Goal: Transaction & Acquisition: Purchase product/service

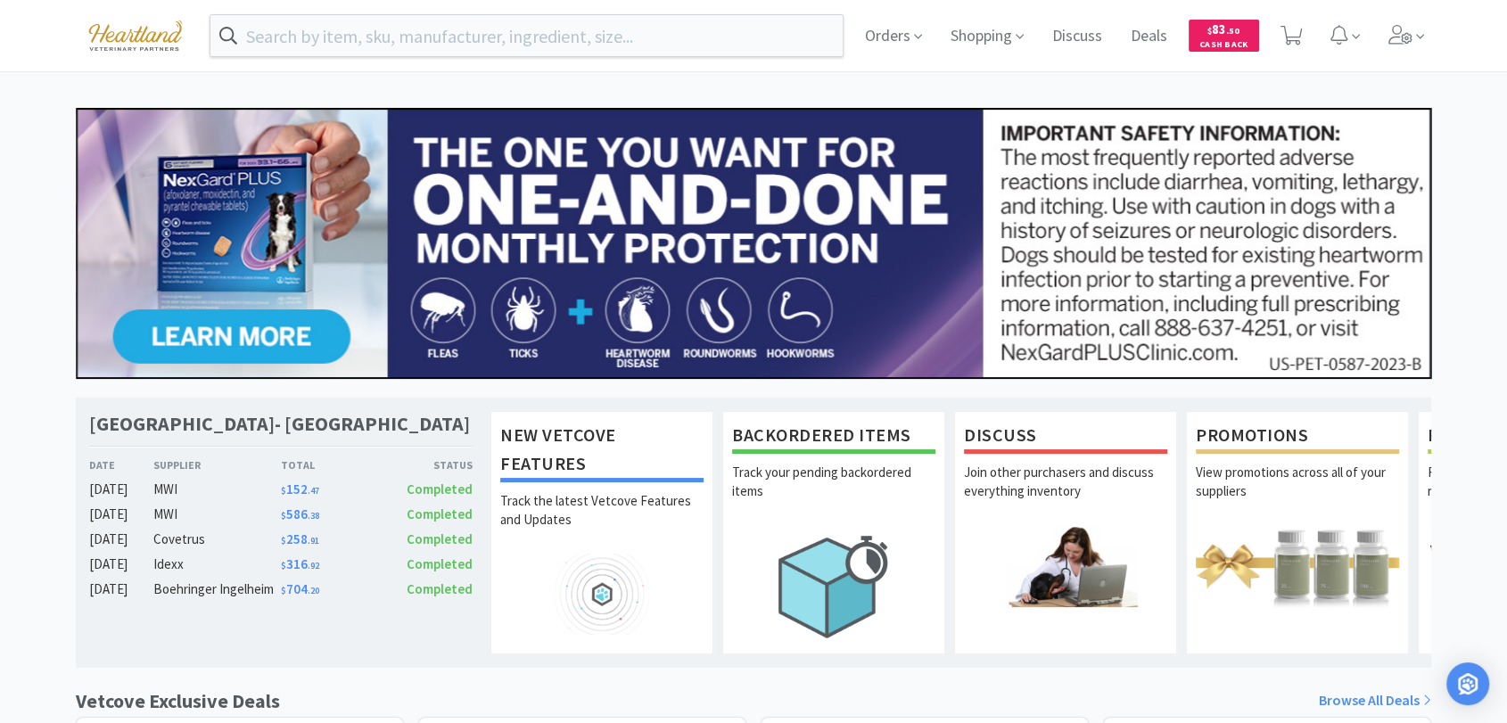
click at [913, 95] on div "Orders Shopping Discuss Discuss Deals Deals $ 83 . [STREET_ADDRESS][GEOGRAPHIC_…" at bounding box center [753, 733] width 1507 height 1466
click at [422, 36] on input "text" at bounding box center [526, 35] width 632 height 41
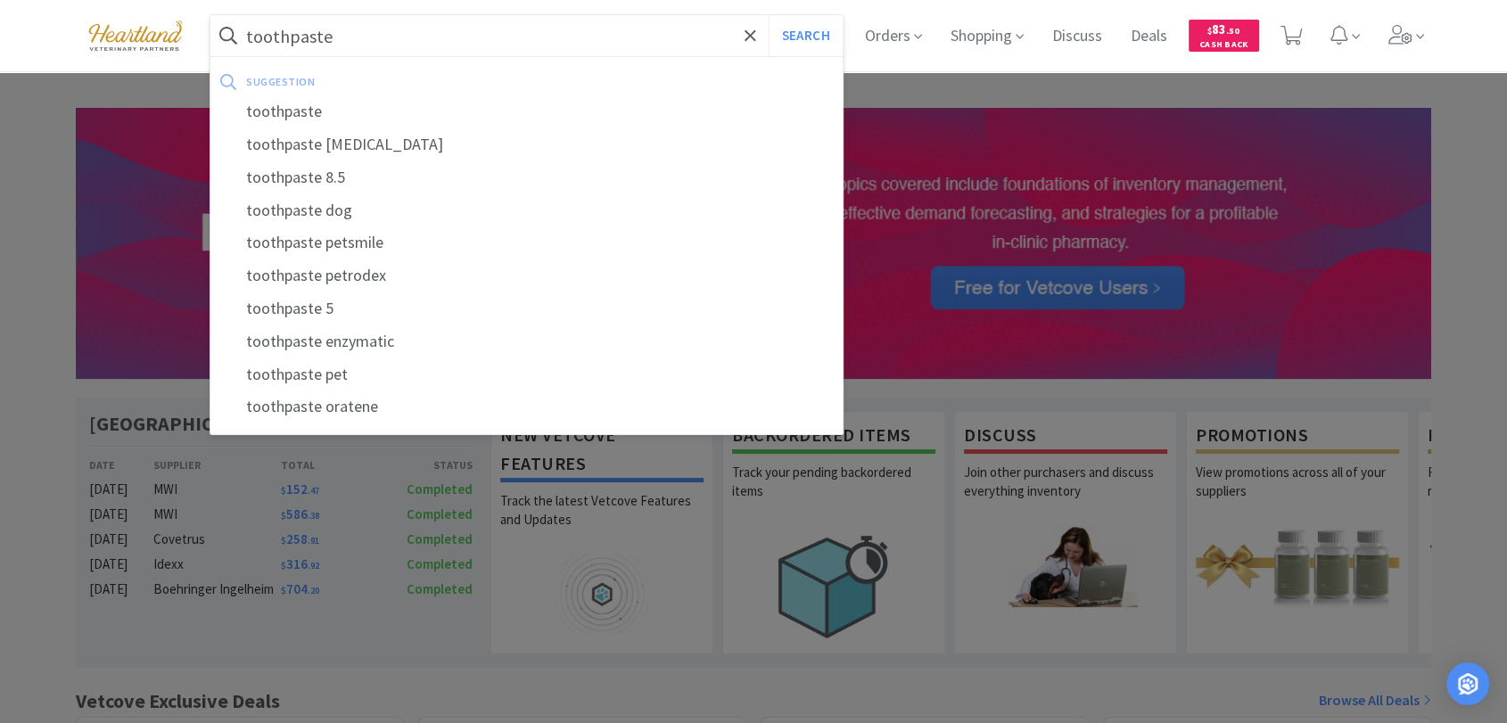
type input "toothpaste"
click at [769, 15] on button "Search" at bounding box center [806, 35] width 74 height 41
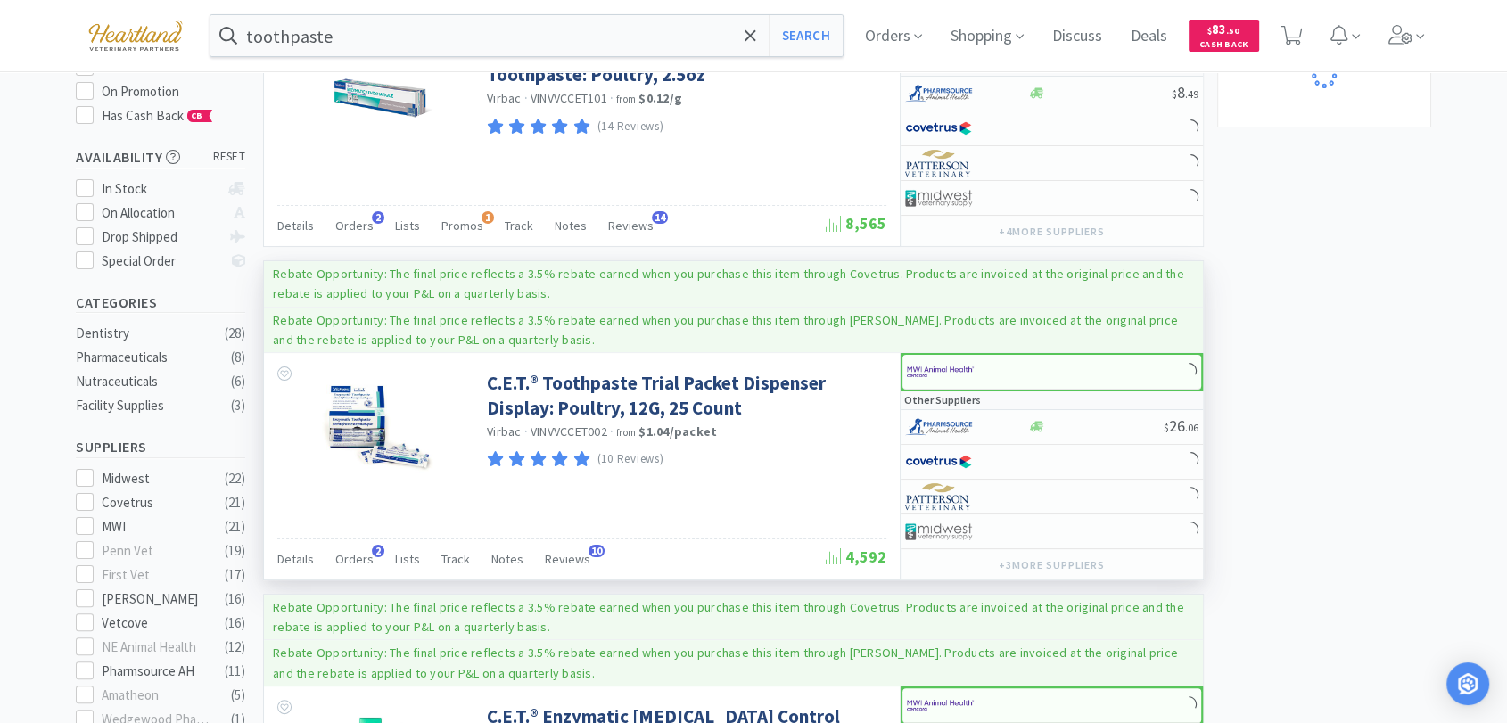
scroll to position [297, 0]
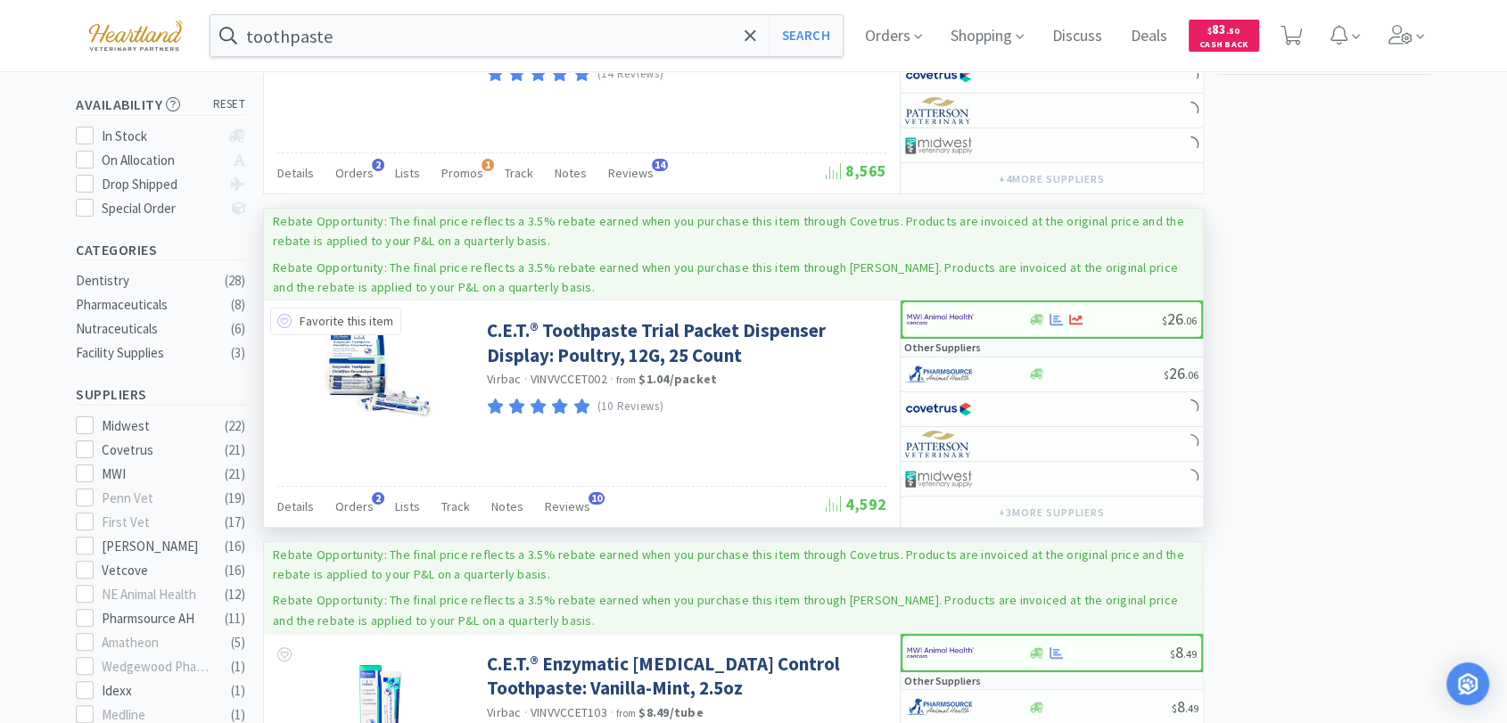
click at [283, 316] on icon at bounding box center [284, 321] width 14 height 14
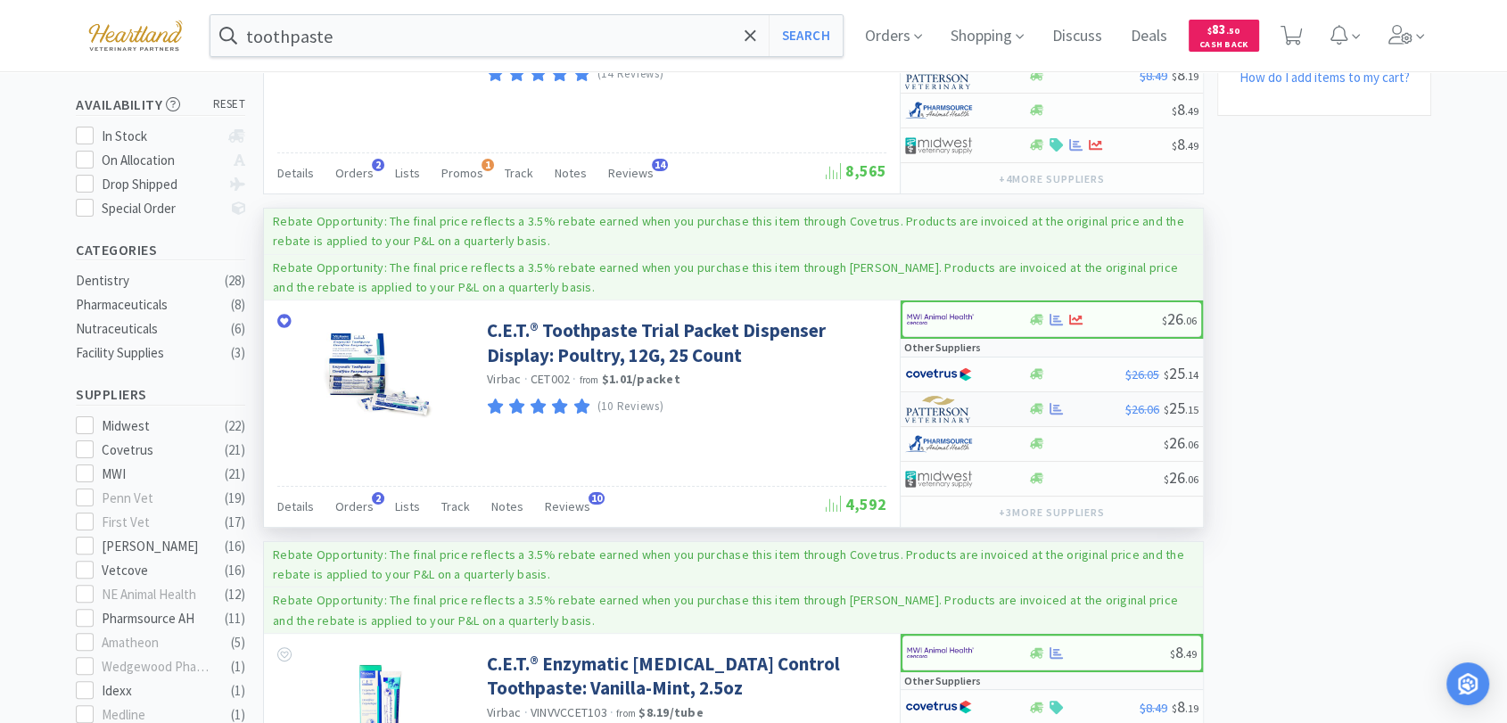
click at [929, 403] on img at bounding box center [938, 409] width 67 height 27
select select "1"
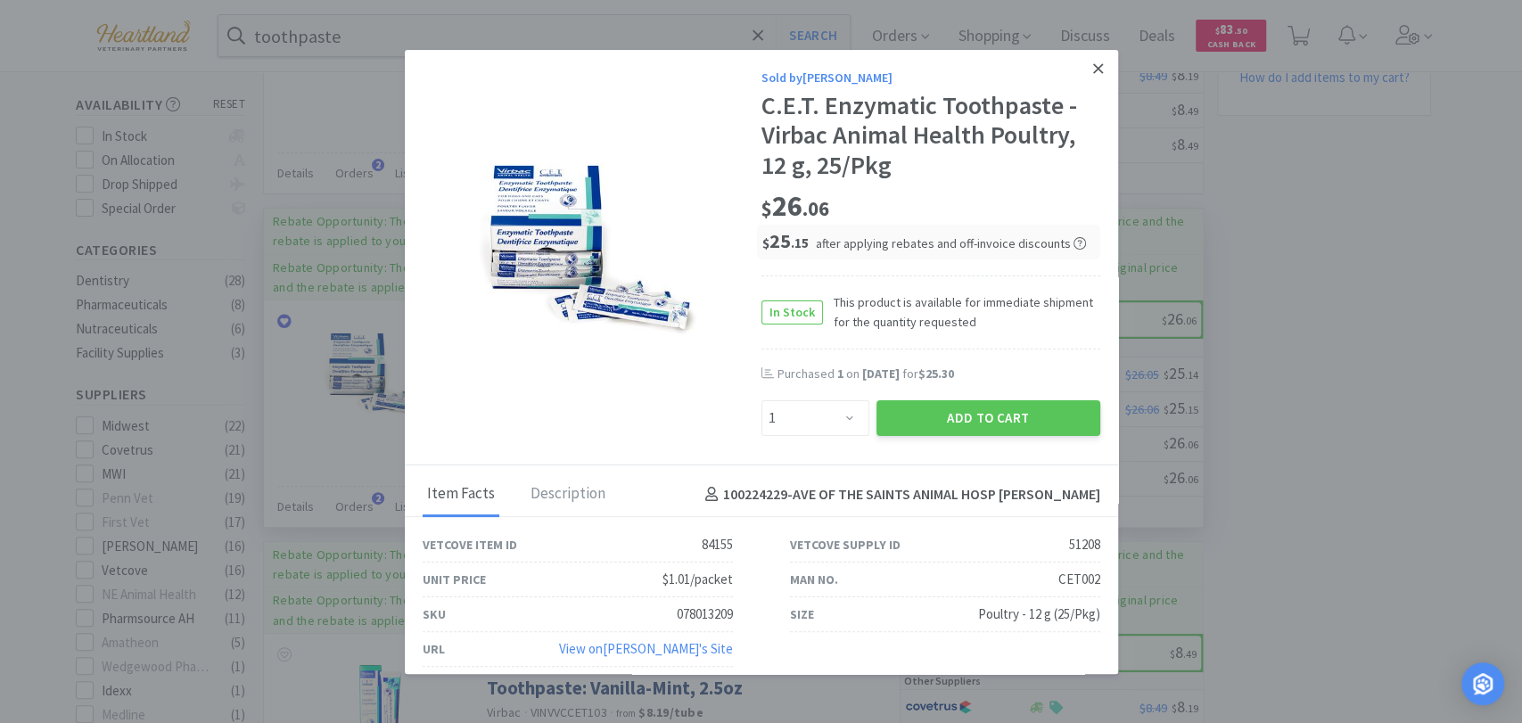
click at [1093, 61] on icon at bounding box center [1098, 69] width 10 height 16
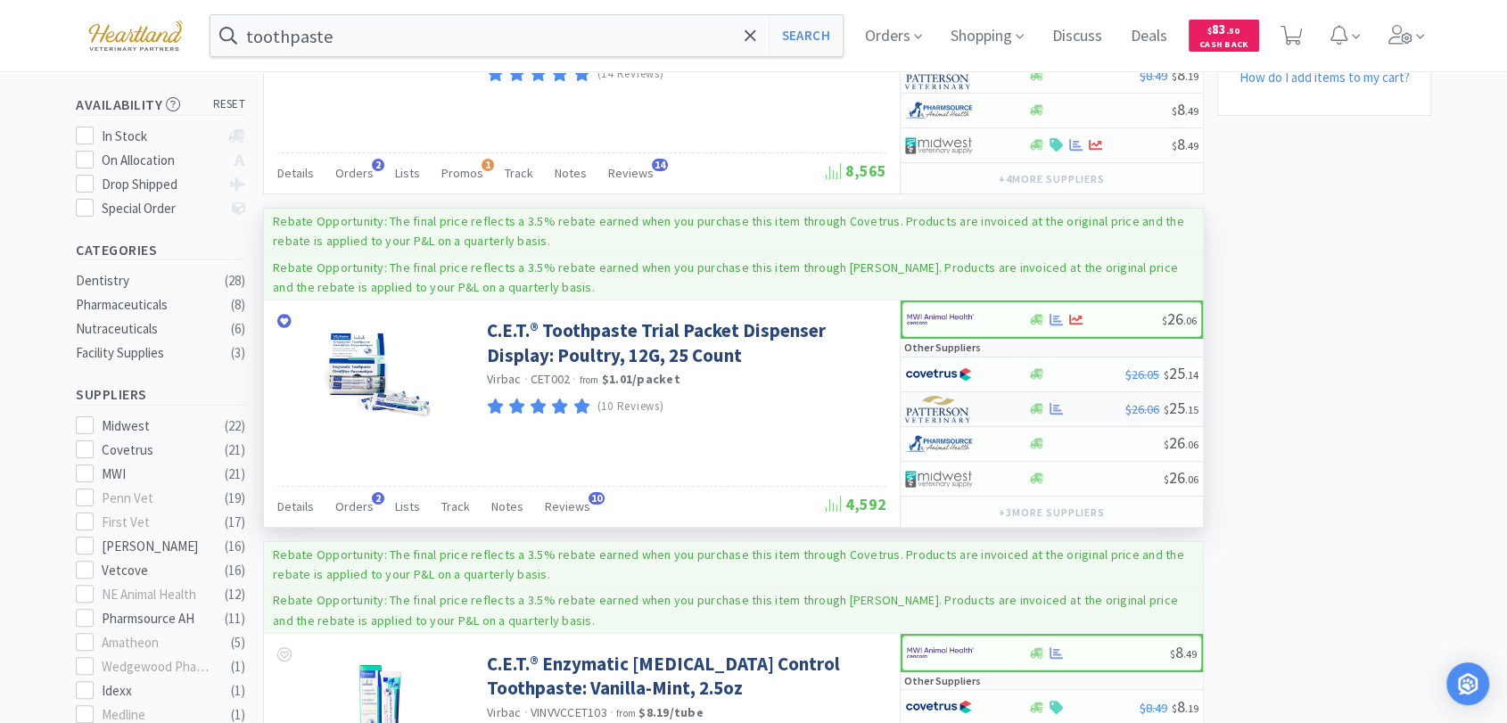
click at [956, 407] on img at bounding box center [938, 409] width 67 height 27
select select "1"
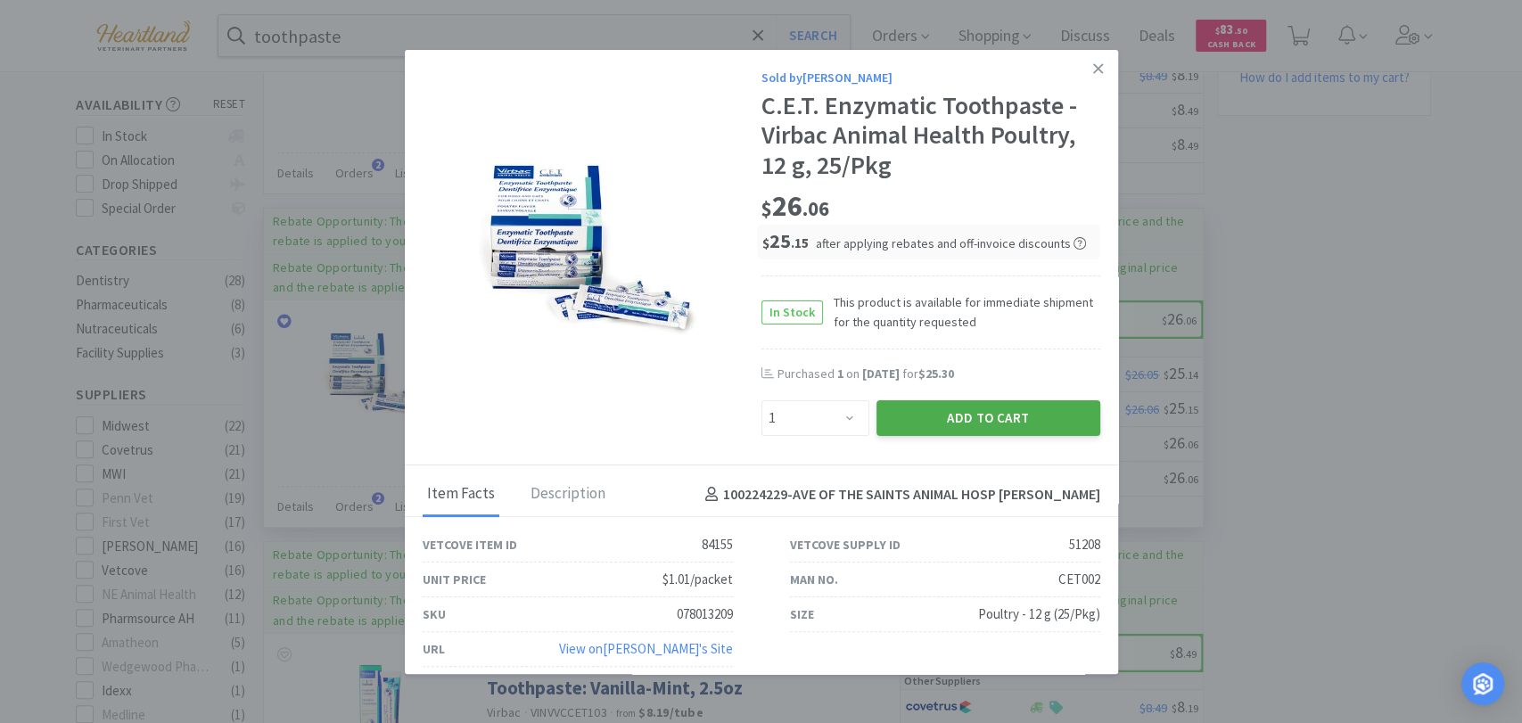
click at [948, 416] on button "Add to Cart" at bounding box center [989, 418] width 224 height 36
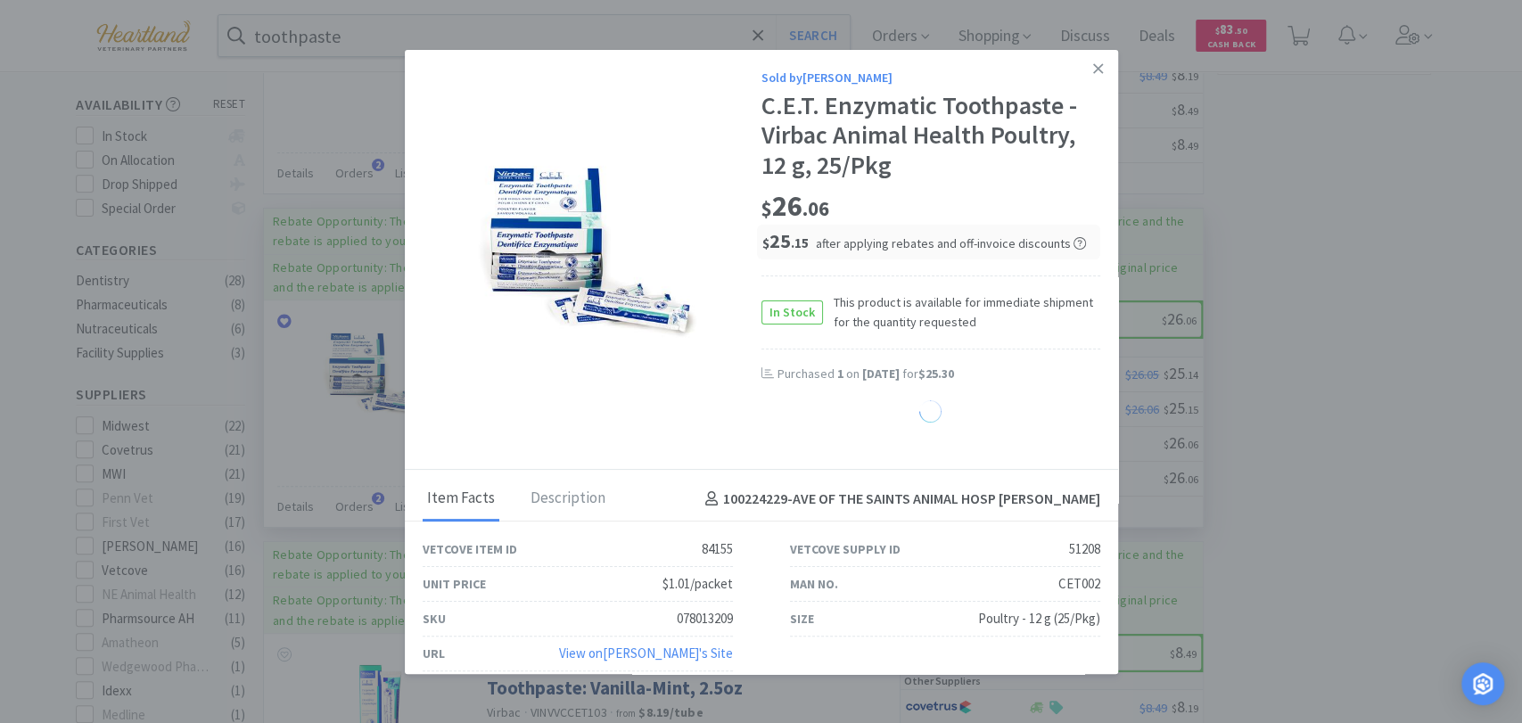
select select "1"
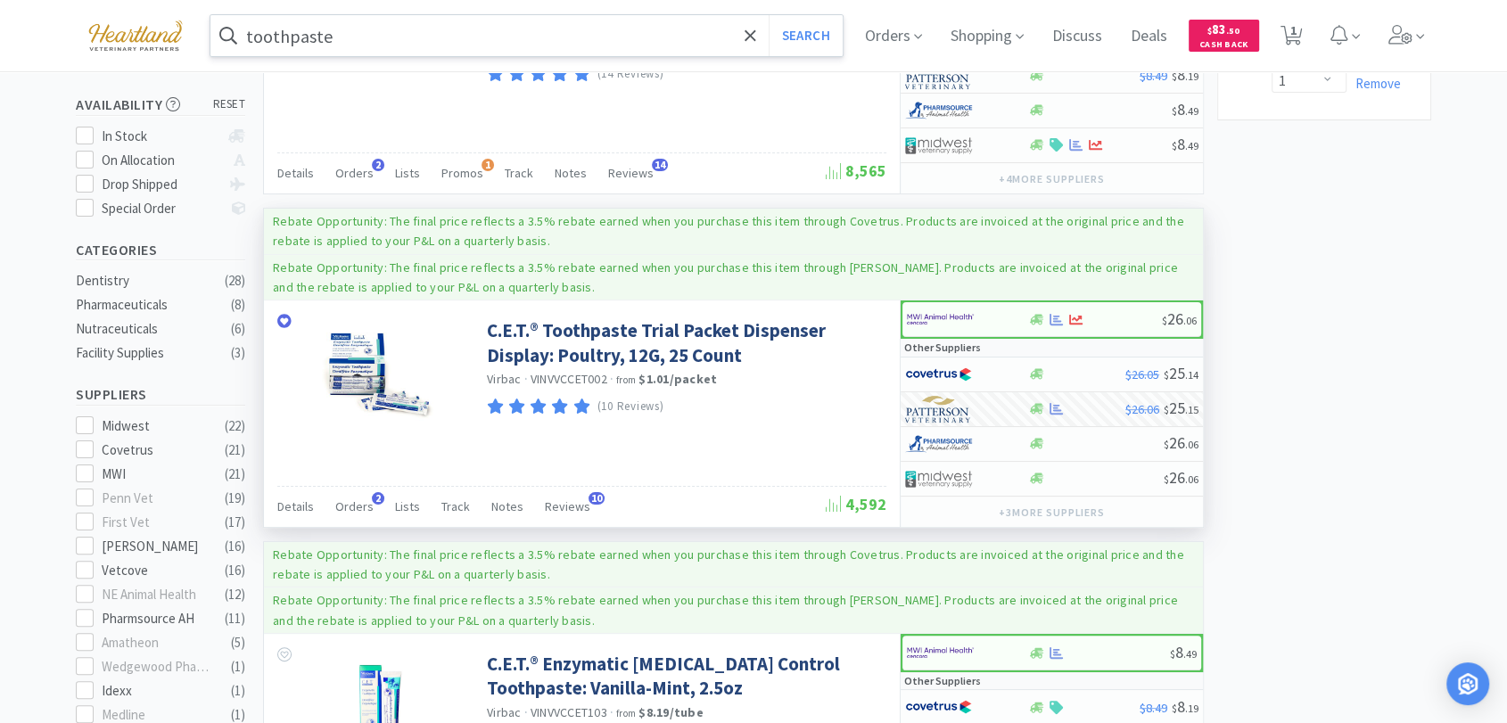
click at [373, 25] on input "toothpaste" at bounding box center [526, 35] width 632 height 41
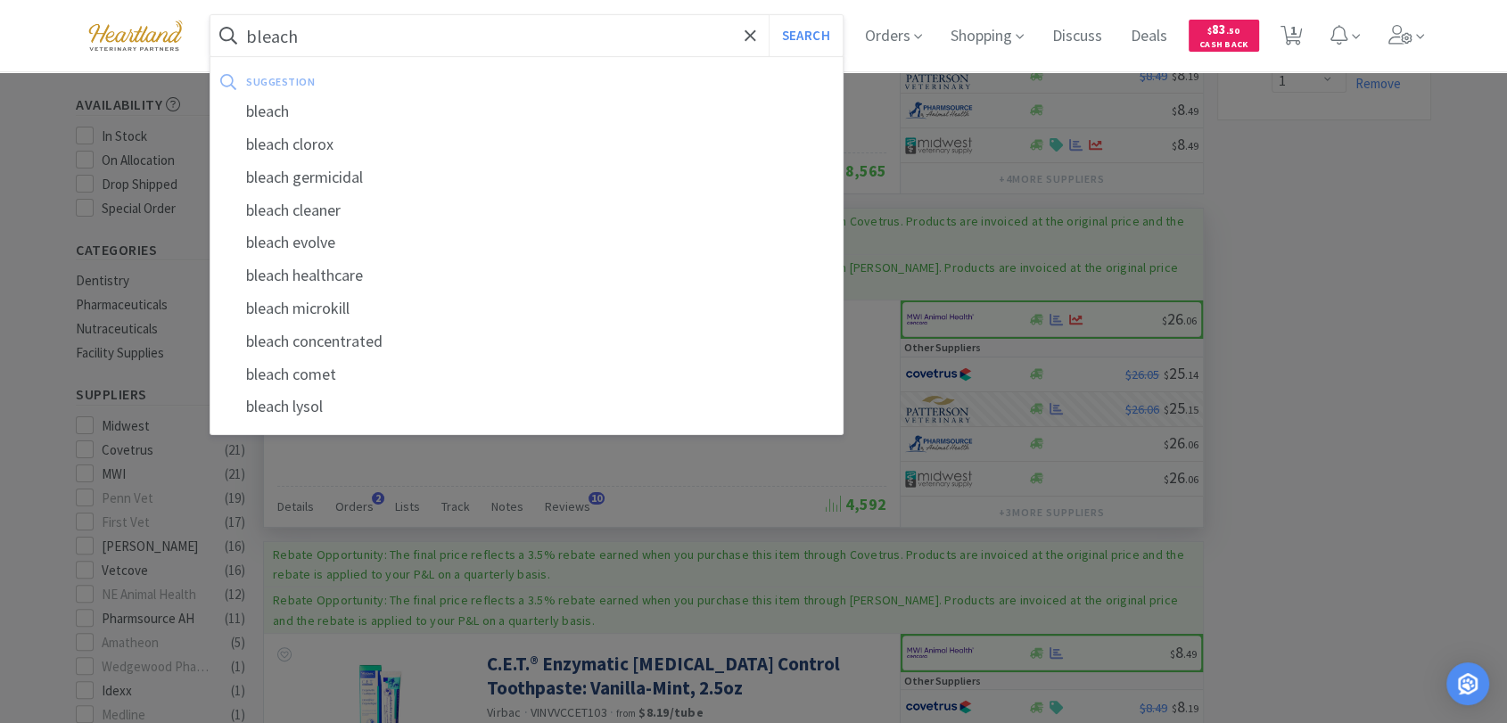
type input "bleach"
click at [769, 15] on button "Search" at bounding box center [806, 35] width 74 height 41
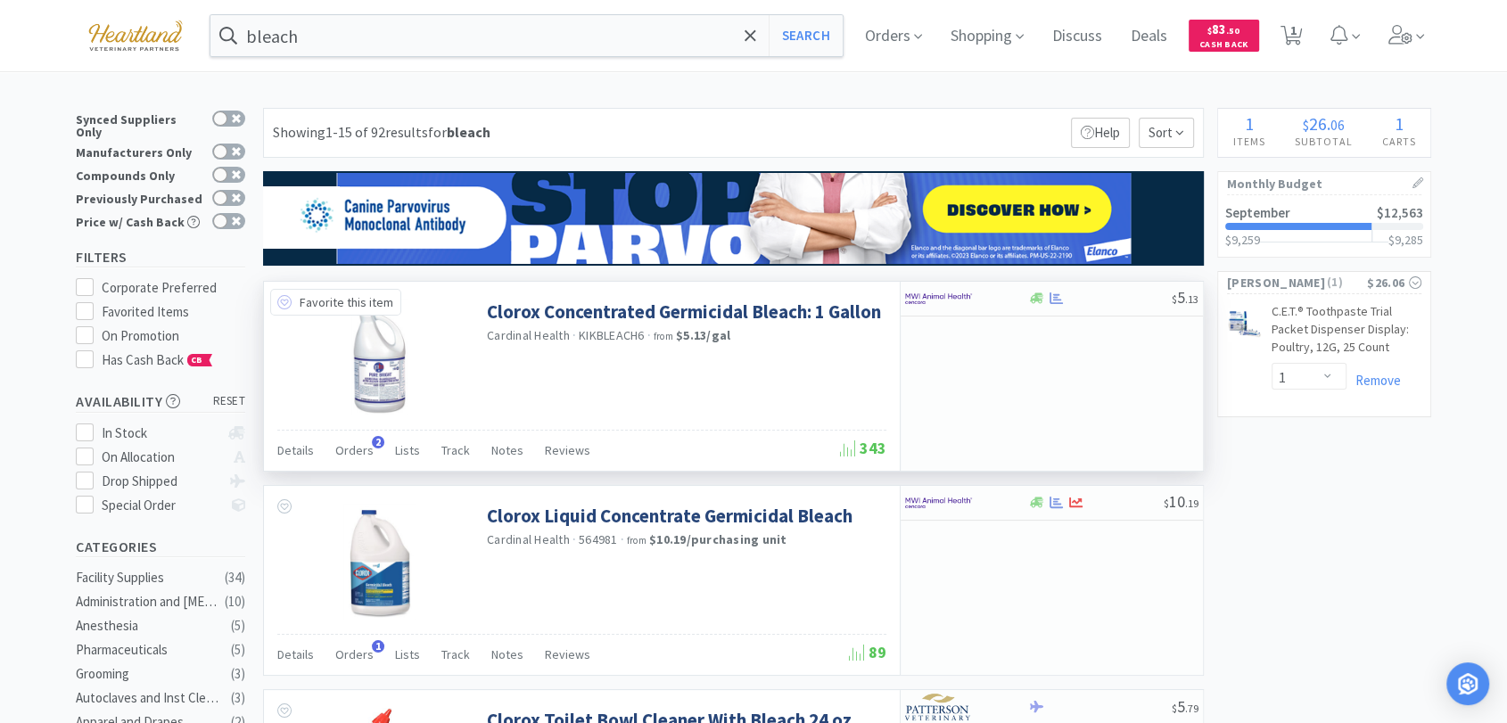
click at [280, 301] on icon at bounding box center [284, 302] width 14 height 14
click at [958, 294] on img at bounding box center [938, 298] width 67 height 27
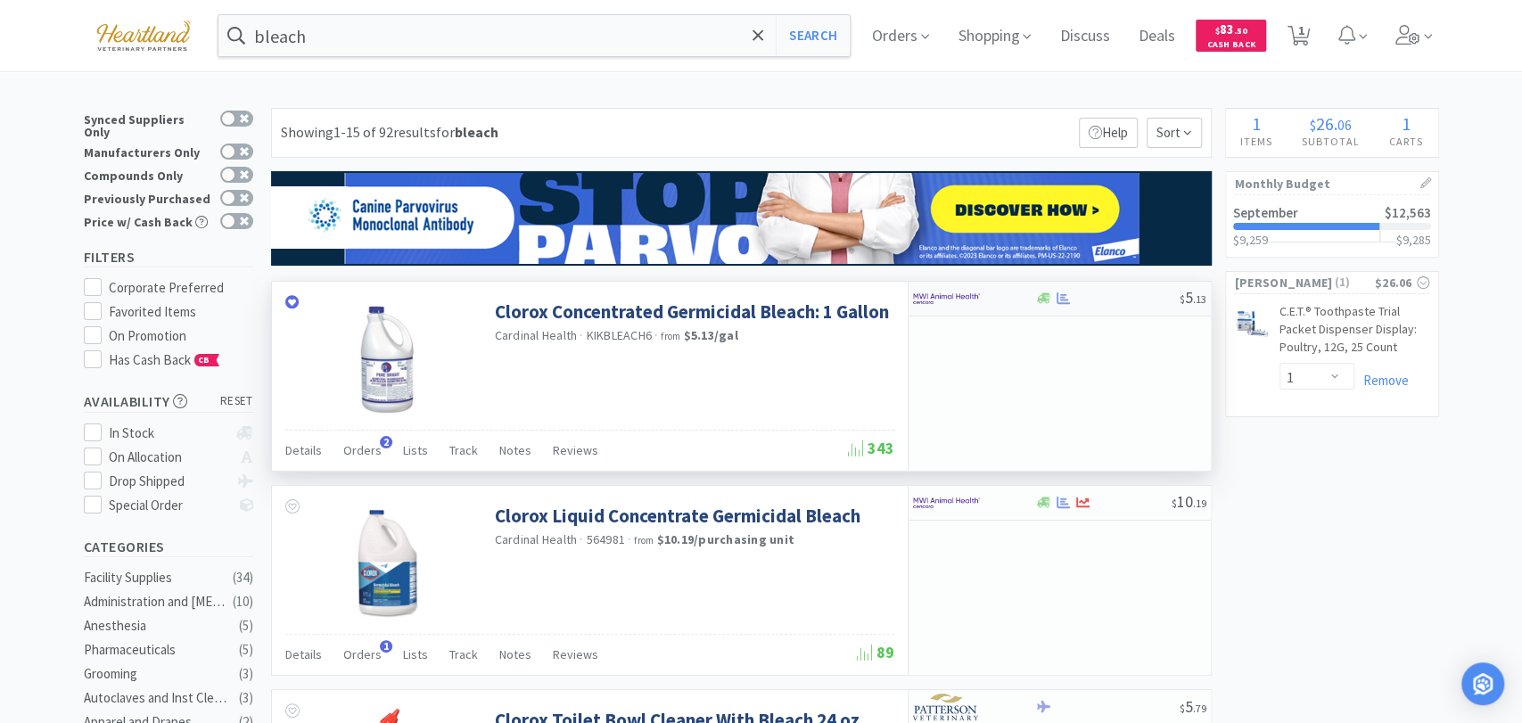
select select "6"
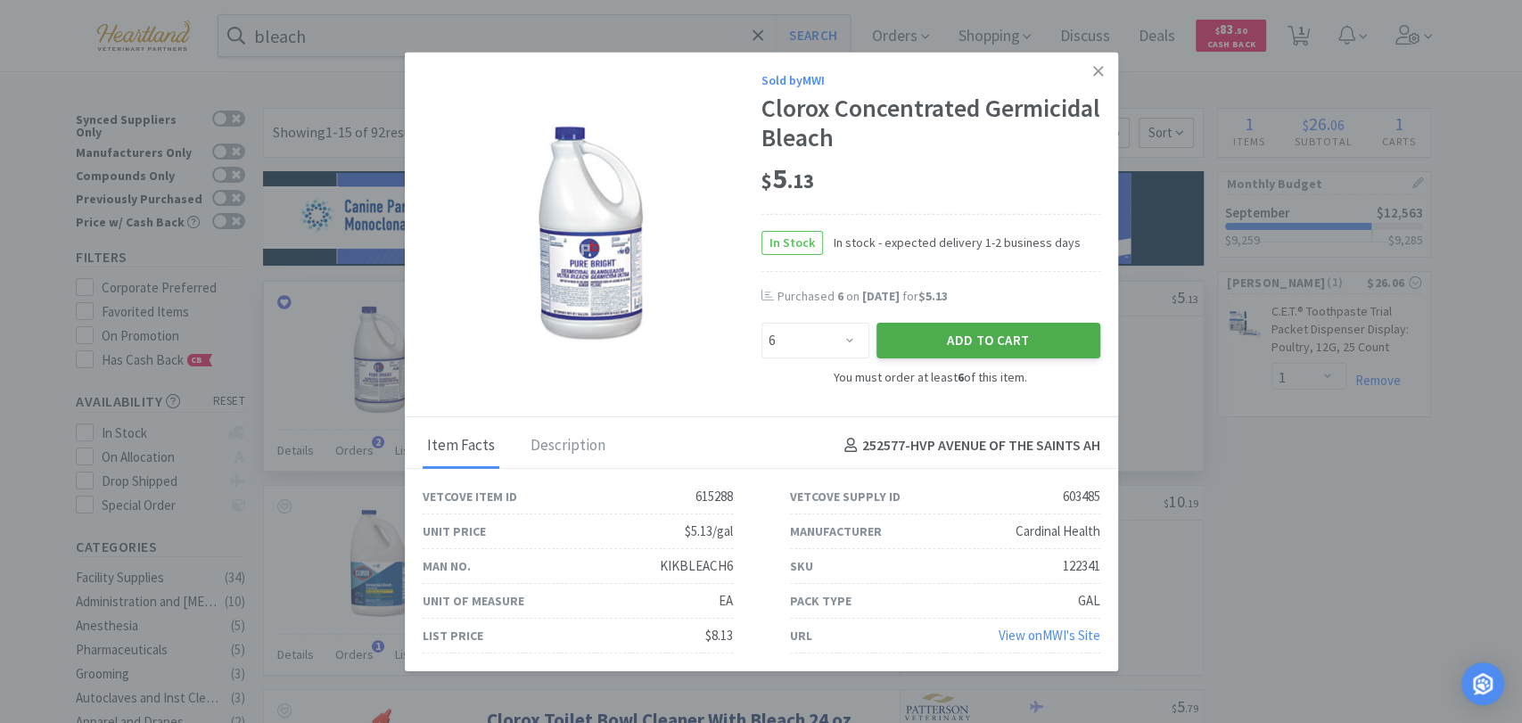
click at [1066, 340] on button "Add to Cart" at bounding box center [989, 341] width 224 height 36
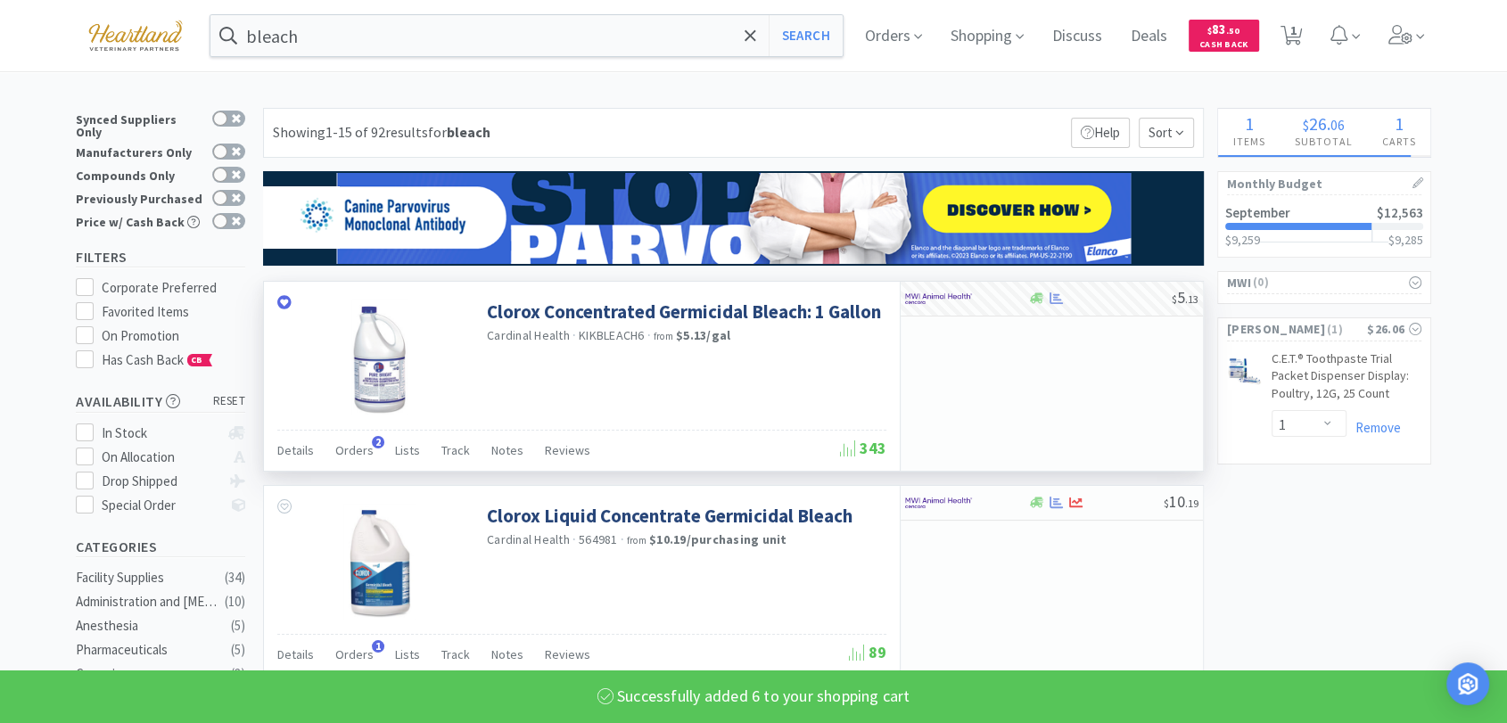
select select "6"
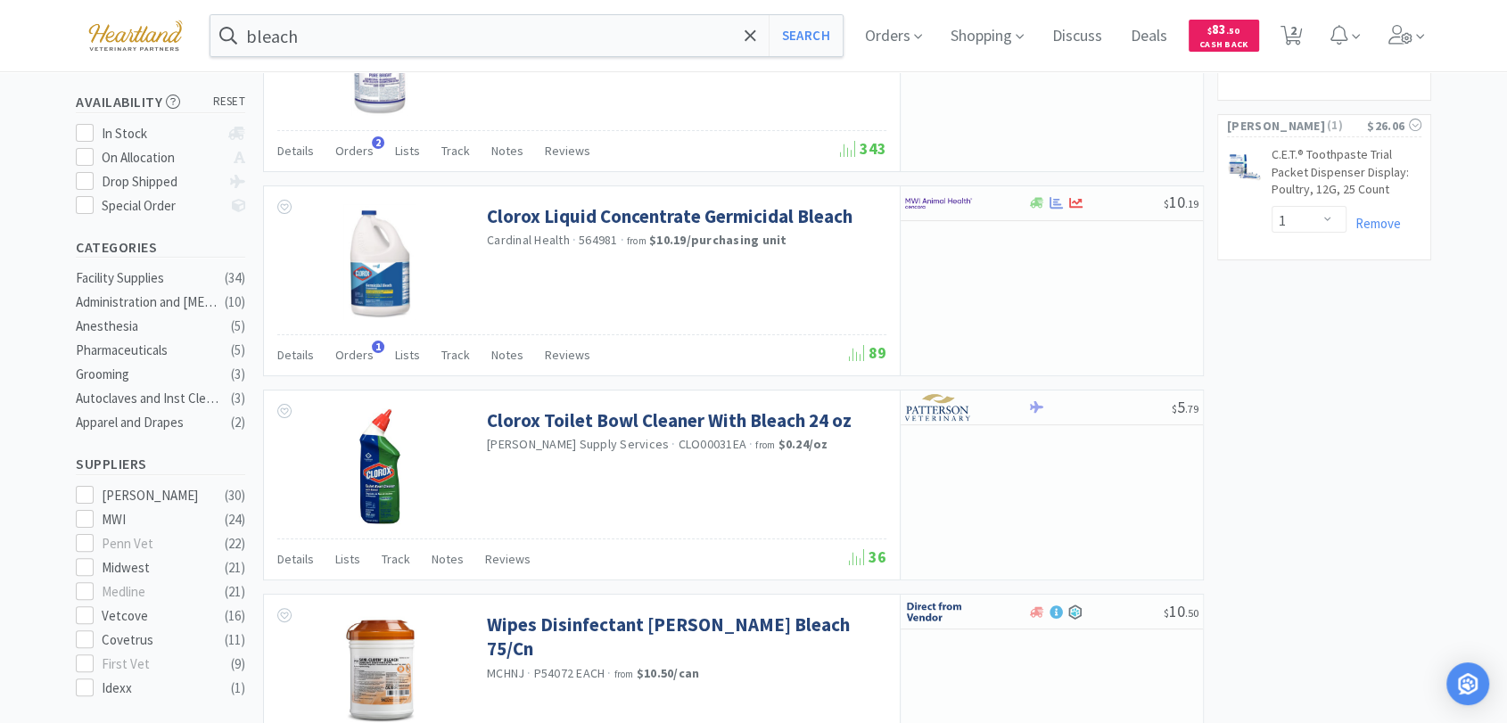
scroll to position [396, 0]
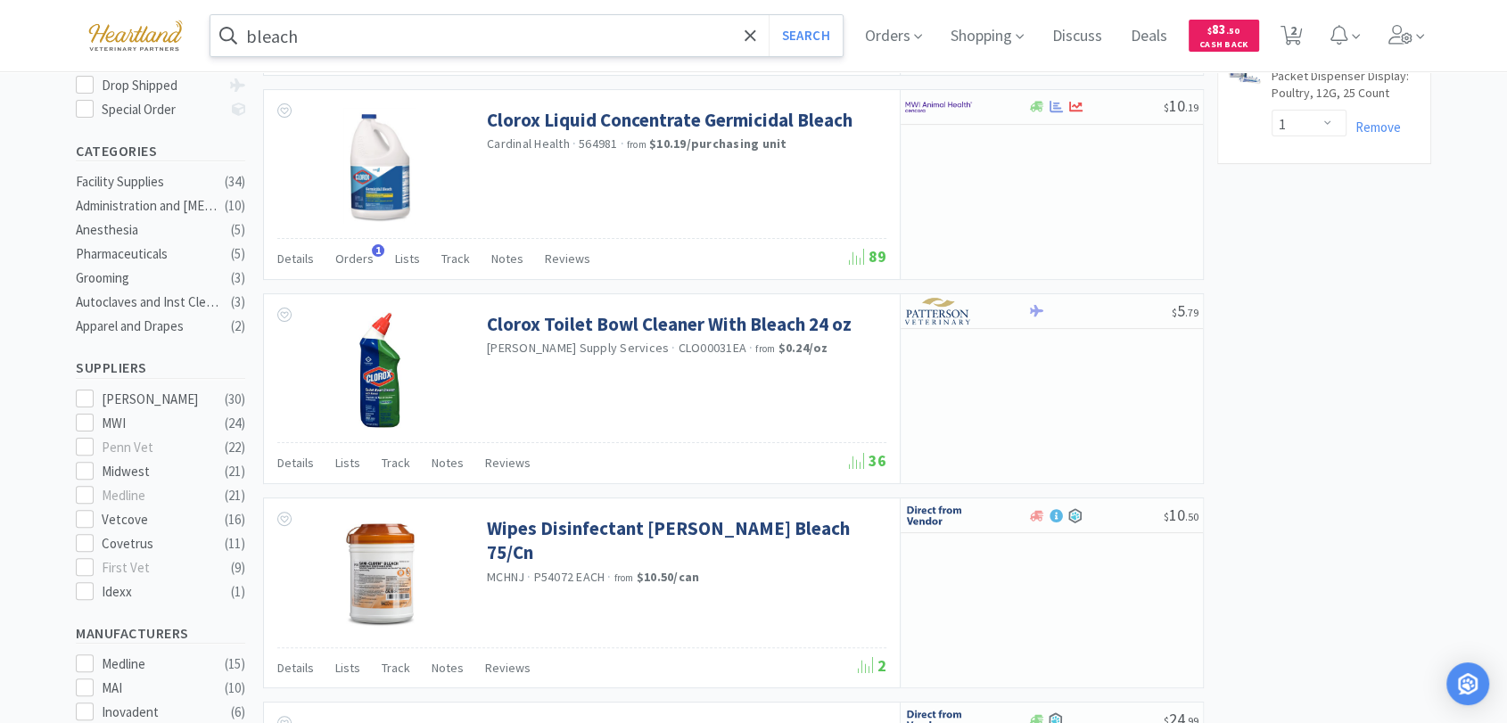
click at [401, 35] on input "bleach" at bounding box center [526, 35] width 632 height 41
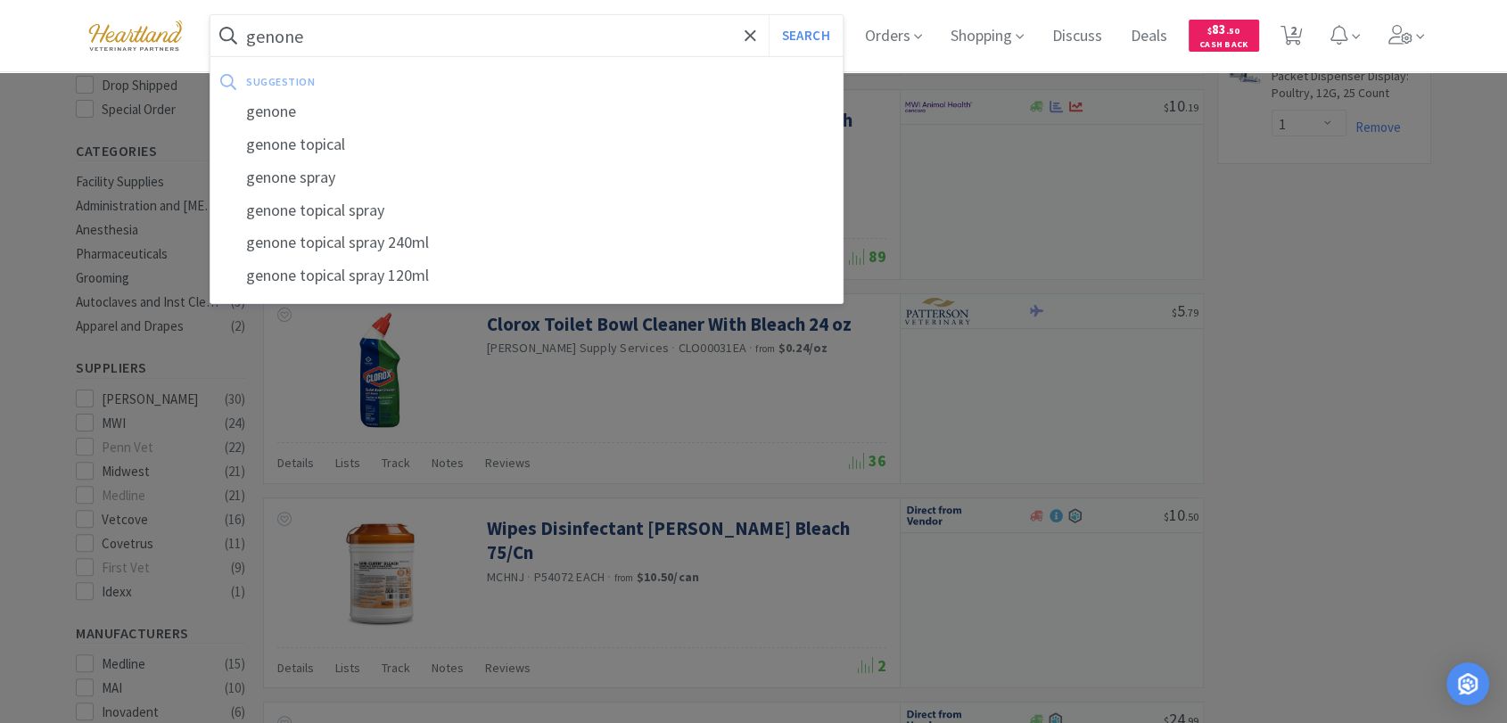
type input "genone"
click at [769, 15] on button "Search" at bounding box center [806, 35] width 74 height 41
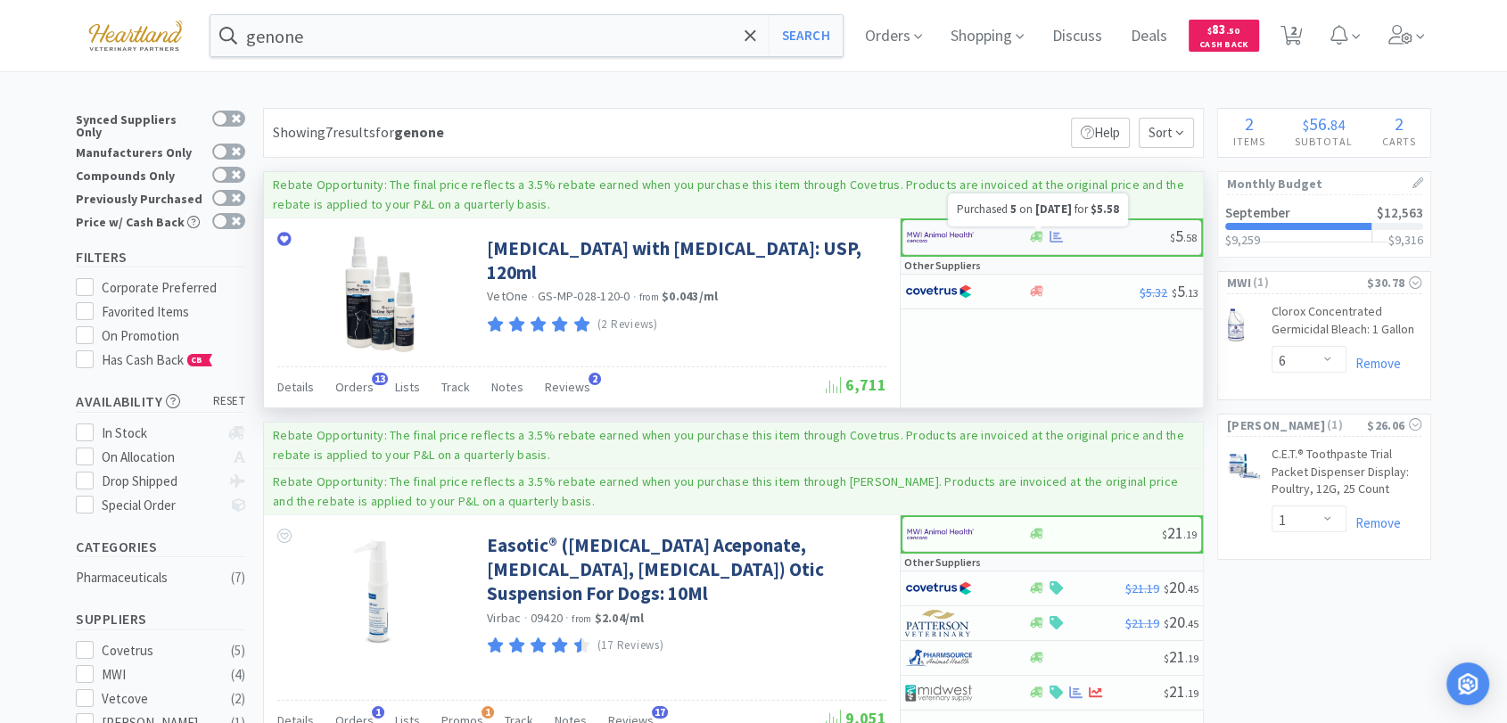
click at [1052, 237] on icon at bounding box center [1055, 236] width 13 height 13
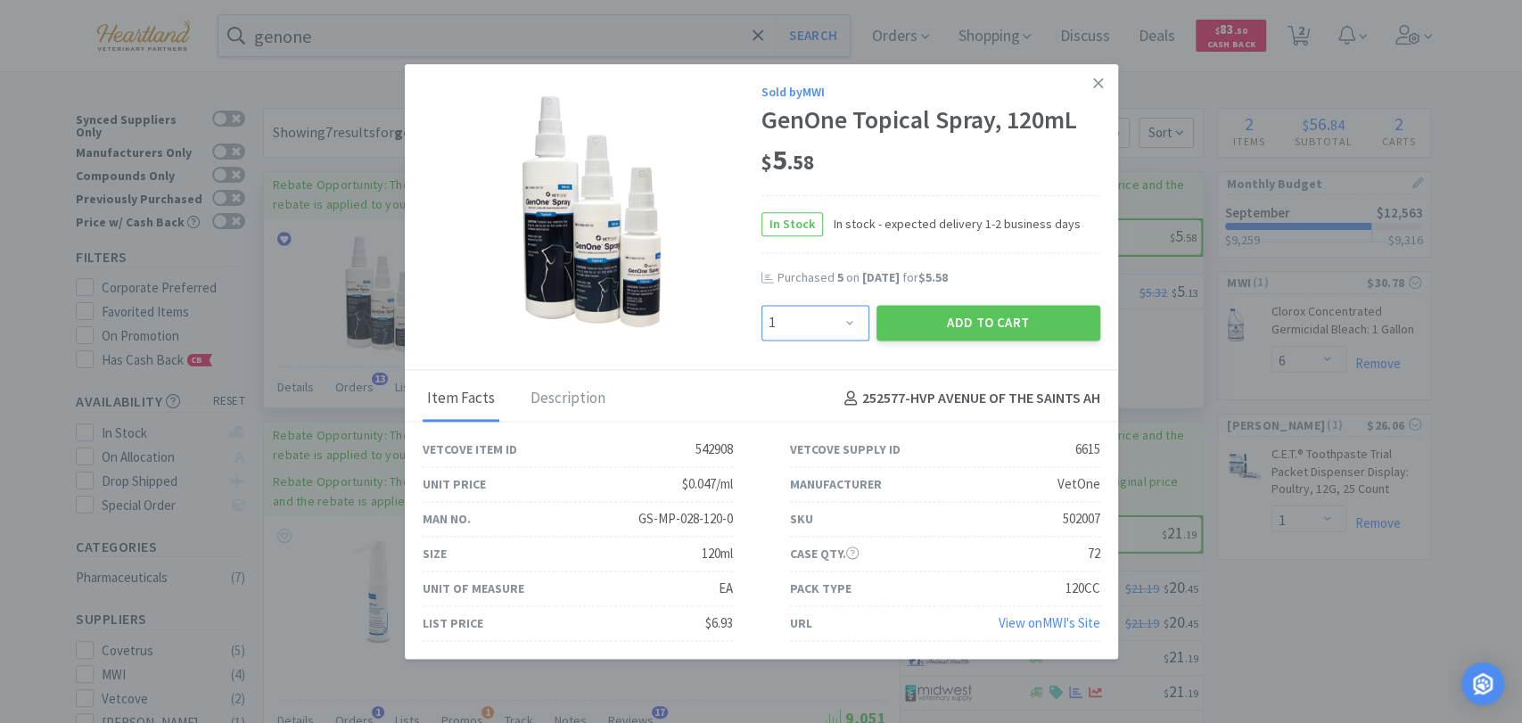
click at [850, 318] on select "Enter Quantity 1 2 3 4 5 6 7 8 9 10 11 12 13 14 15 16 17 18 19 20 Enter Quantity" at bounding box center [815, 323] width 108 height 36
select select "5"
click at [761, 305] on select "Enter Quantity 1 2 3 4 5 6 7 8 9 10 11 12 13 14 15 16 17 18 19 20 Enter Quantity" at bounding box center [815, 323] width 108 height 36
click at [1041, 318] on button "Add to Cart" at bounding box center [989, 323] width 224 height 36
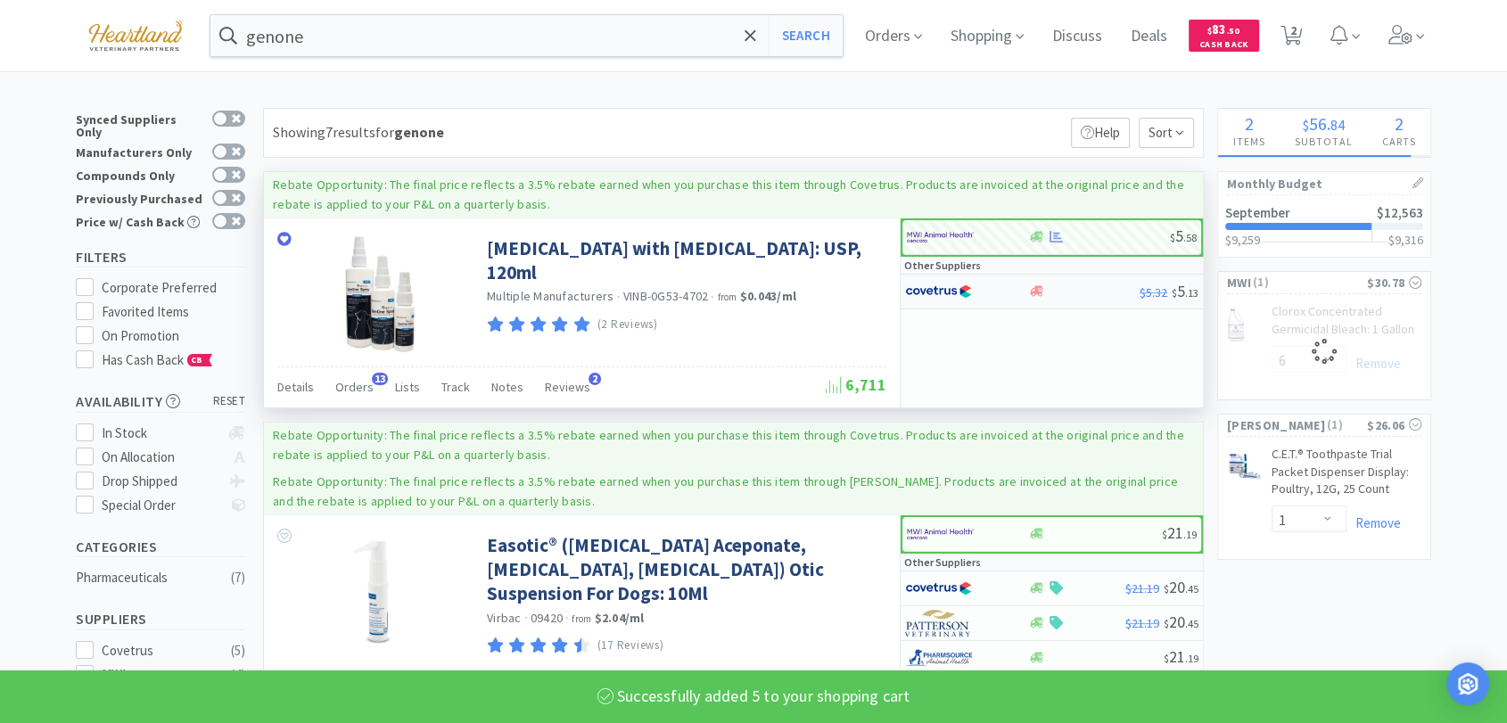
select select "5"
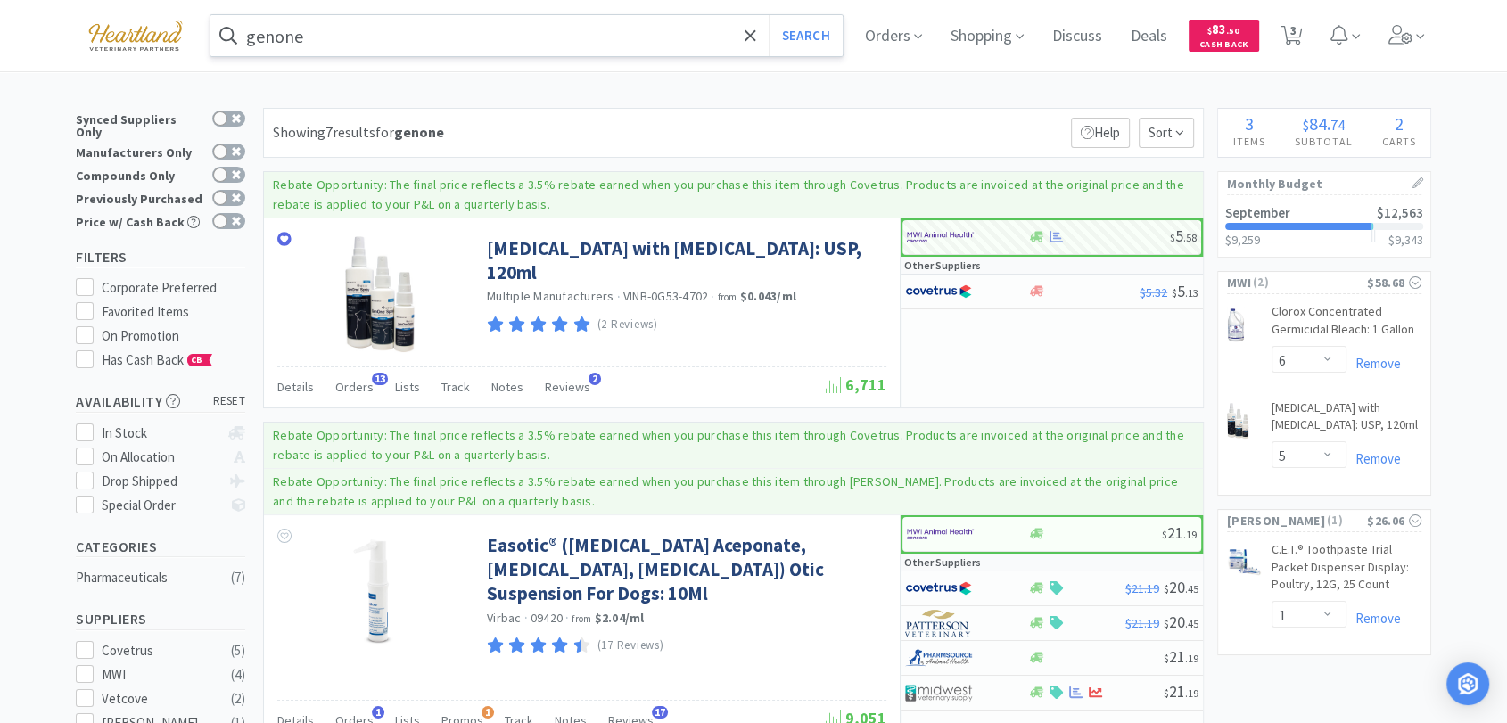
click at [486, 37] on input "genone" at bounding box center [526, 35] width 632 height 41
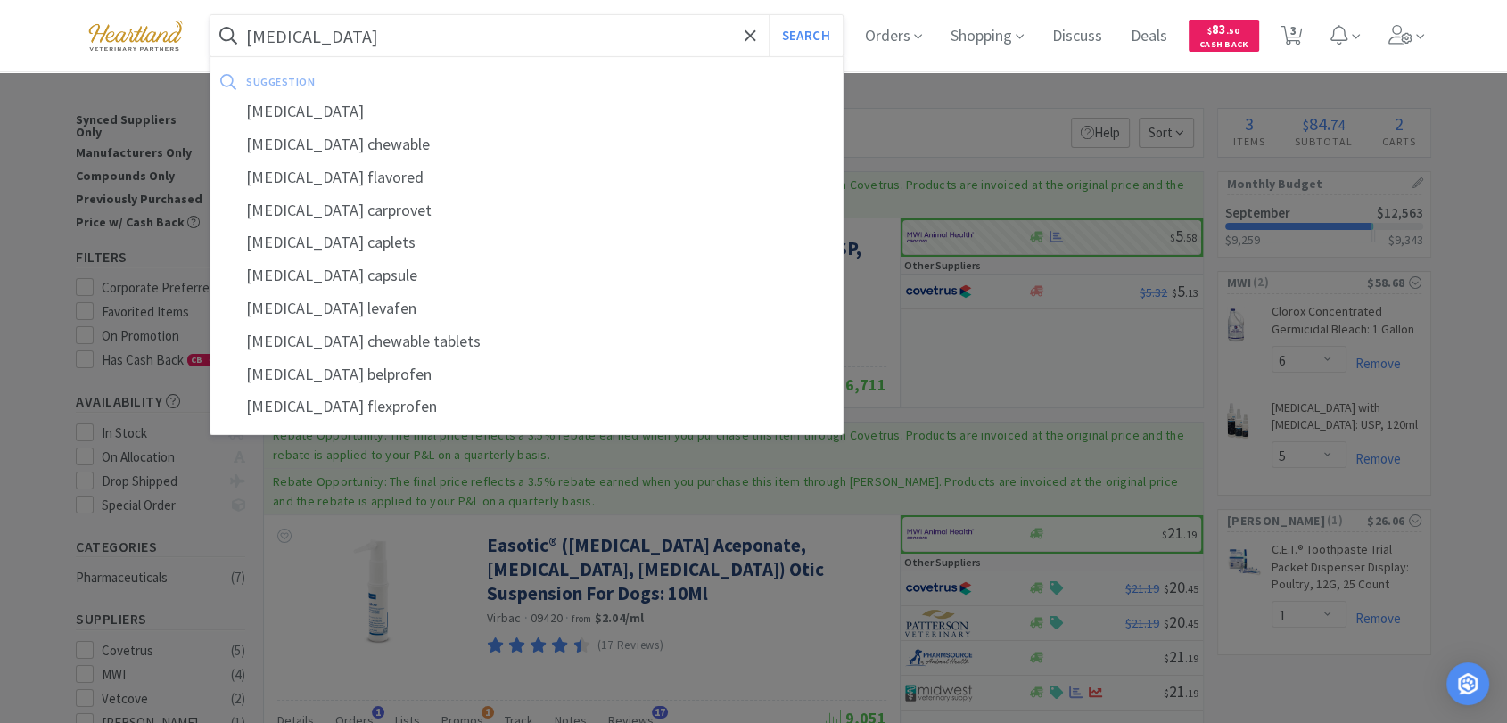
type input "[MEDICAL_DATA]"
click at [769, 15] on button "Search" at bounding box center [806, 35] width 74 height 41
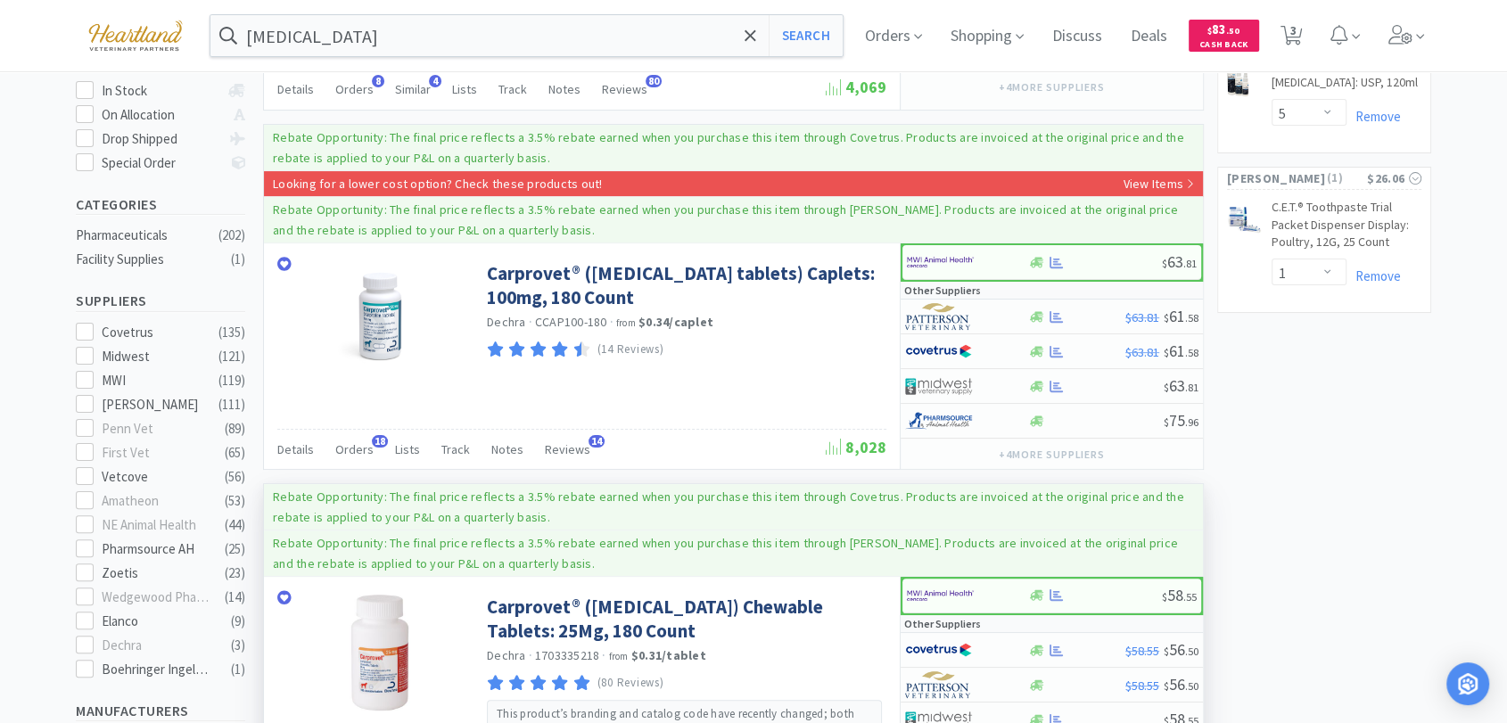
scroll to position [396, 0]
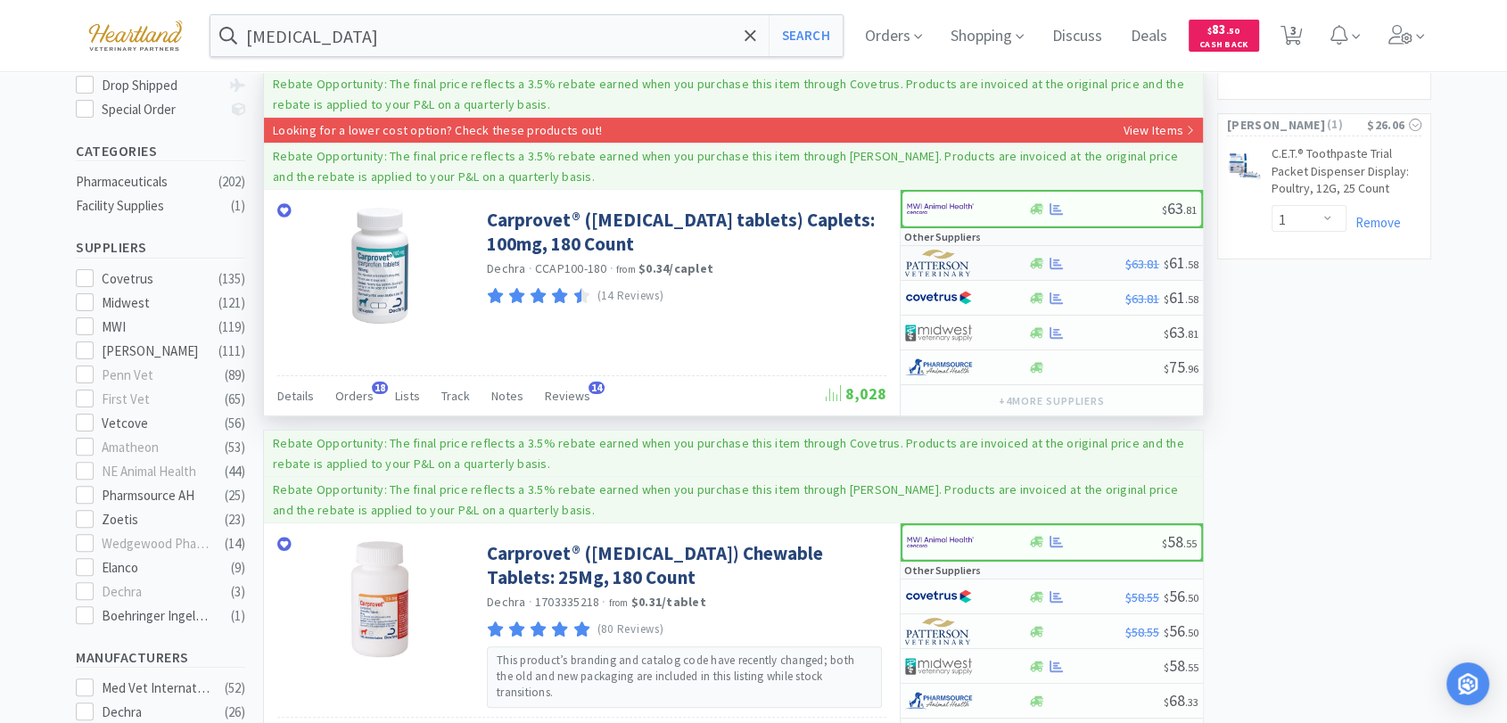
click at [947, 259] on img at bounding box center [938, 263] width 67 height 27
select select "1"
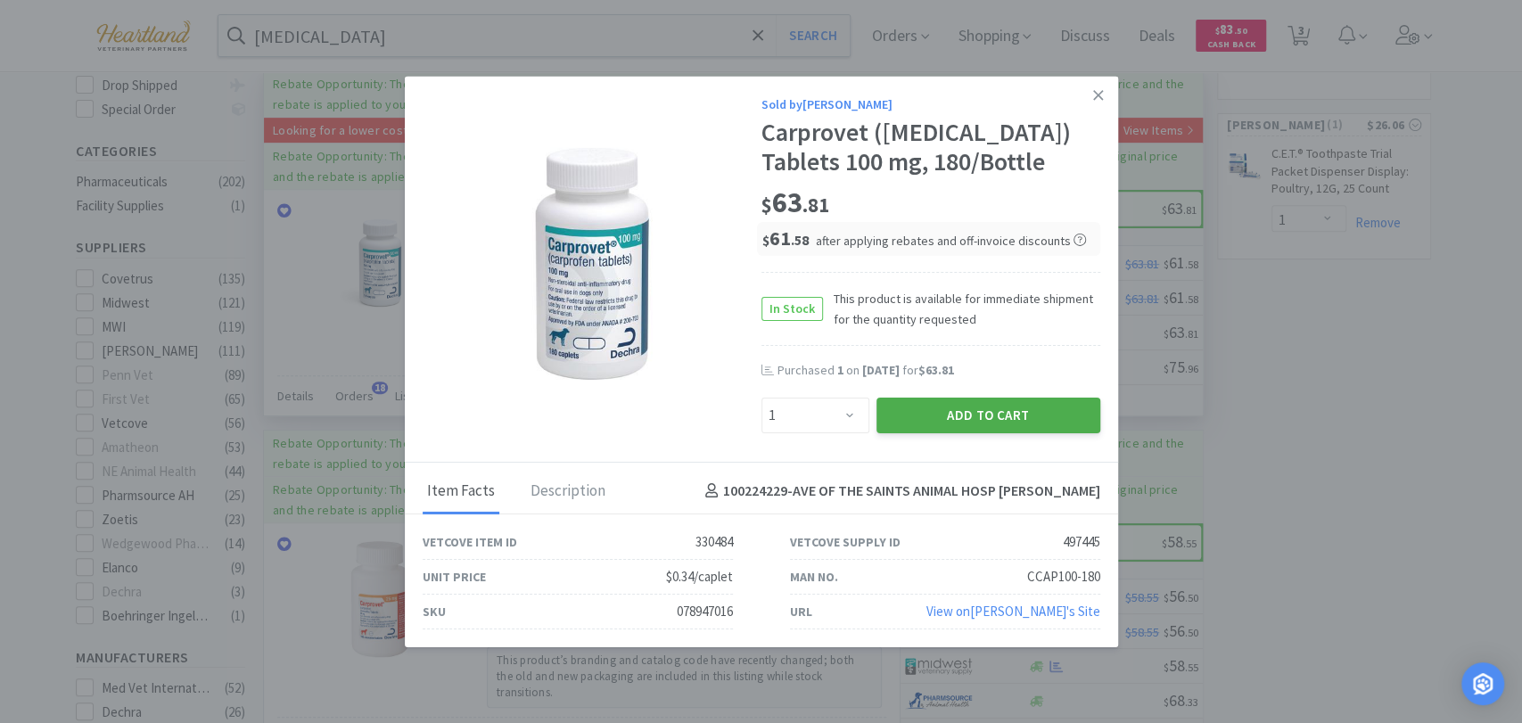
click at [981, 412] on button "Add to Cart" at bounding box center [989, 415] width 224 height 36
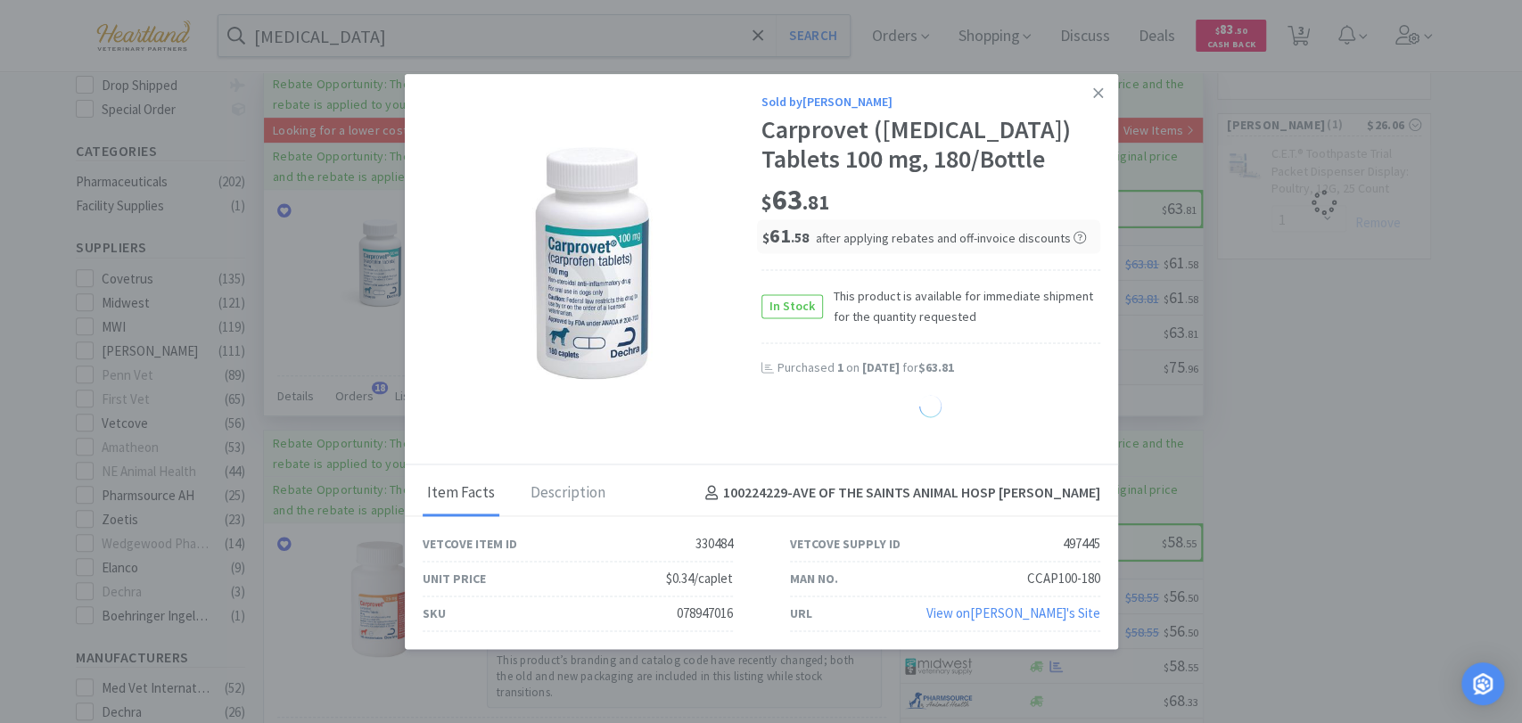
select select "1"
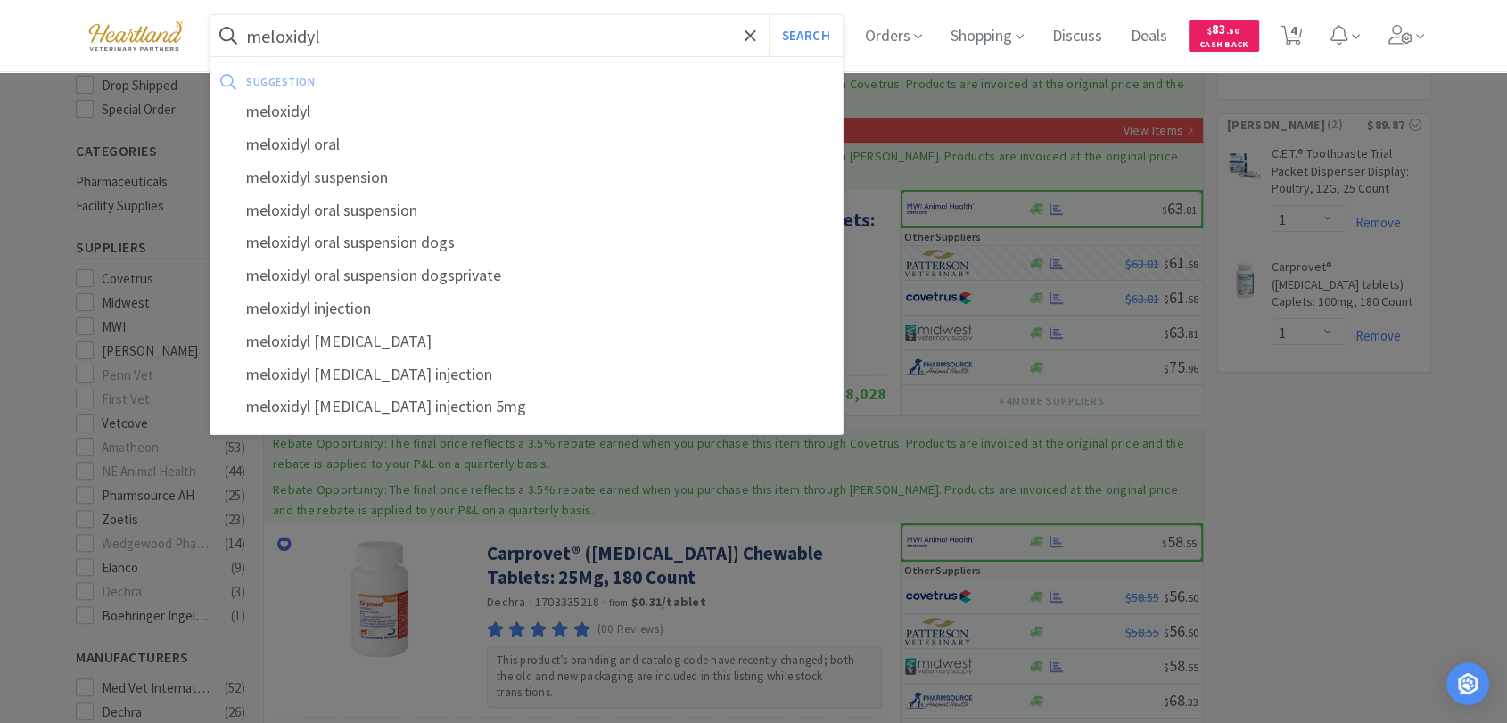
type input "meloxidyl"
click at [769, 15] on button "Search" at bounding box center [806, 35] width 74 height 41
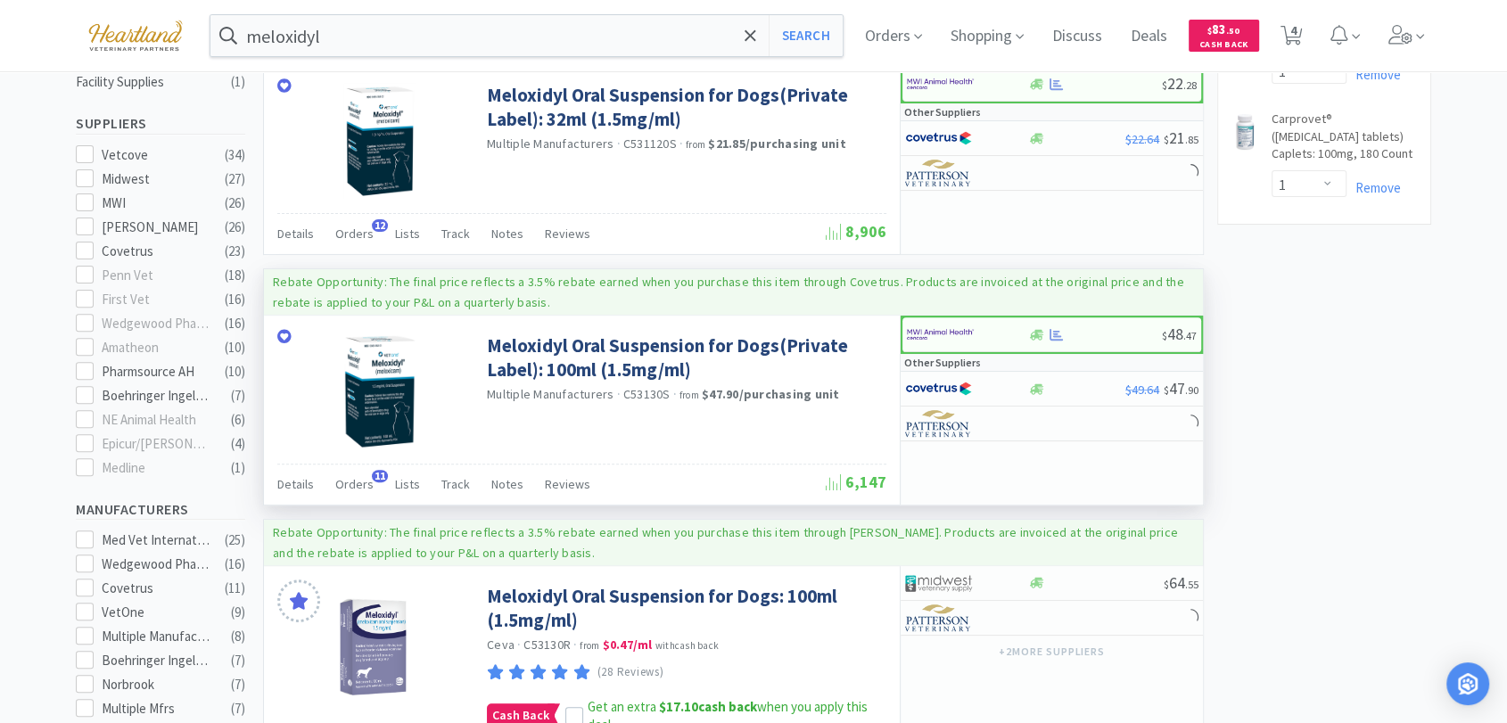
scroll to position [594, 0]
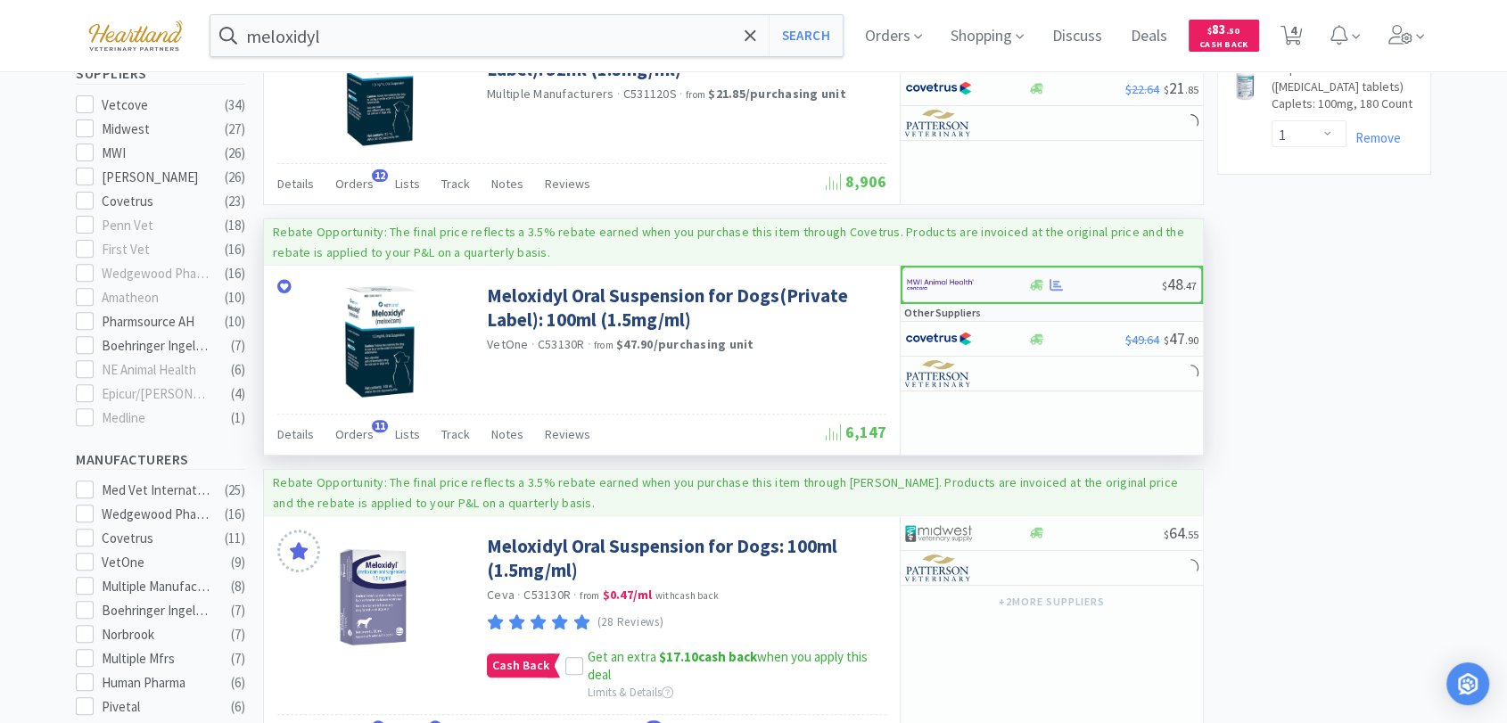
click at [927, 284] on img at bounding box center [940, 284] width 67 height 27
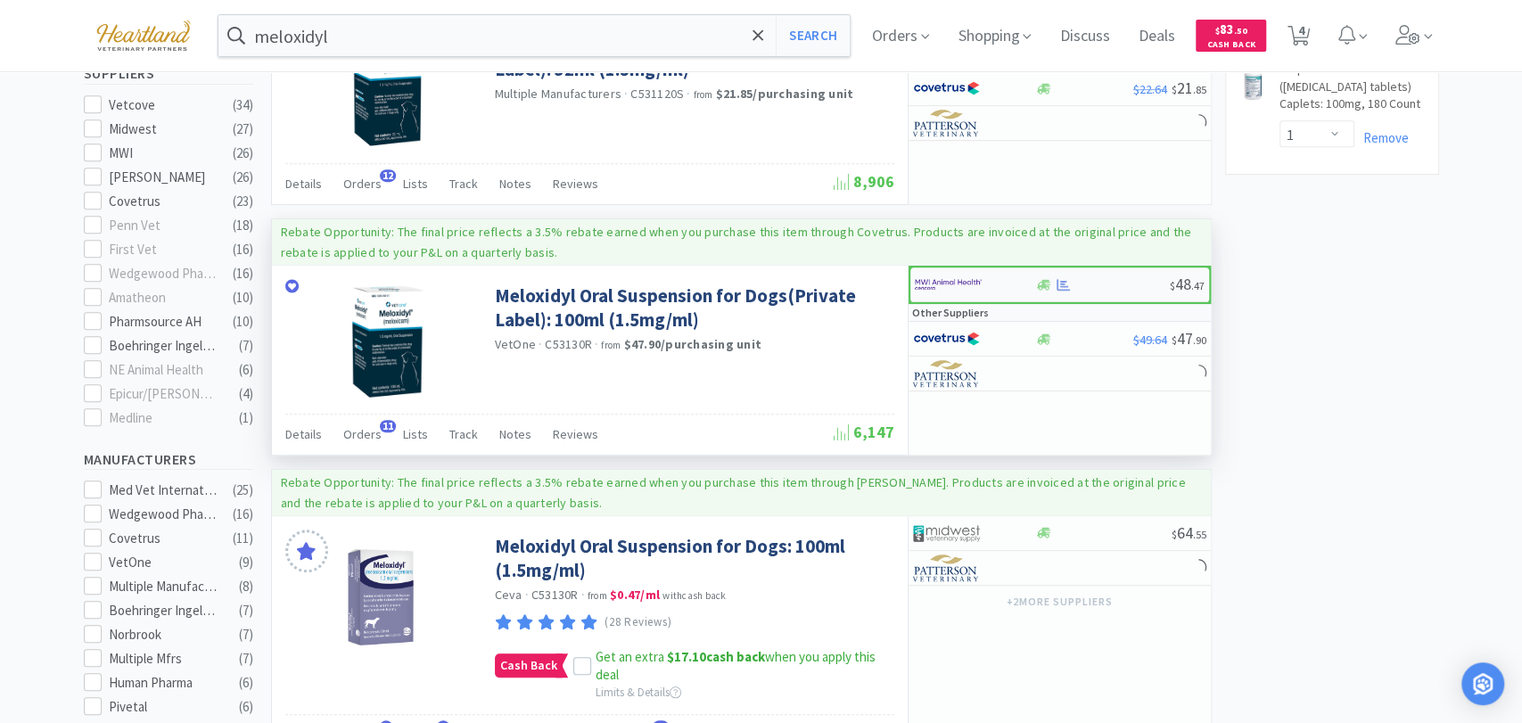
select select "1"
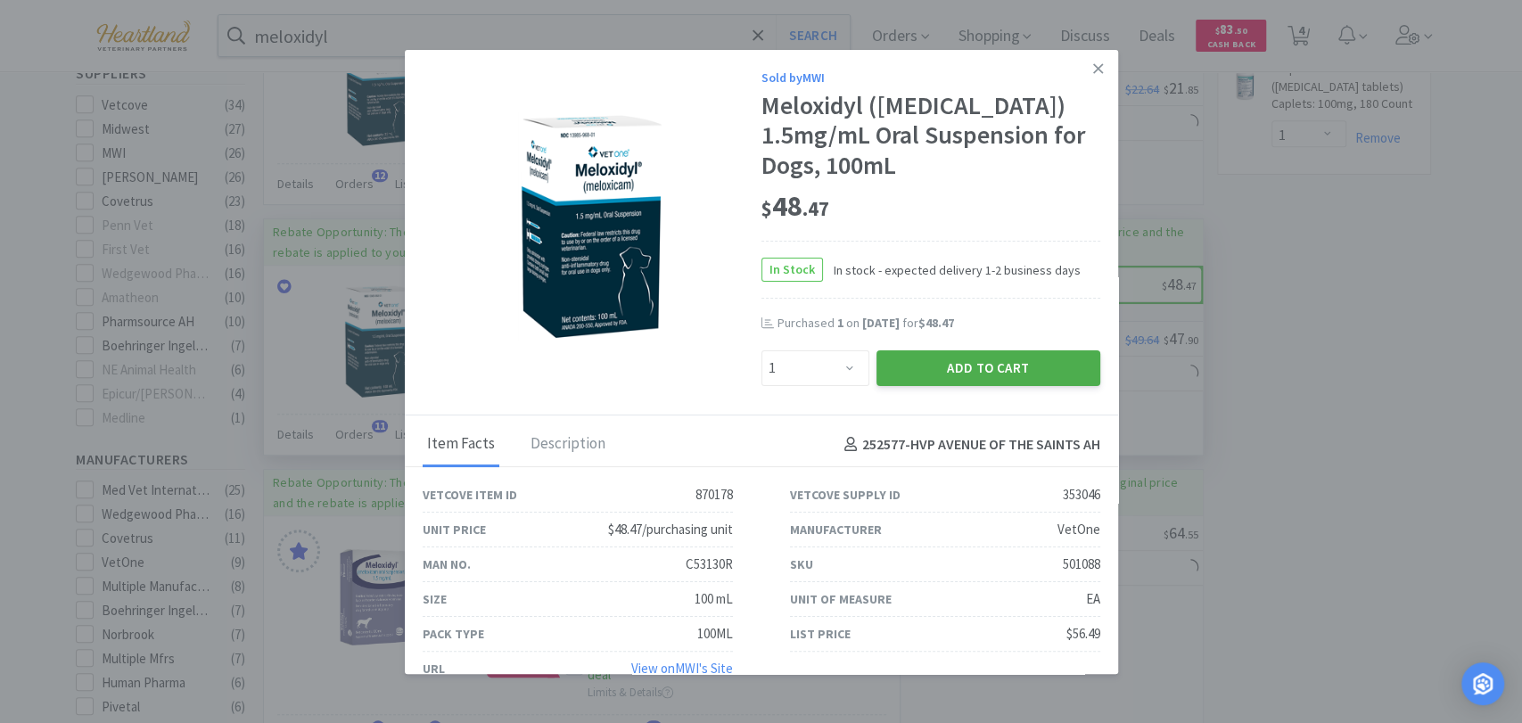
click at [944, 369] on button "Add to Cart" at bounding box center [989, 368] width 224 height 36
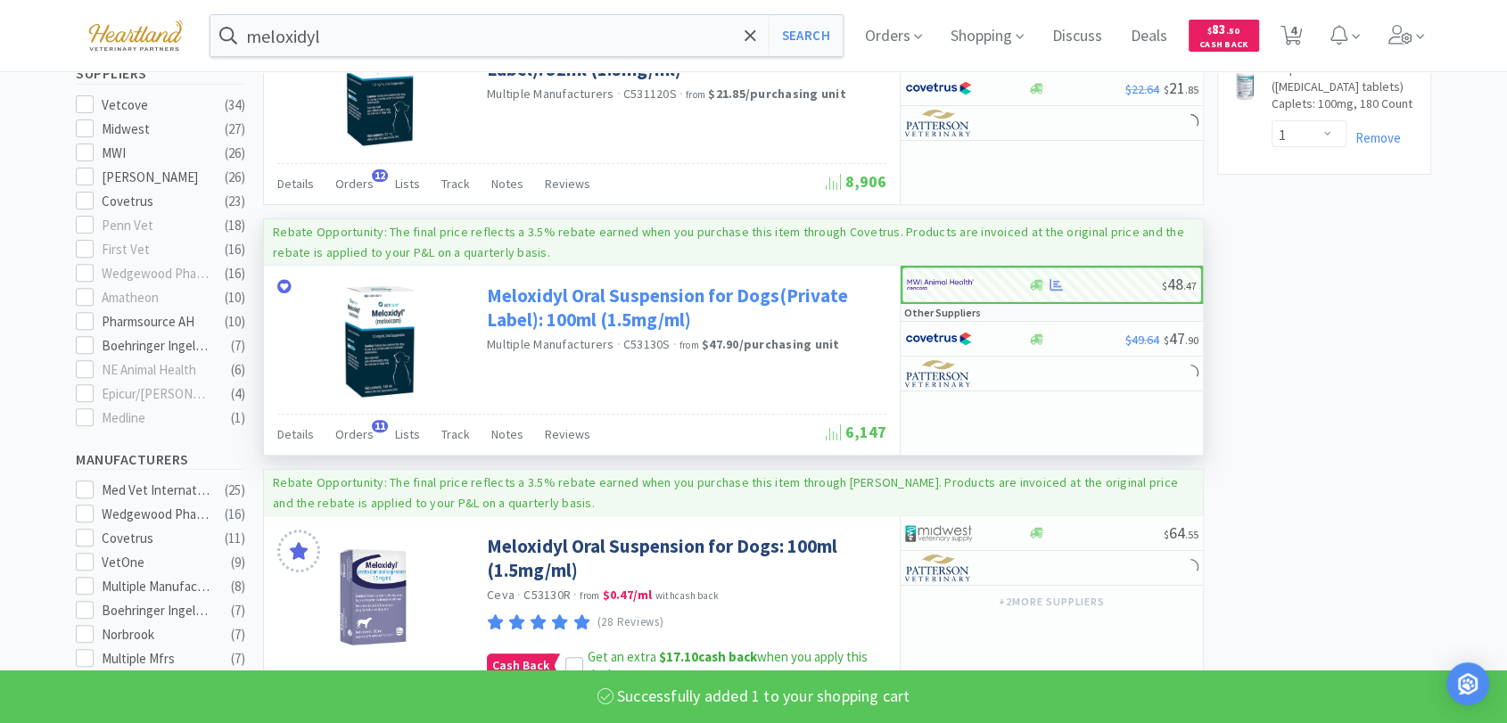
select select "1"
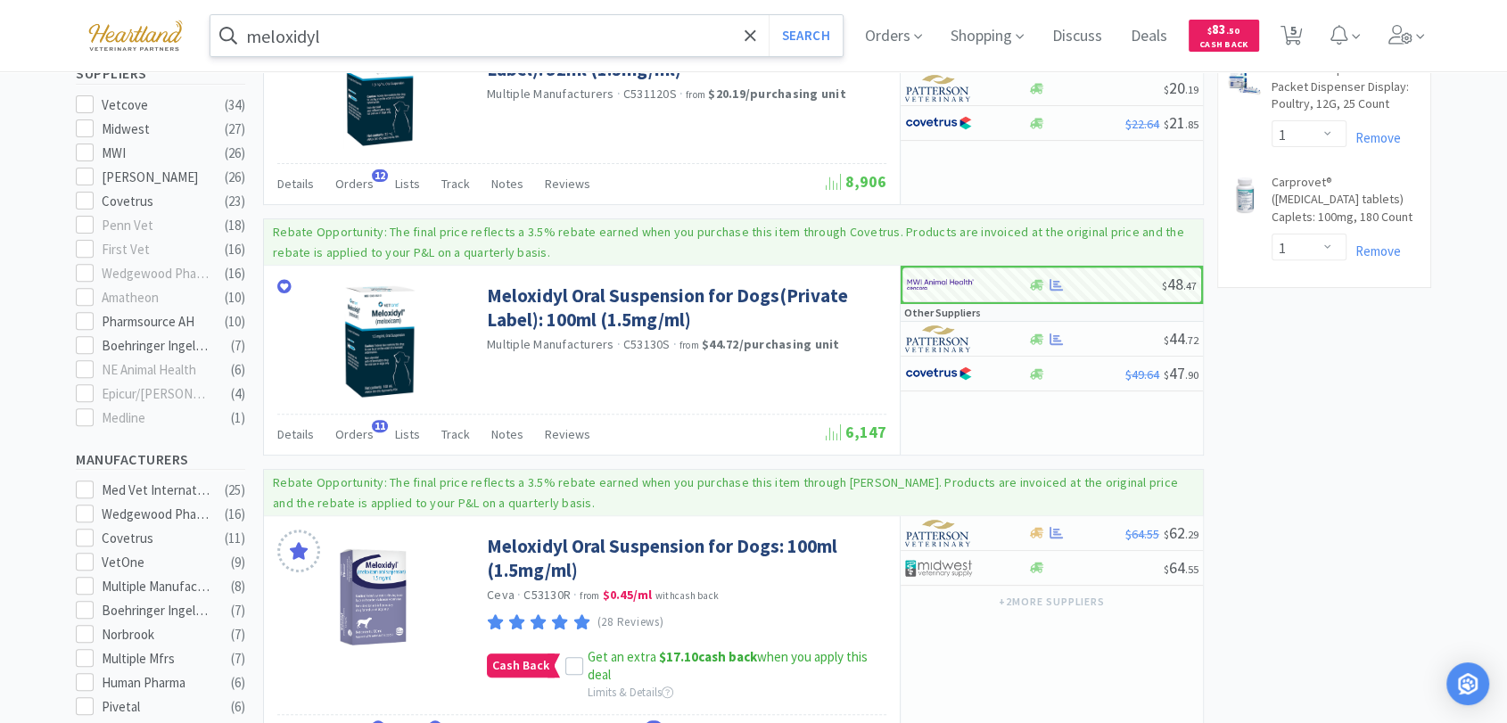
click at [367, 37] on input "meloxidyl" at bounding box center [526, 35] width 632 height 41
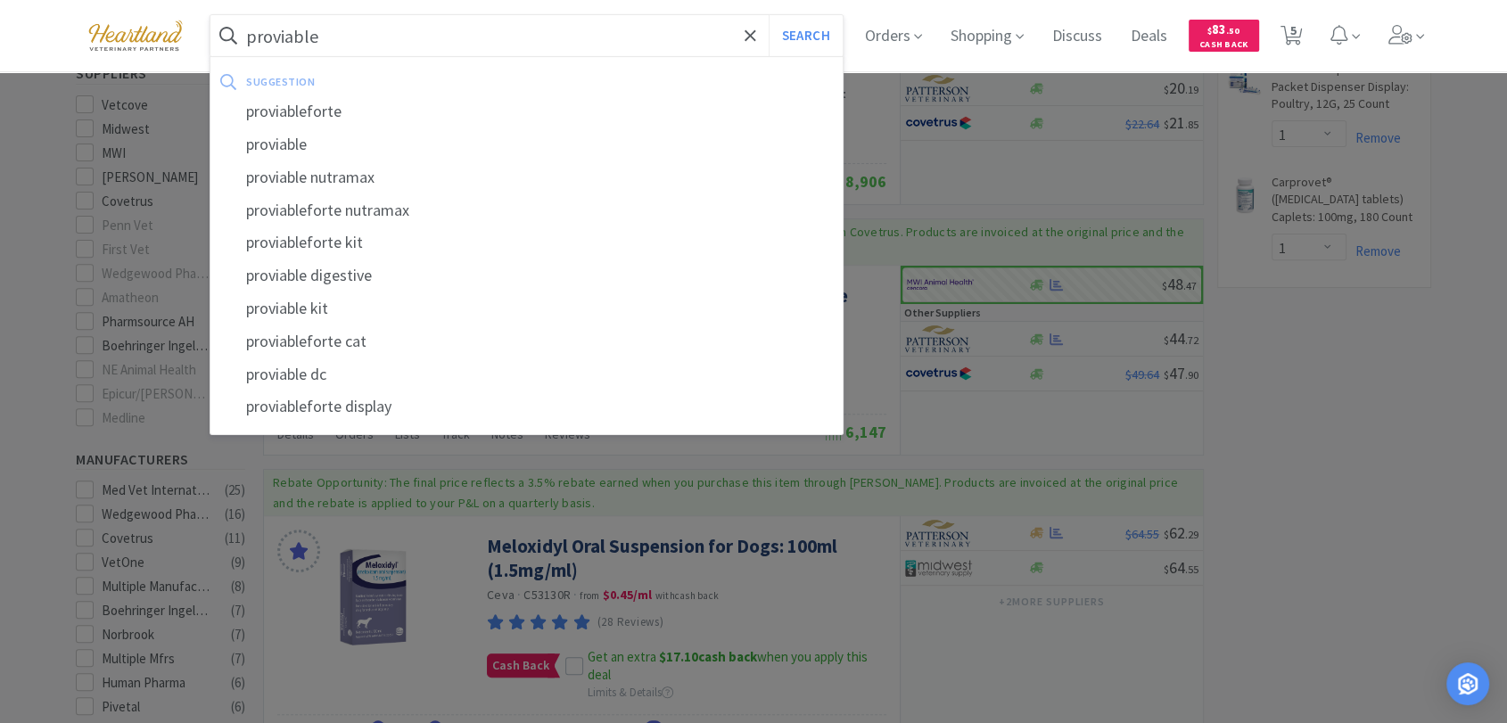
type input "proviable"
click at [769, 15] on button "Search" at bounding box center [806, 35] width 74 height 41
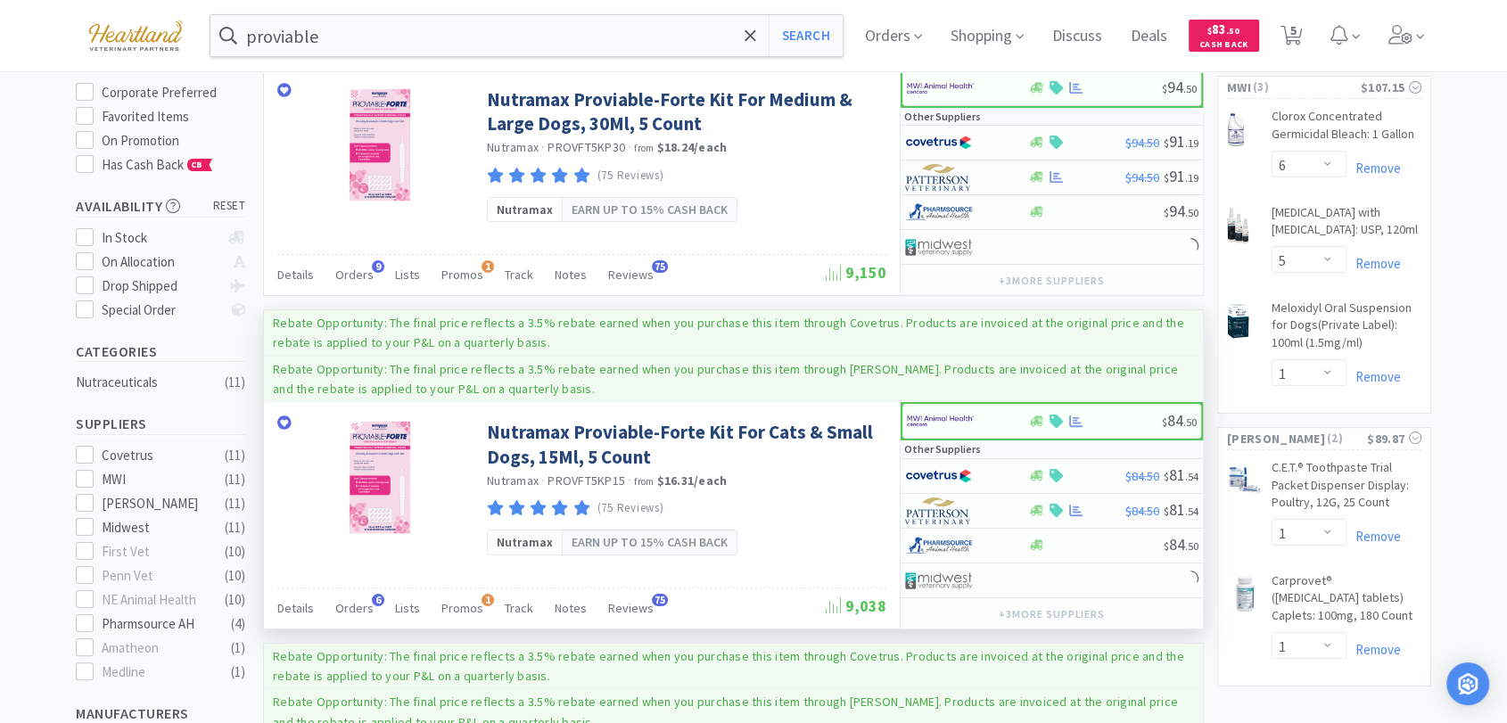
scroll to position [198, 0]
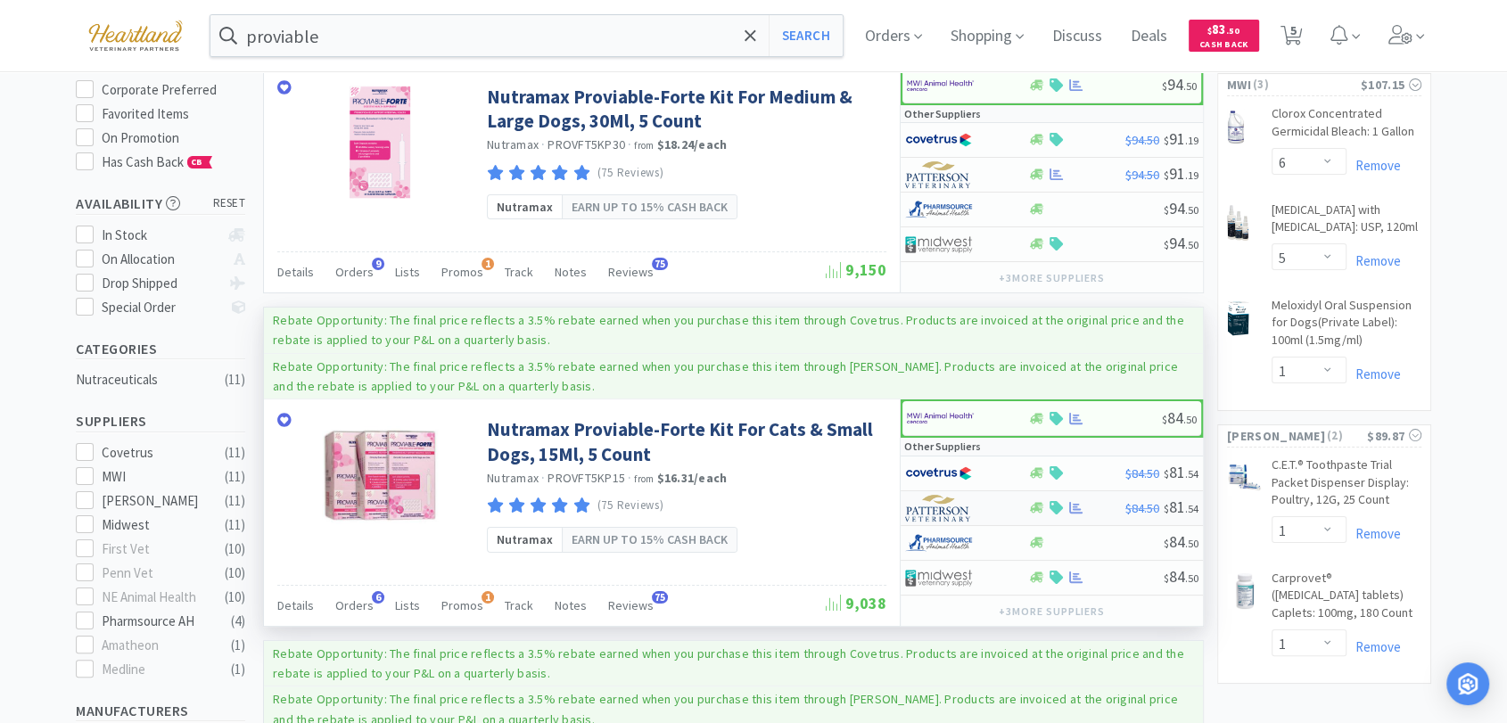
click at [939, 503] on img at bounding box center [938, 508] width 67 height 27
select select "1"
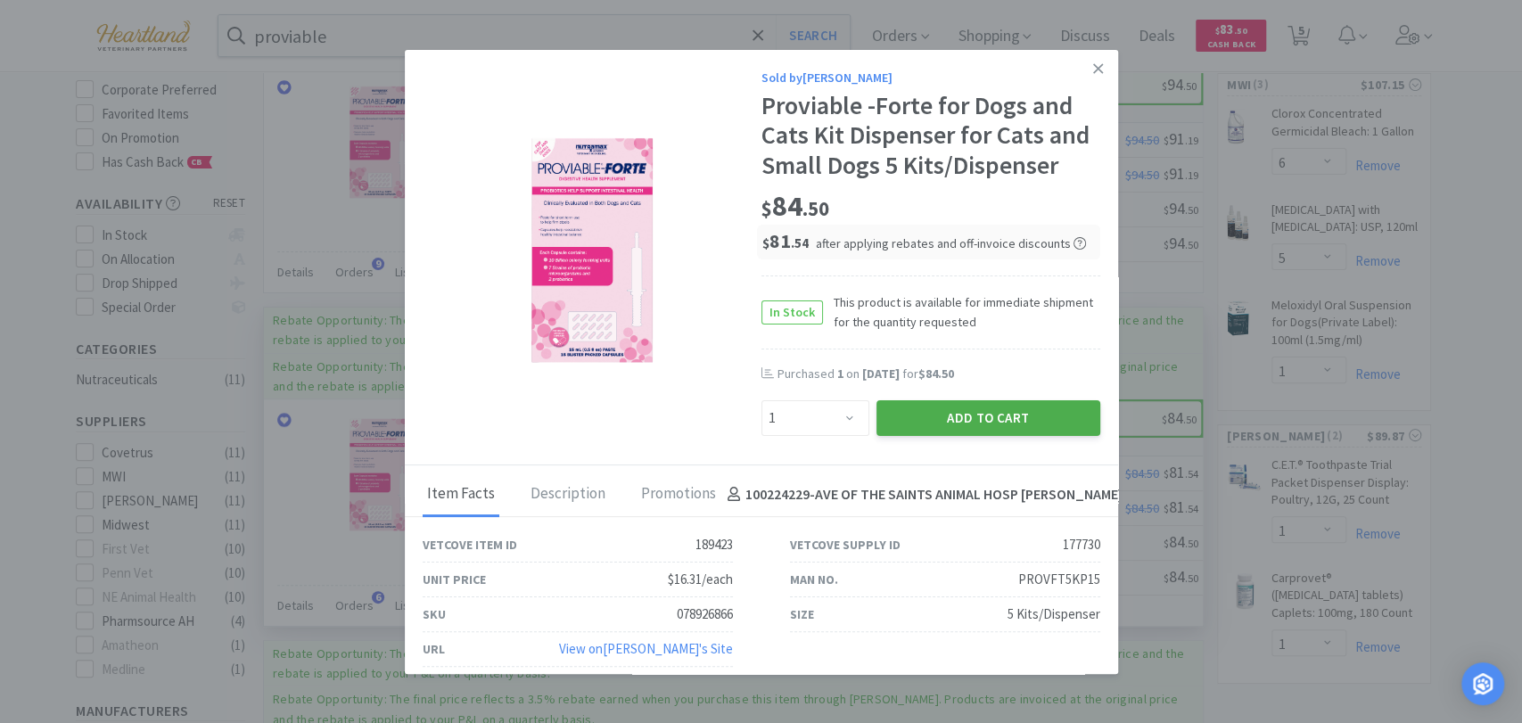
click at [1020, 417] on button "Add to Cart" at bounding box center [989, 418] width 224 height 36
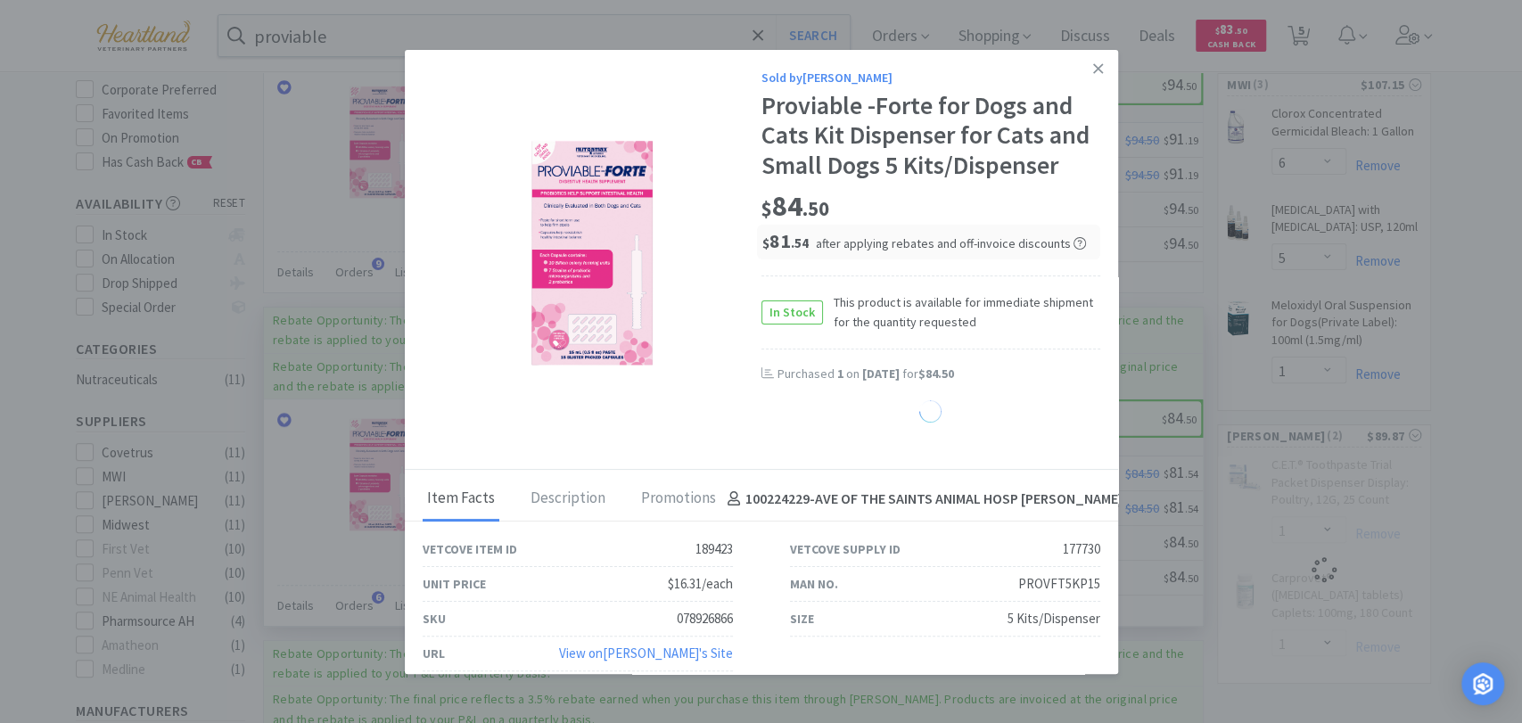
select select "1"
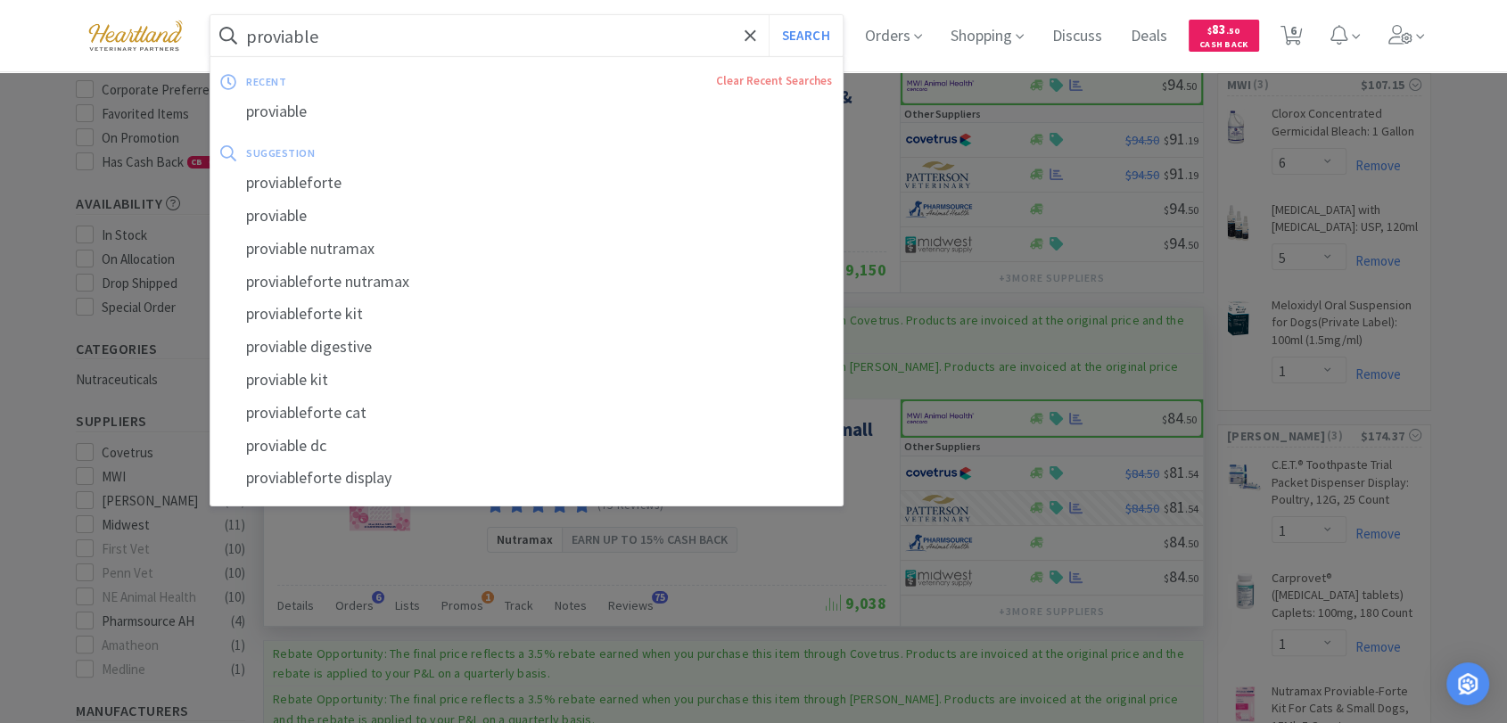
click at [333, 37] on input "proviable" at bounding box center [526, 35] width 632 height 41
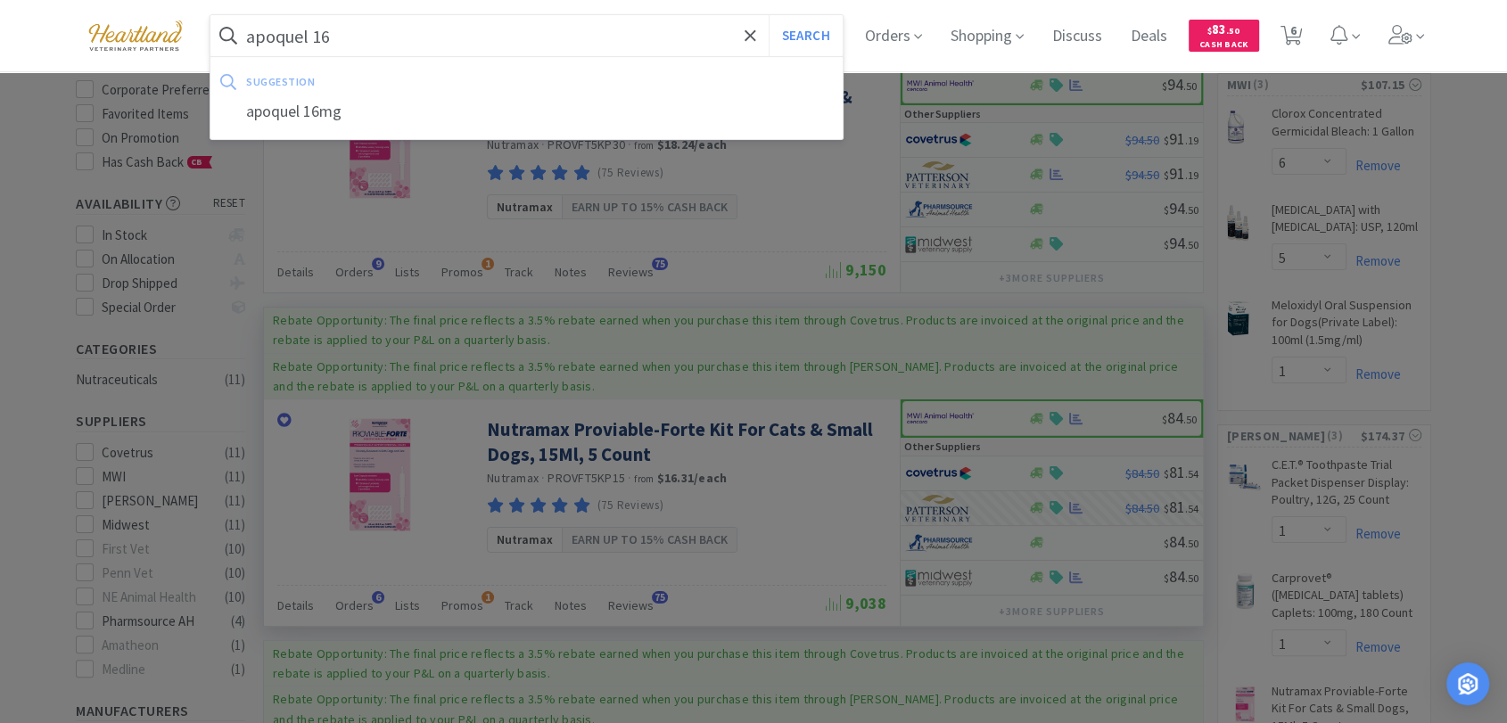
type input "apoquel 16"
click at [769, 15] on button "Search" at bounding box center [806, 35] width 74 height 41
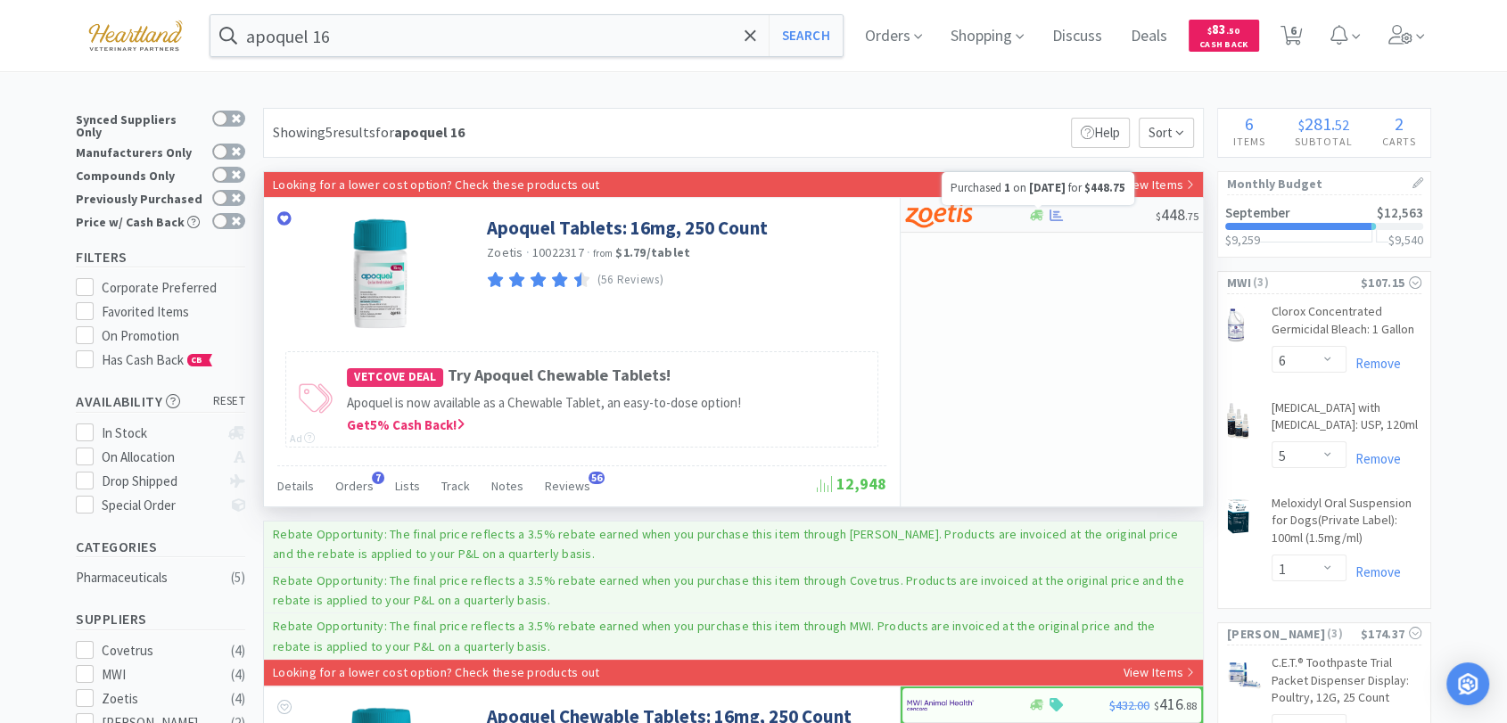
click at [1055, 215] on icon at bounding box center [1055, 215] width 13 height 13
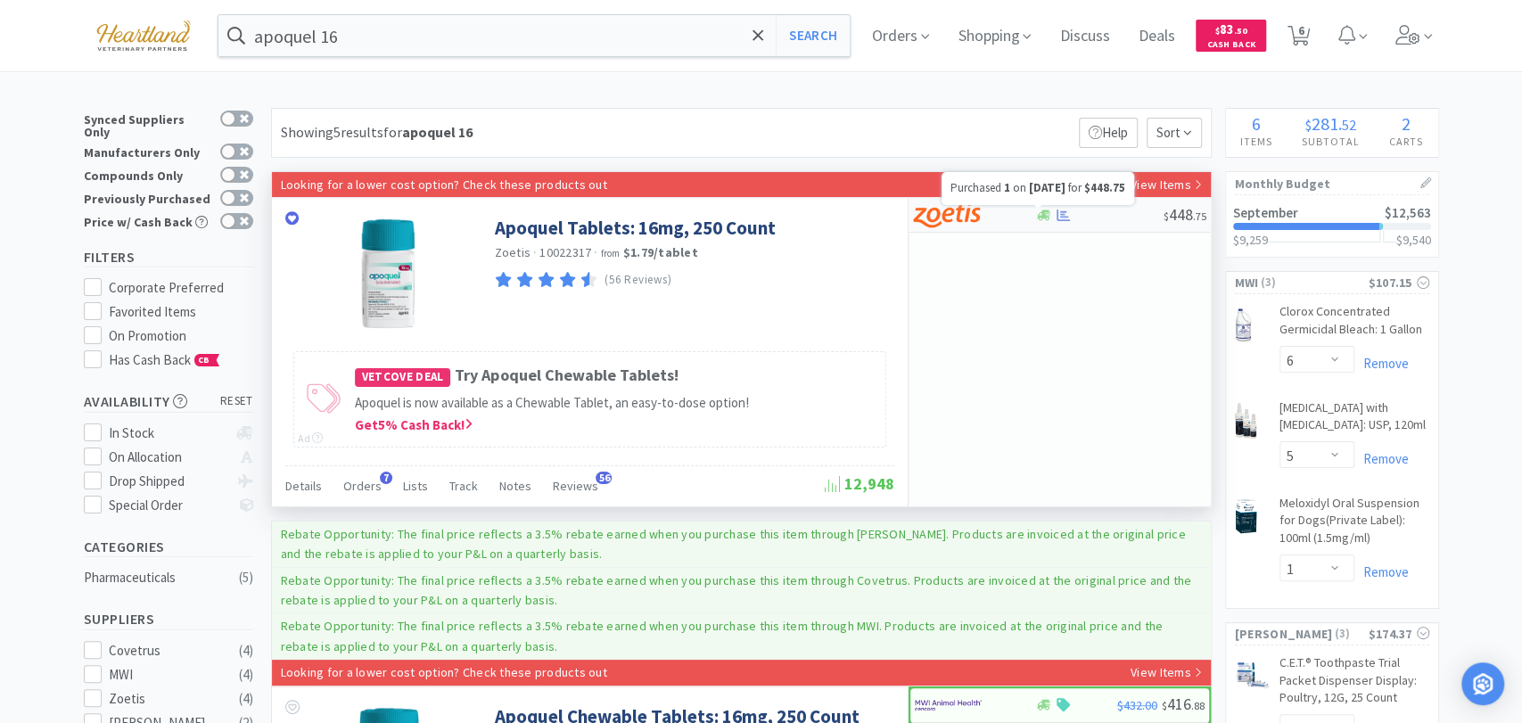
select select "1"
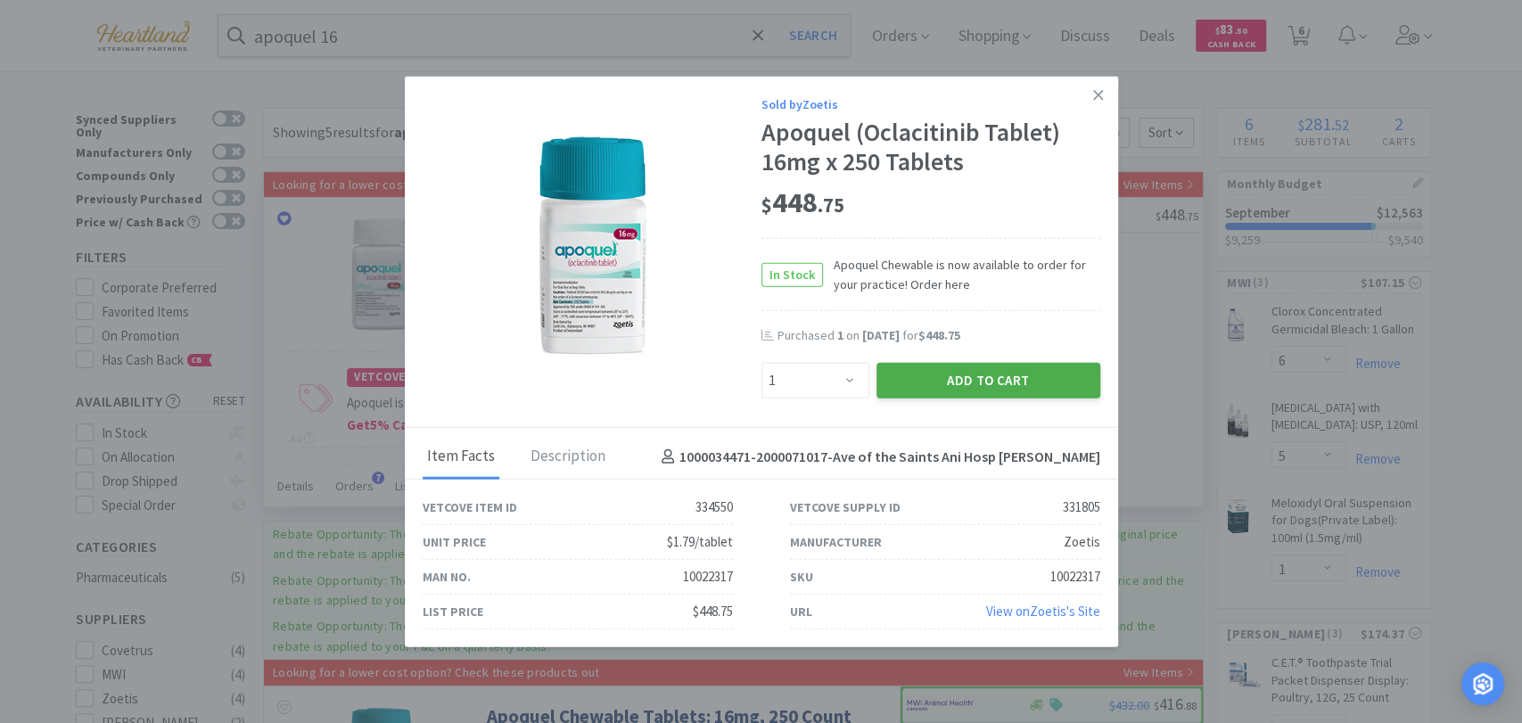
click at [1034, 367] on button "Add to Cart" at bounding box center [989, 381] width 224 height 36
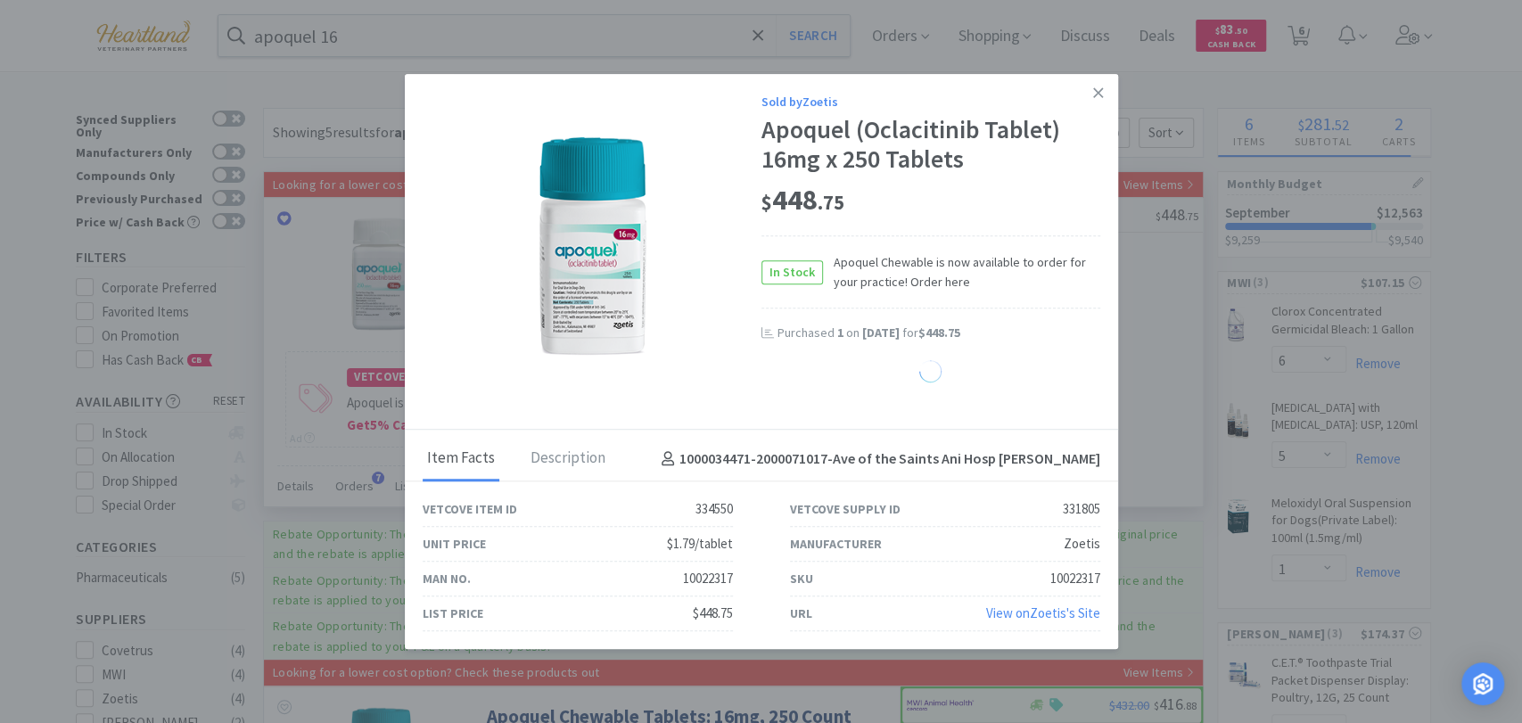
select select "1"
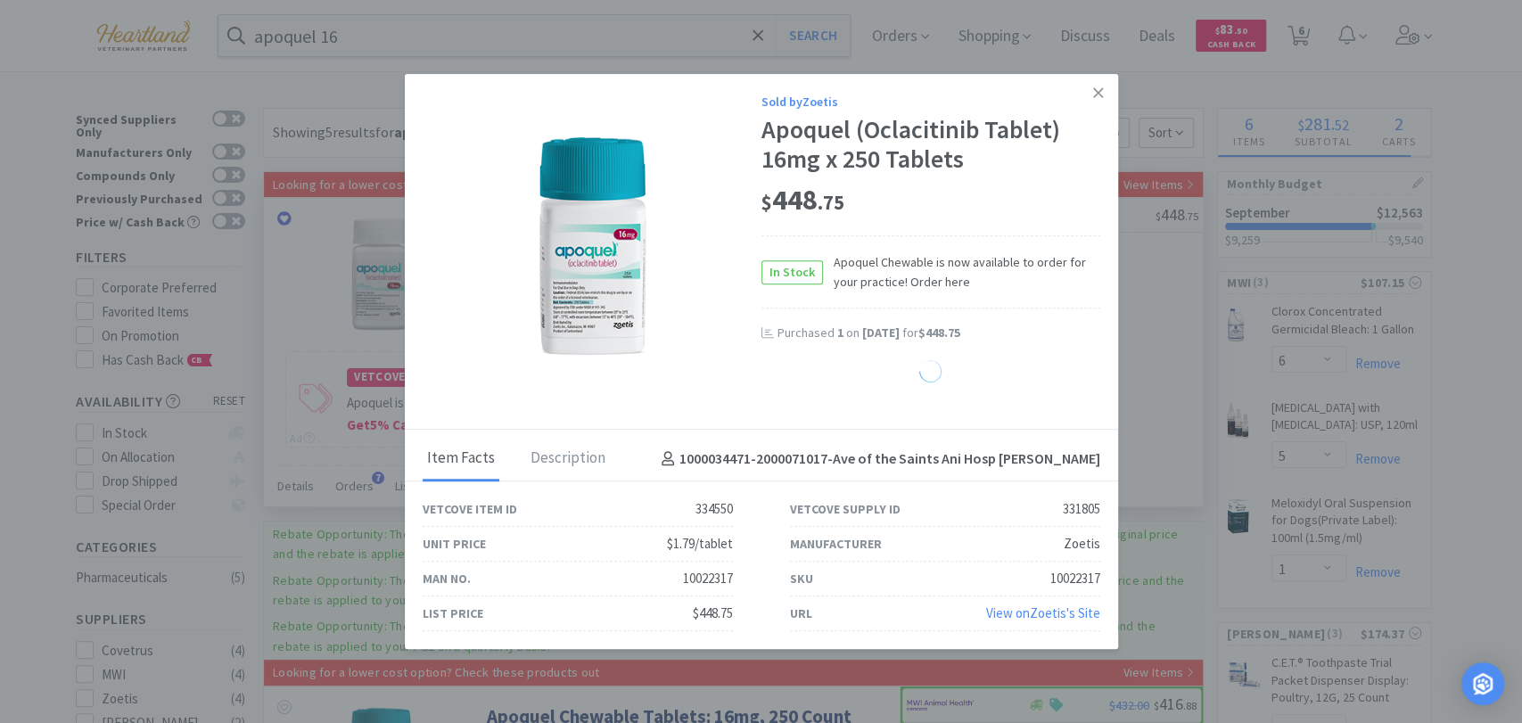
select select "1"
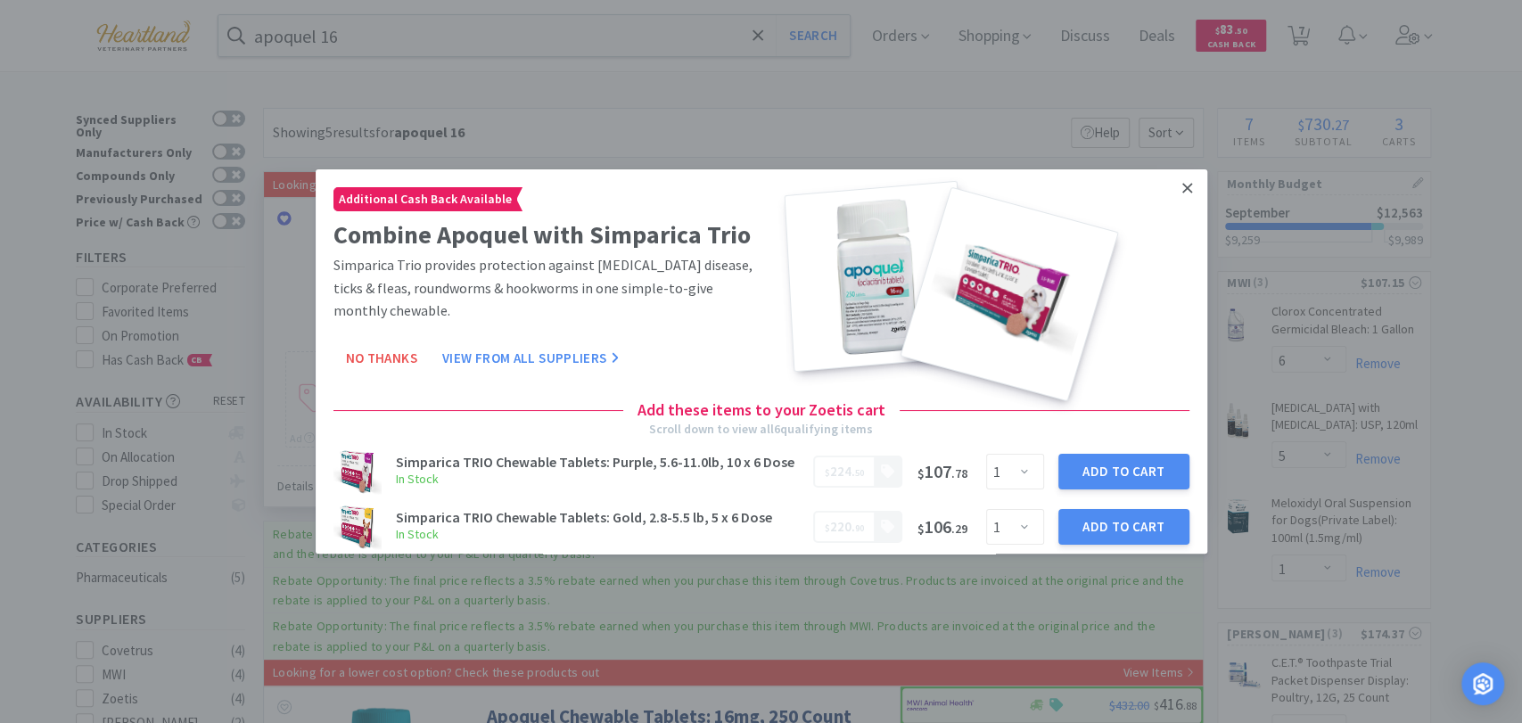
click at [1182, 184] on icon at bounding box center [1187, 188] width 10 height 16
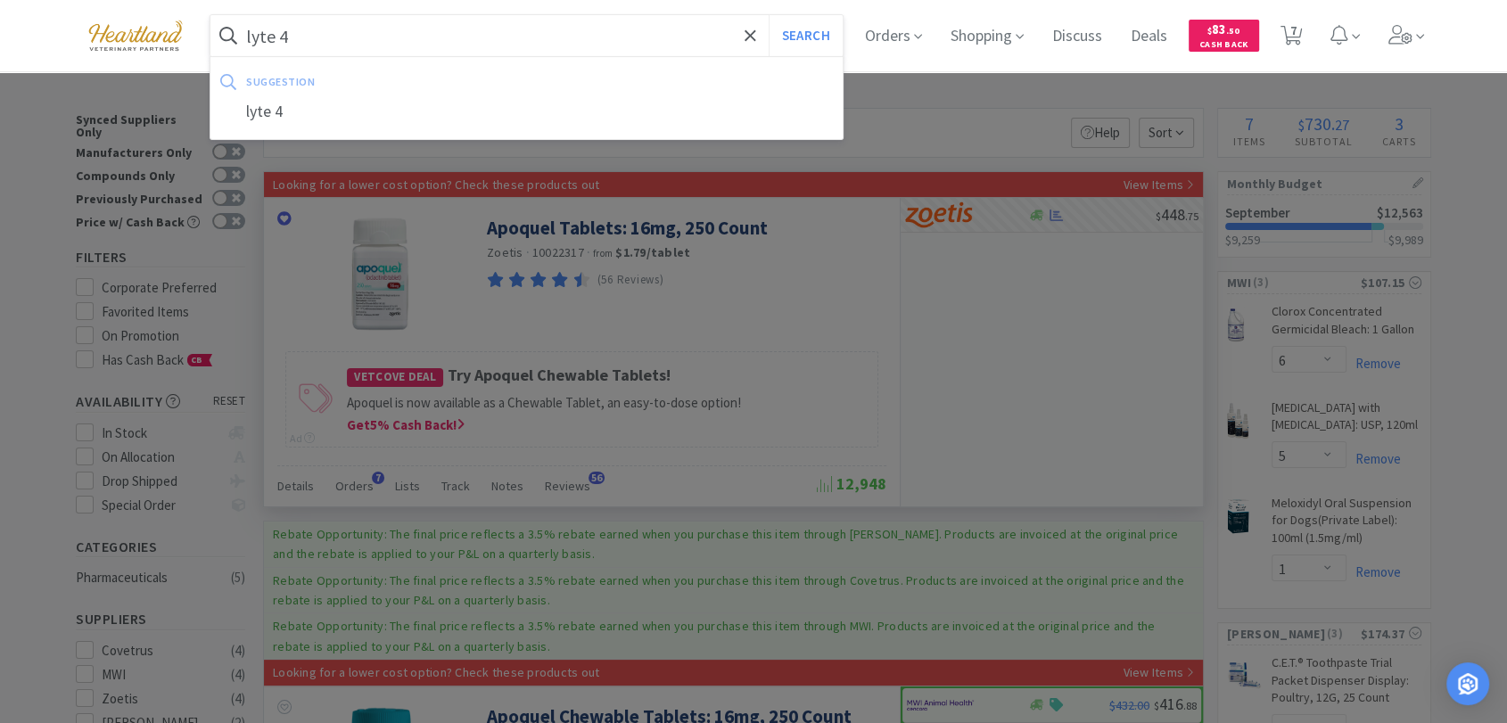
type input "lyte 4"
click at [769, 15] on button "Search" at bounding box center [806, 35] width 74 height 41
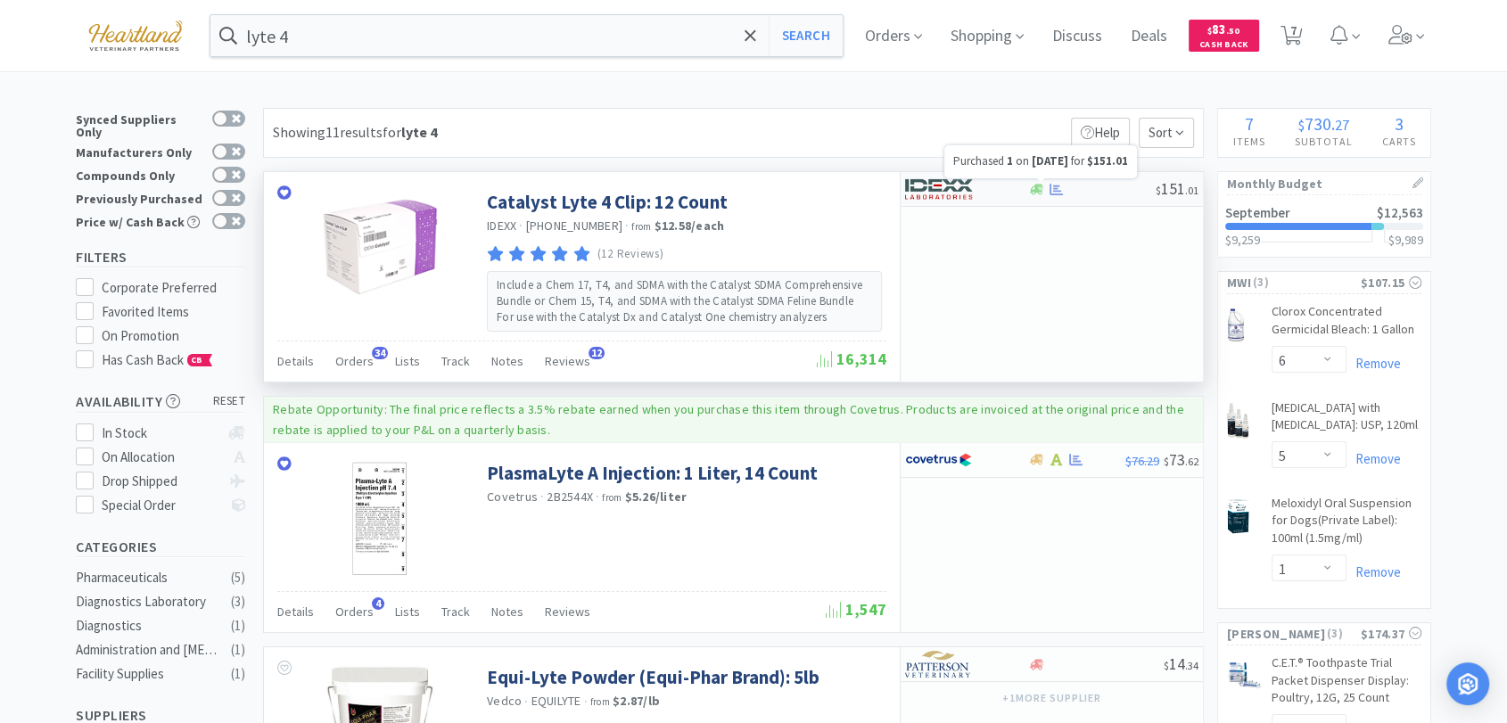
click at [1057, 189] on icon at bounding box center [1055, 189] width 13 height 12
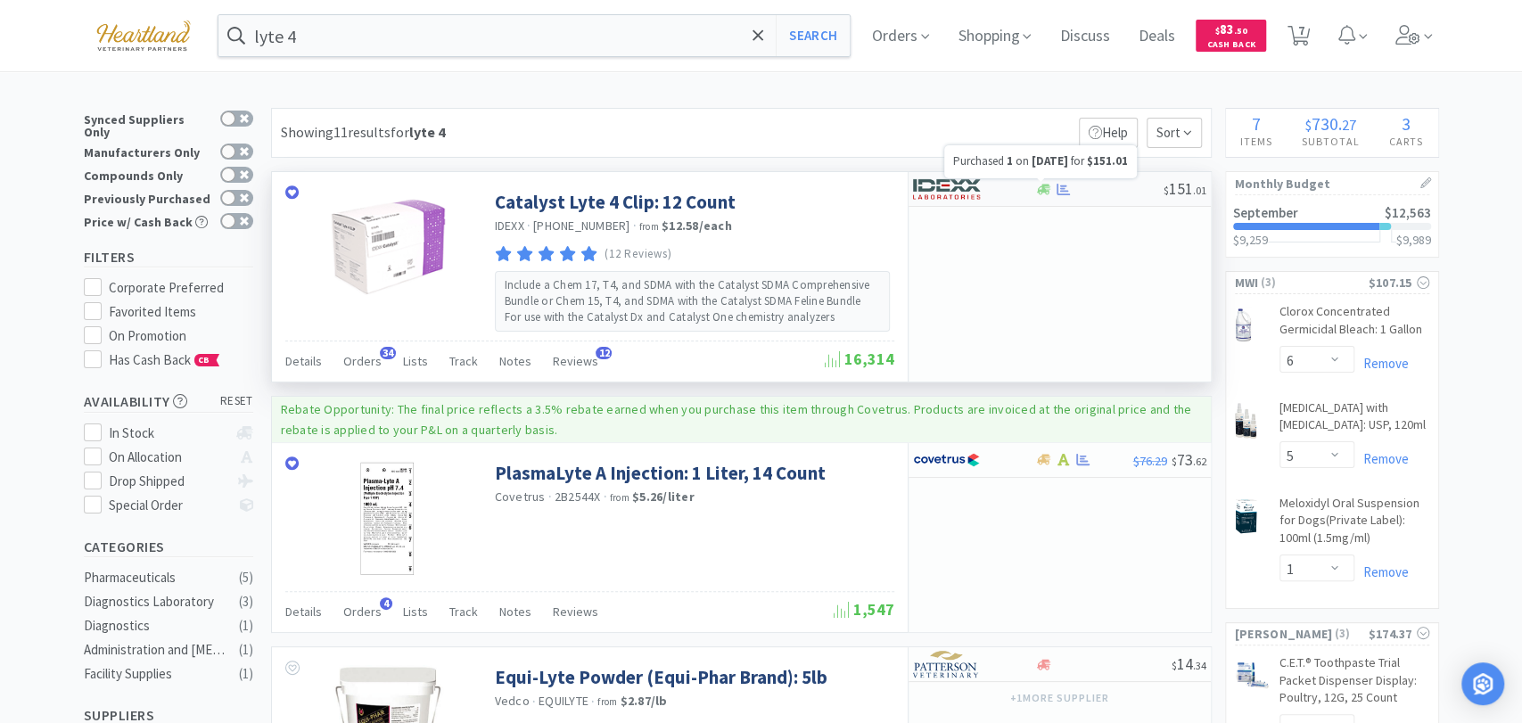
select select "1"
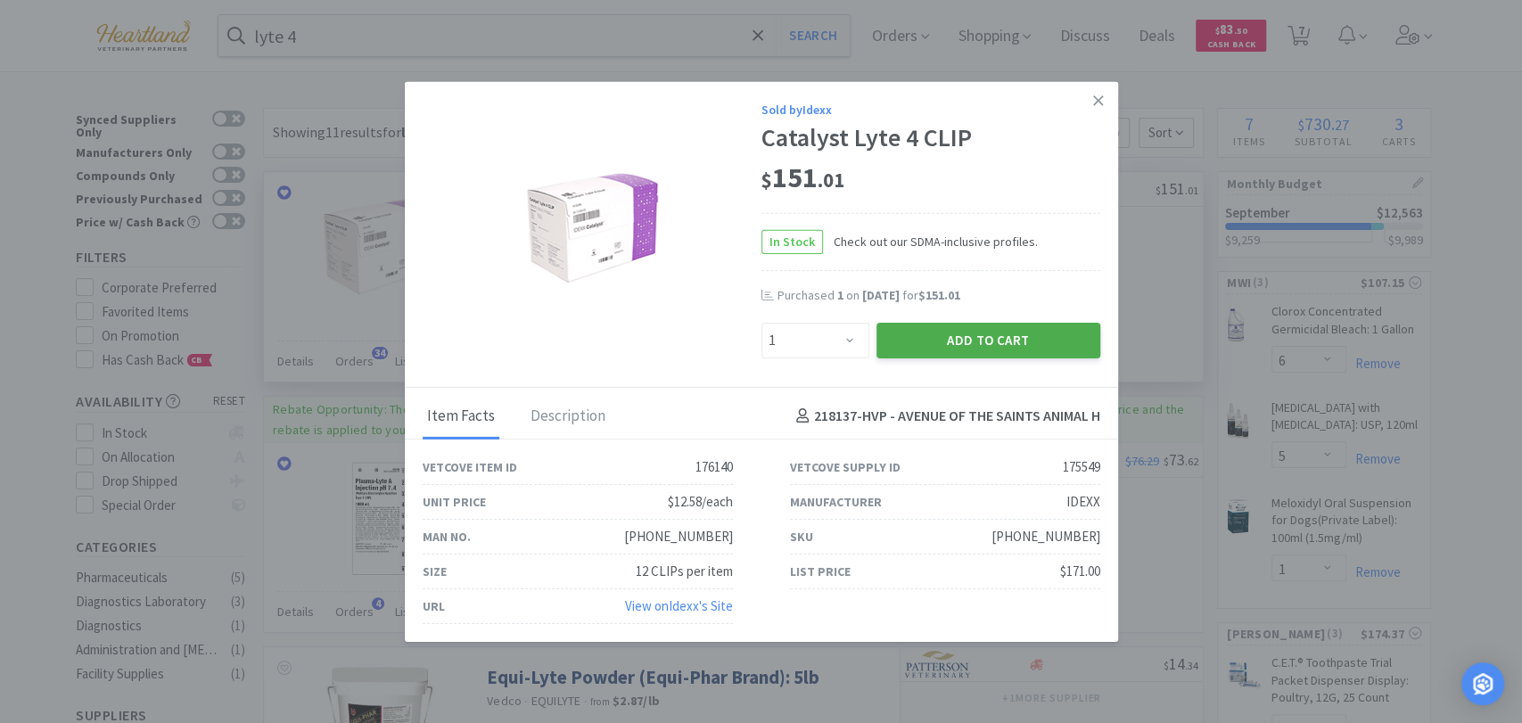
click at [1048, 350] on button "Add to Cart" at bounding box center [989, 340] width 224 height 36
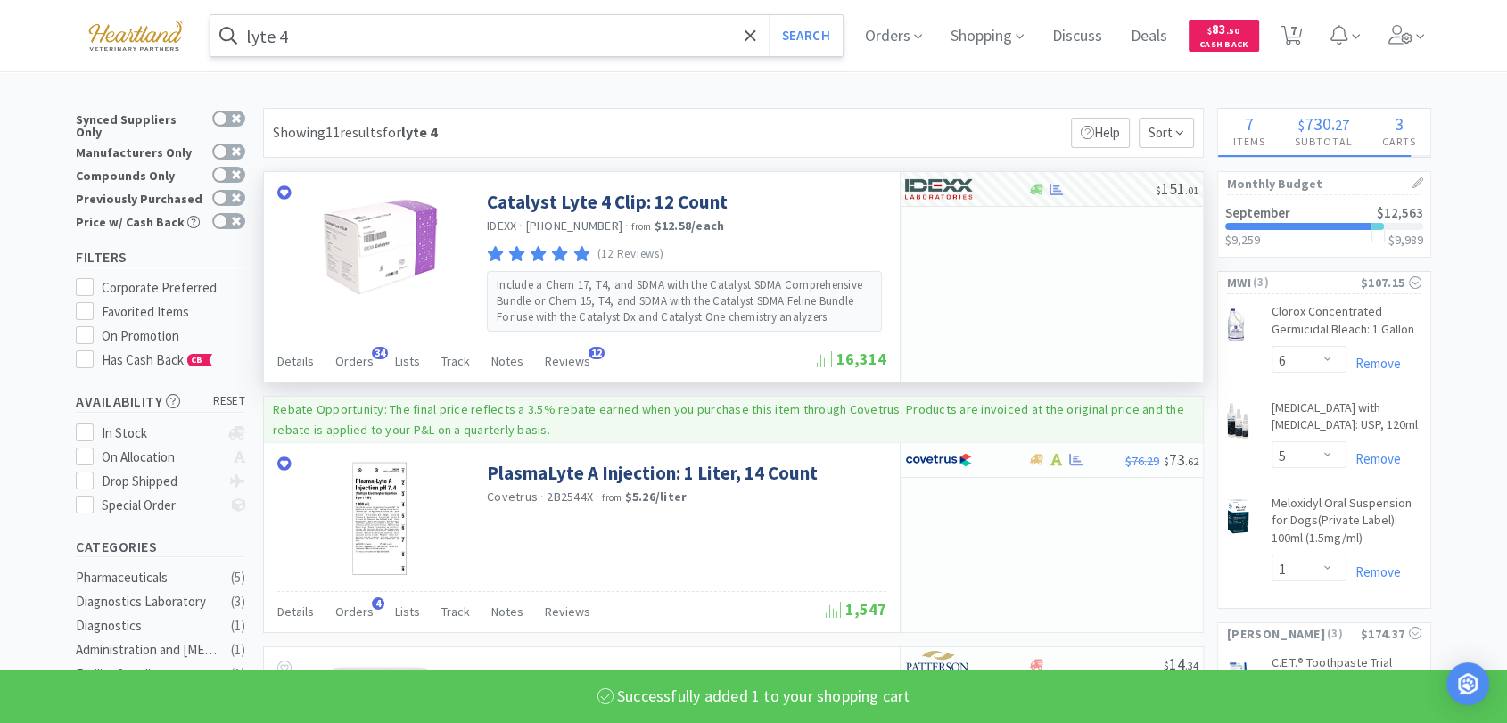
select select "1"
click at [456, 37] on input "lyte 4" at bounding box center [526, 35] width 632 height 41
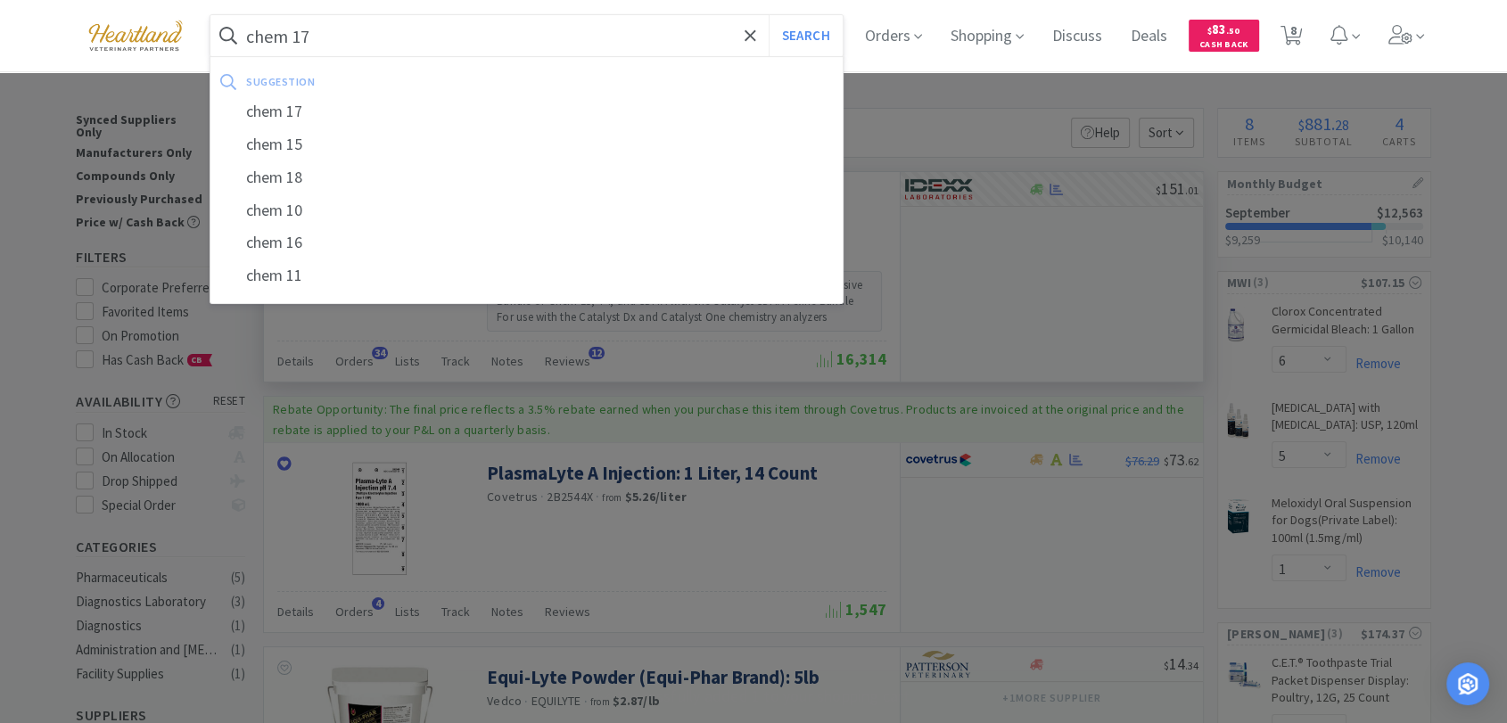
type input "chem 17"
click at [769, 15] on button "Search" at bounding box center [806, 35] width 74 height 41
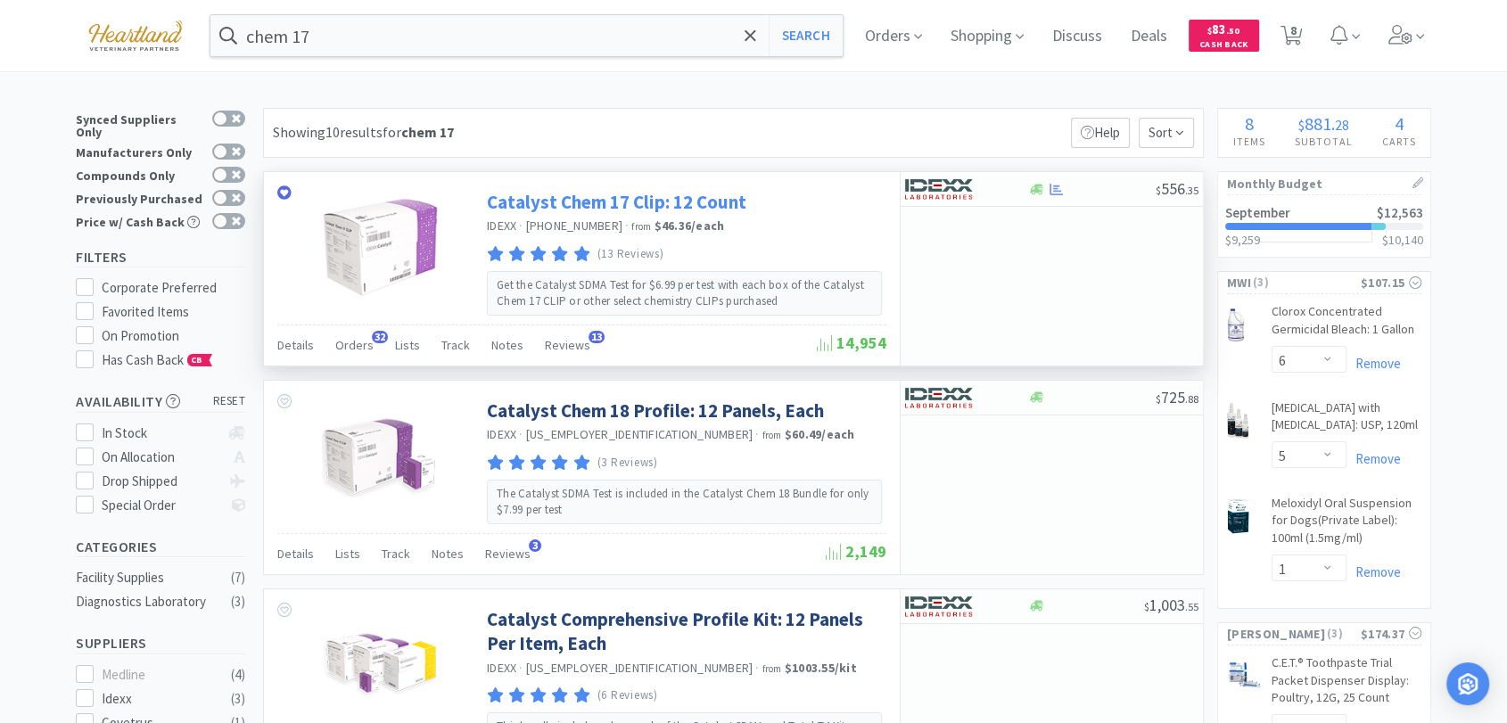
click at [717, 202] on link "Catalyst Chem 17 Clip: 12 Count" at bounding box center [616, 202] width 259 height 24
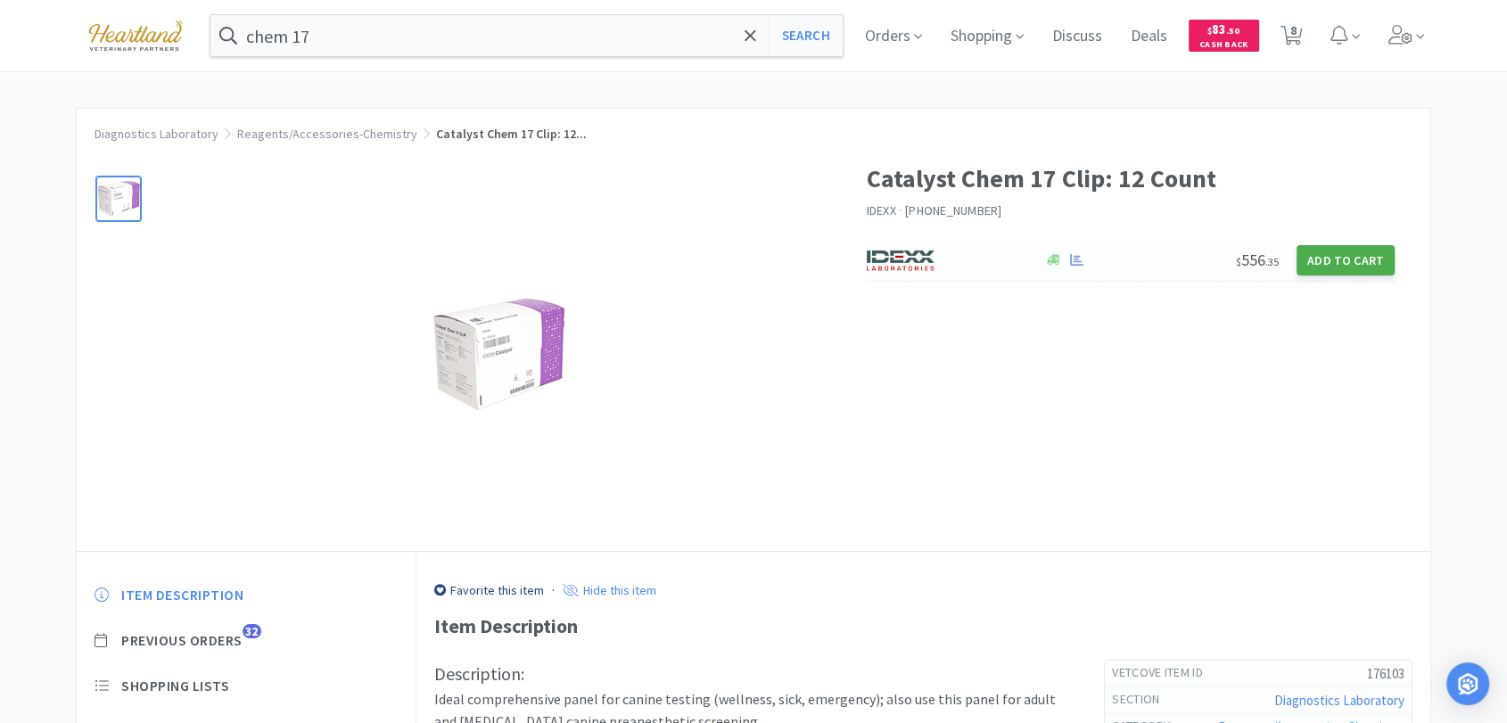
click at [1334, 246] on button "Add to Cart" at bounding box center [1345, 260] width 98 height 30
select select "1"
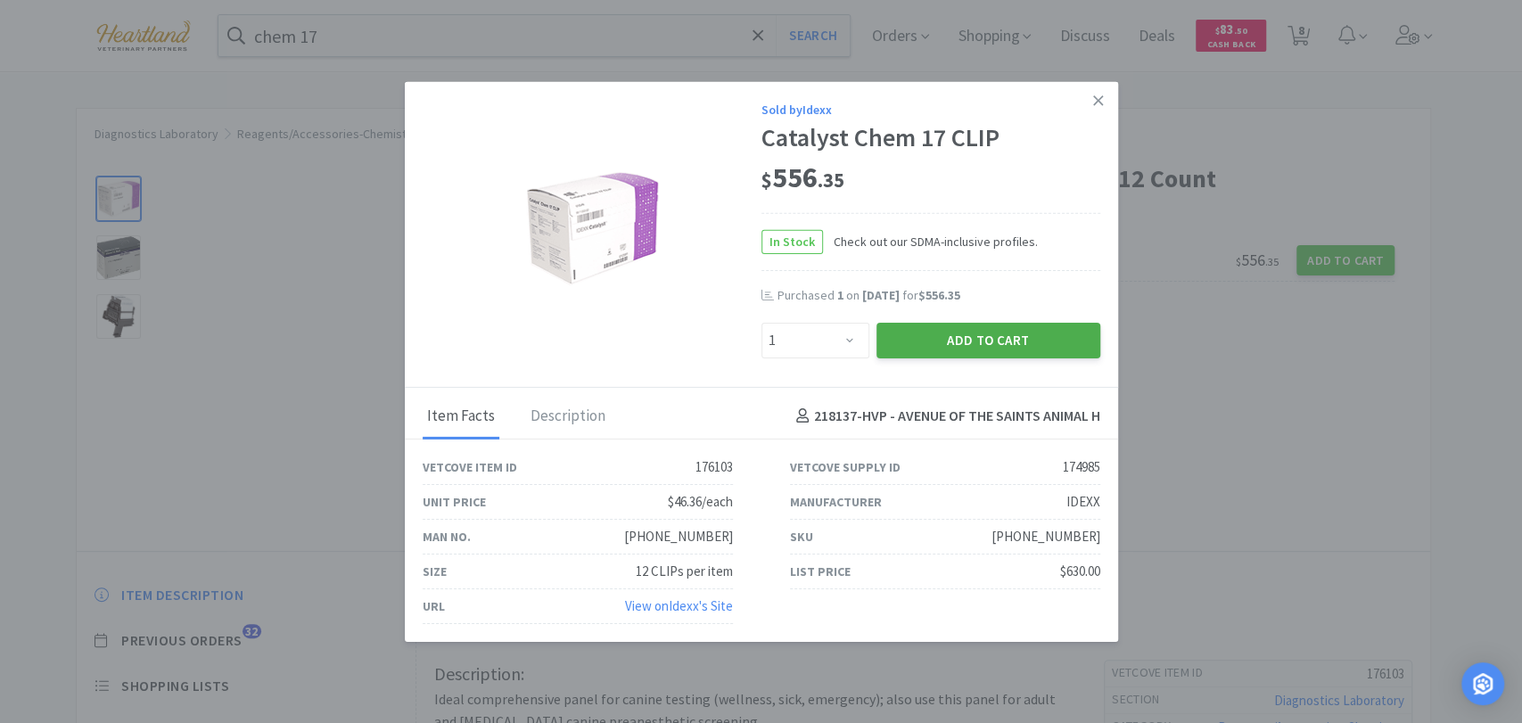
click at [1051, 337] on button "Add to Cart" at bounding box center [989, 340] width 224 height 36
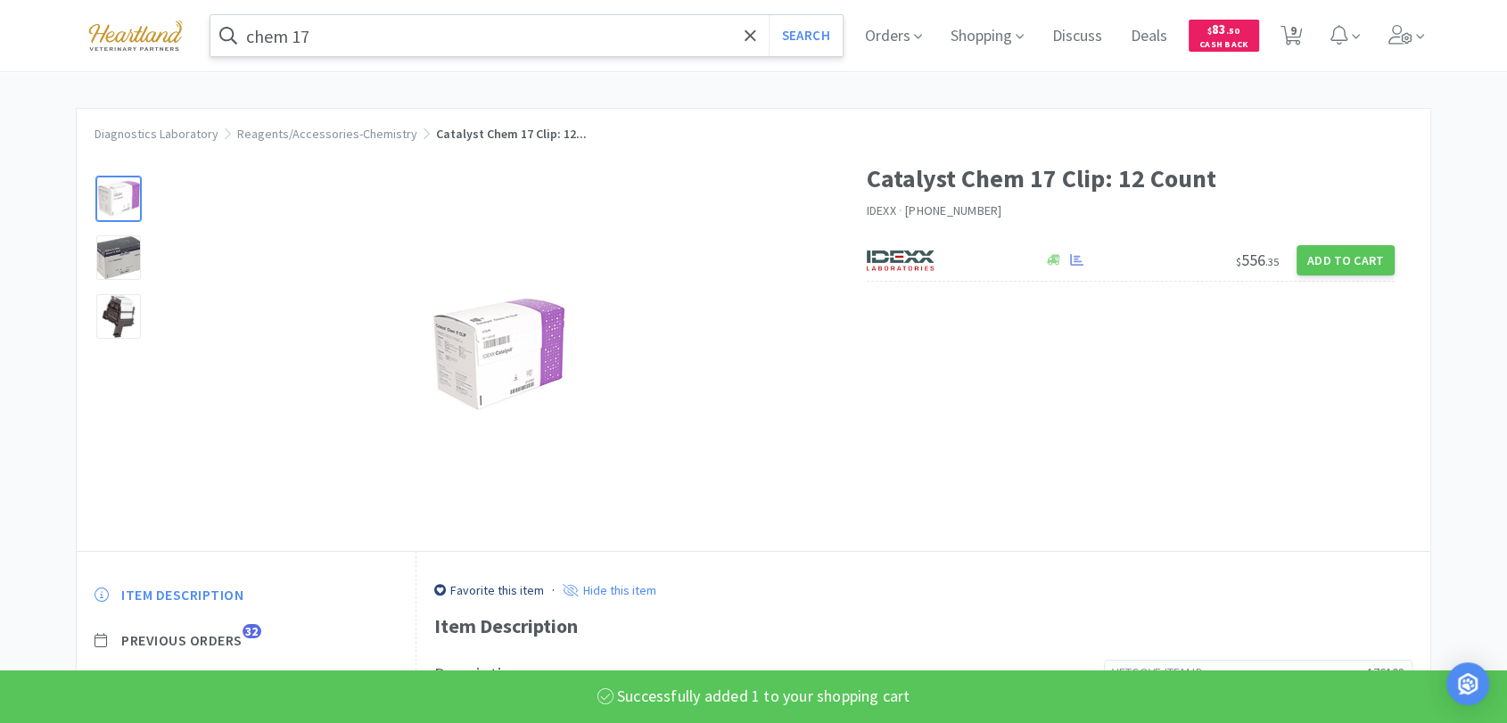
click at [333, 29] on input "chem 17" at bounding box center [526, 35] width 632 height 41
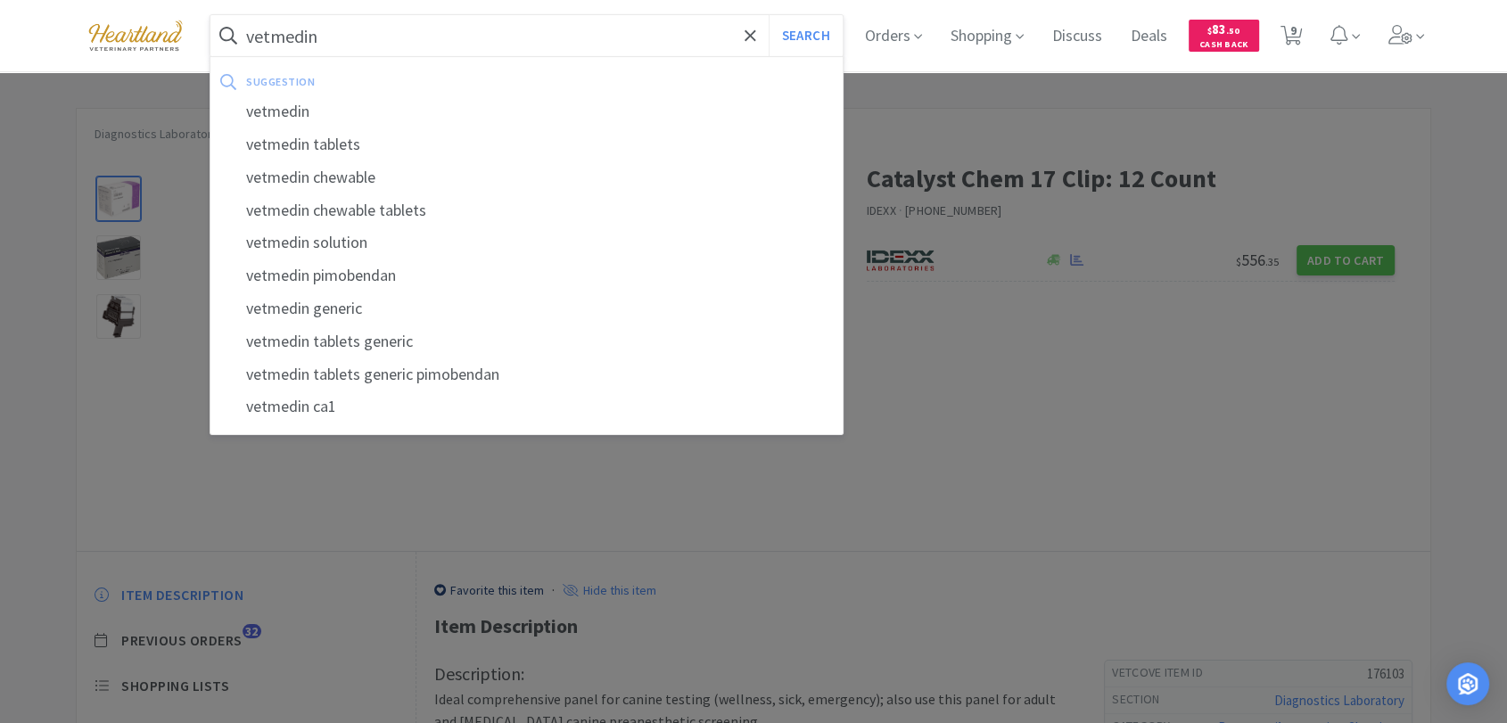
type input "vetmedin"
click at [769, 15] on button "Search" at bounding box center [806, 35] width 74 height 41
select select "6"
select select "5"
select select "1"
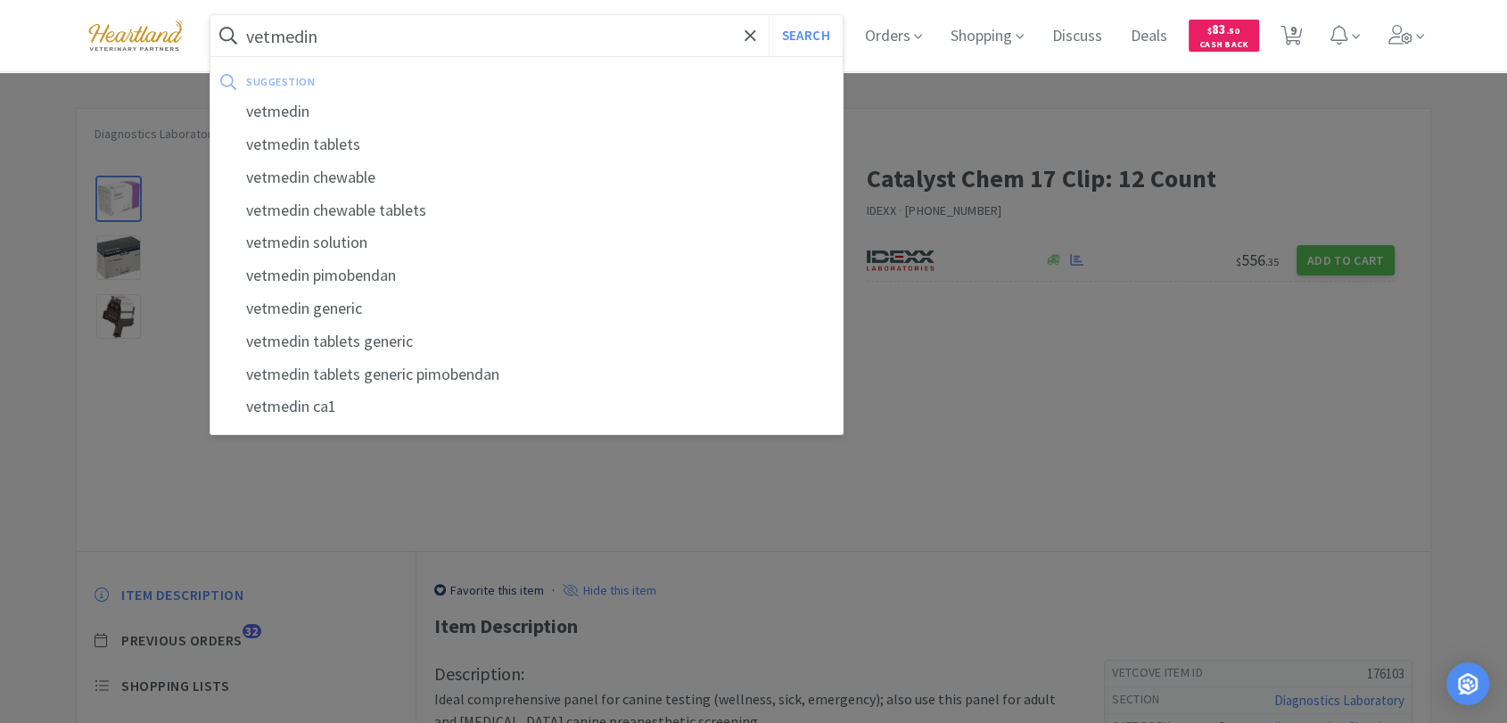
select select "1"
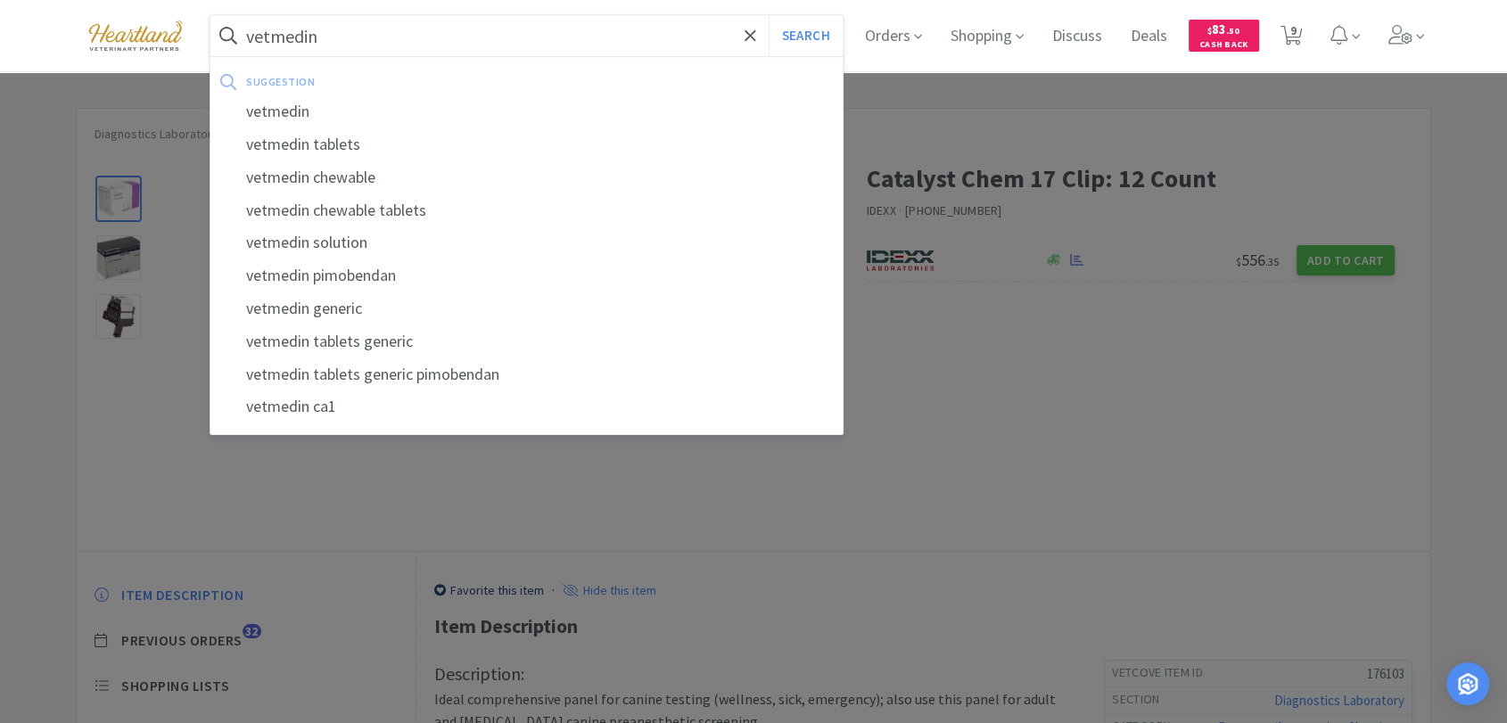
select select "1"
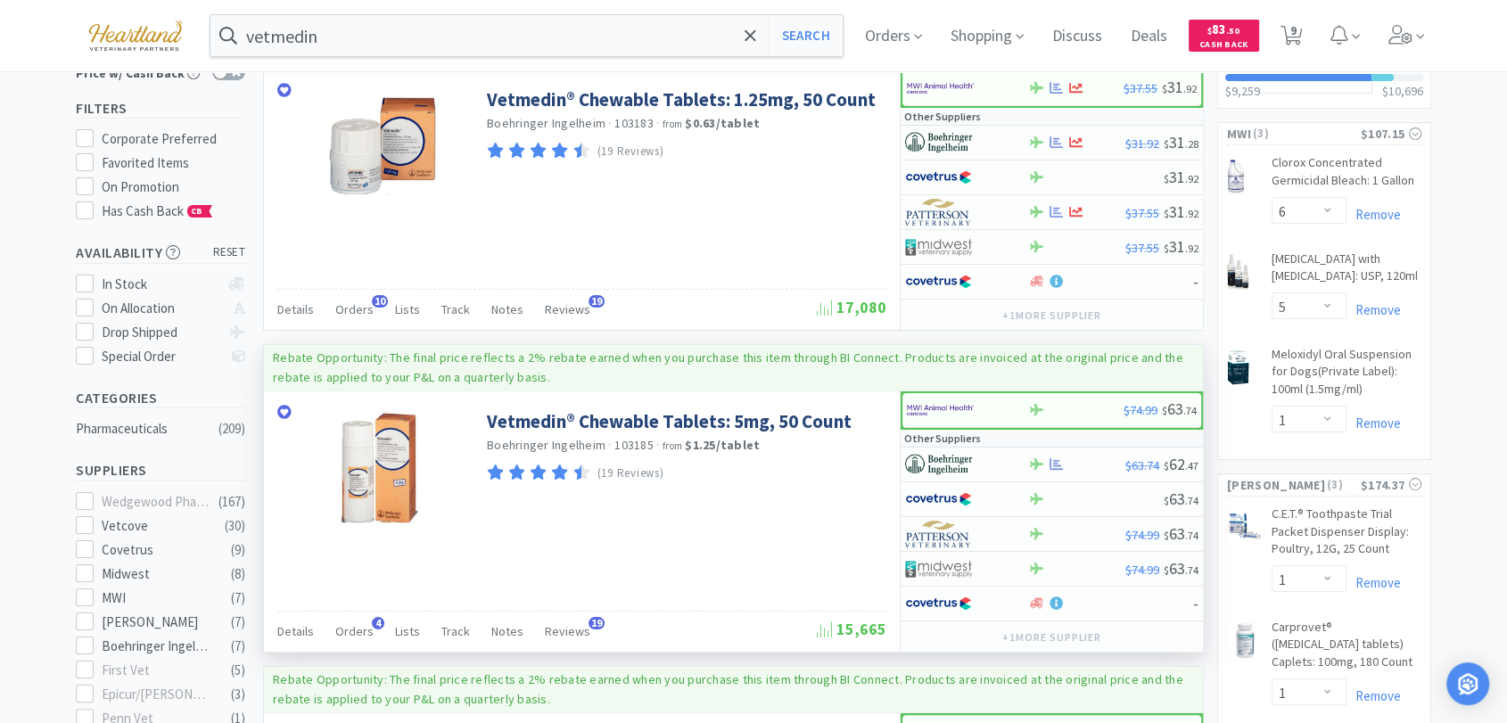
scroll to position [198, 0]
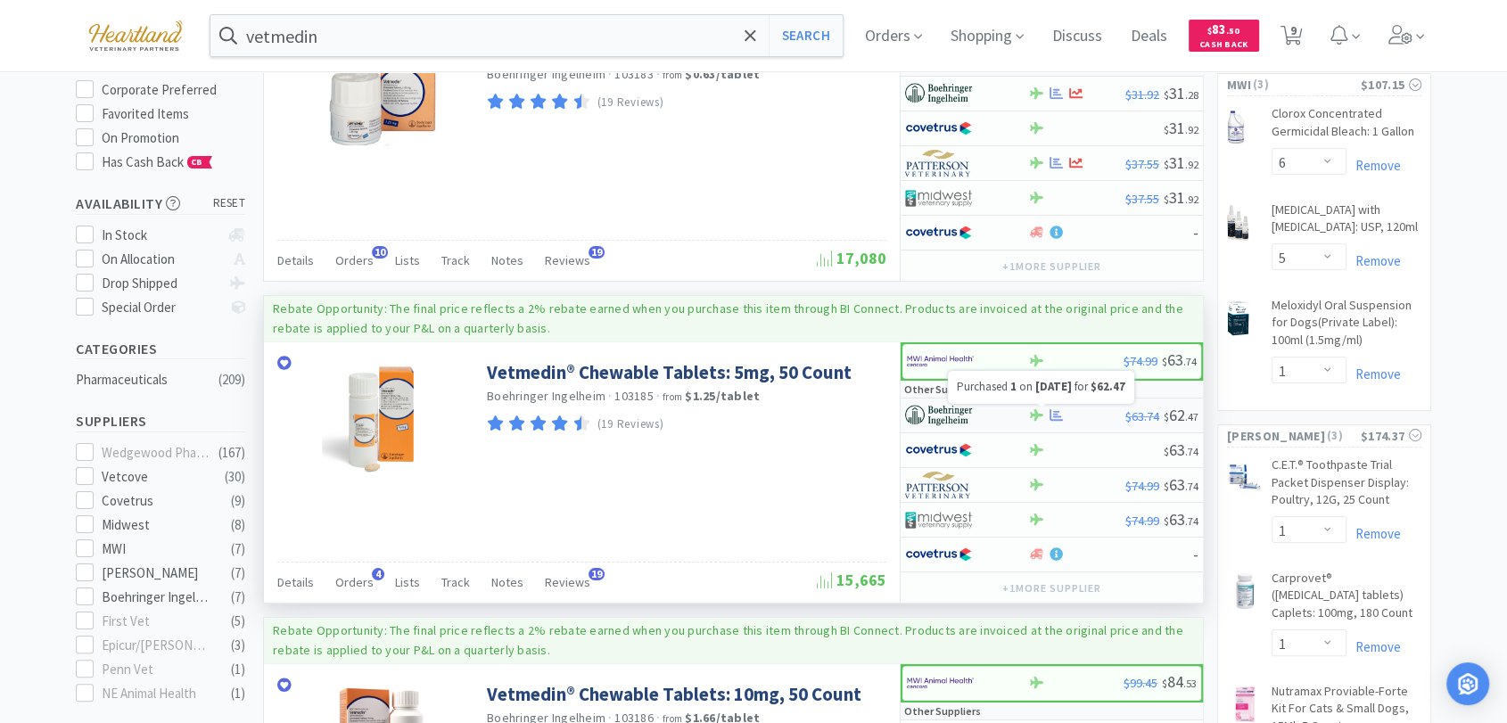
click at [1050, 412] on icon at bounding box center [1055, 414] width 13 height 13
select select "1"
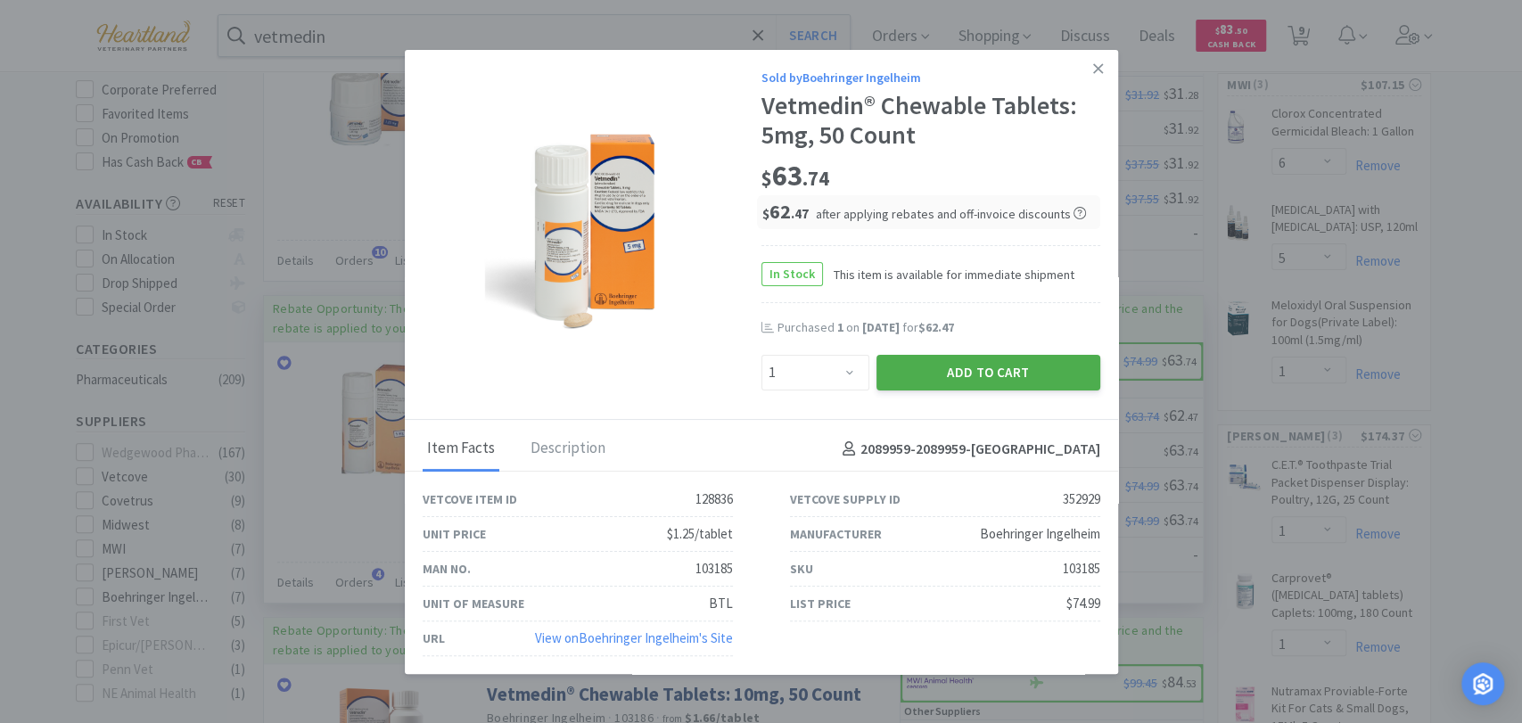
click at [1017, 367] on button "Add to Cart" at bounding box center [989, 373] width 224 height 36
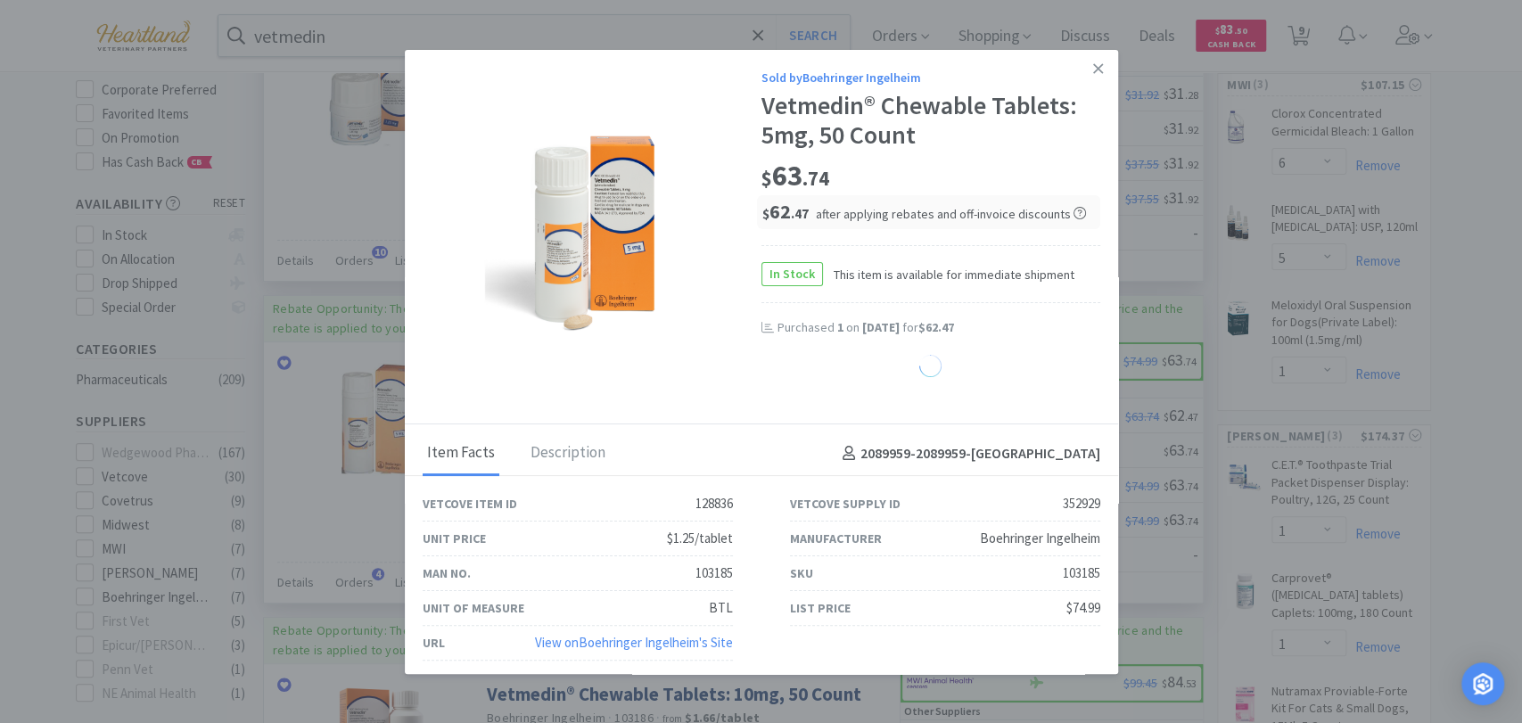
select select "1"
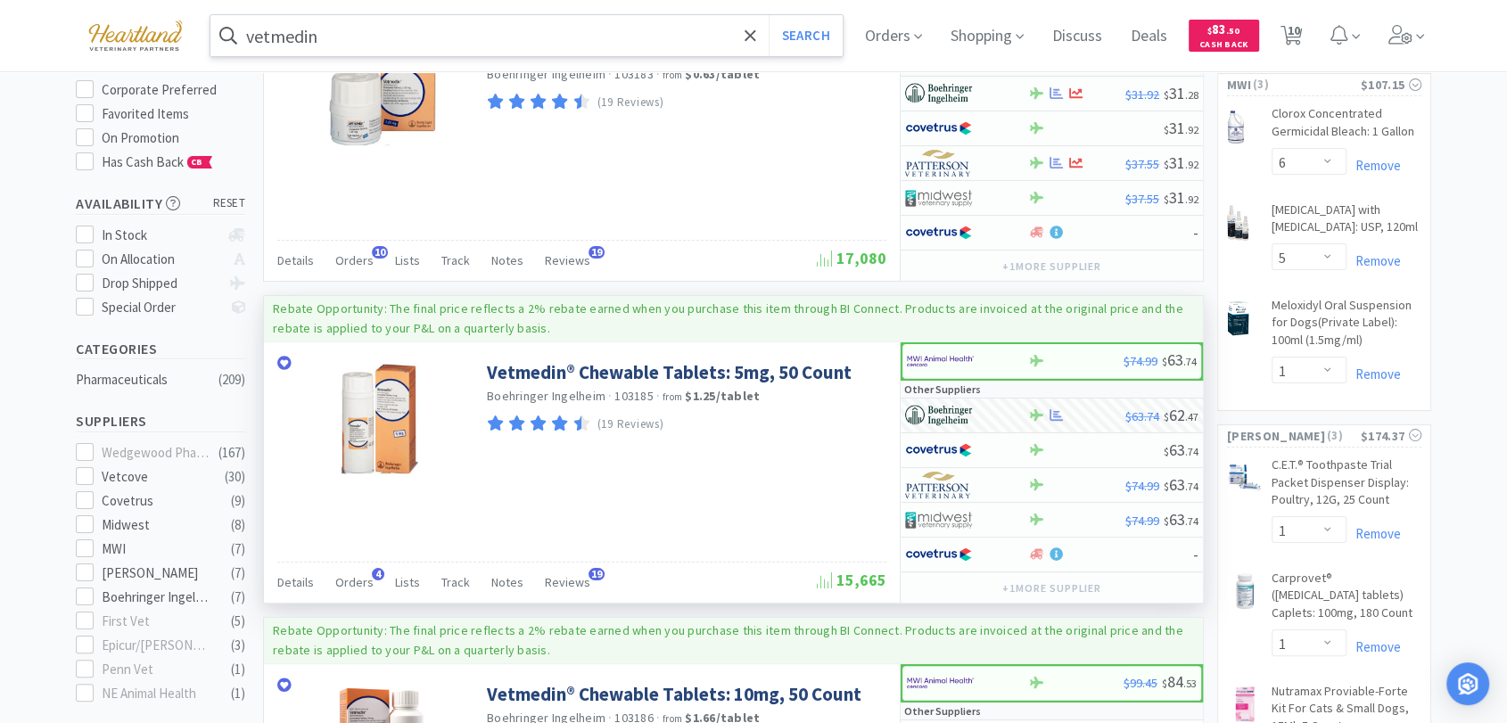
click at [573, 45] on input "vetmedin" at bounding box center [526, 35] width 632 height 41
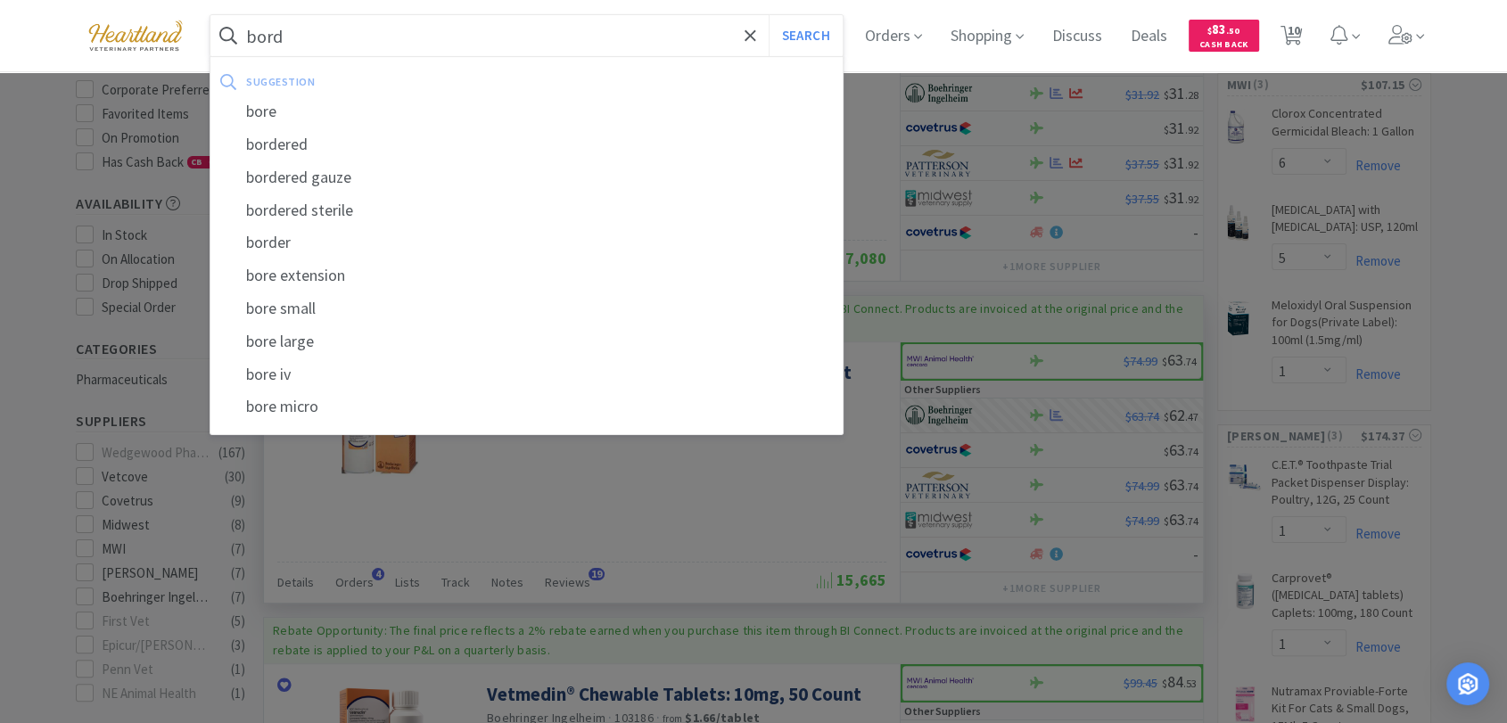
type input "bord"
click at [769, 15] on button "Search" at bounding box center [806, 35] width 74 height 41
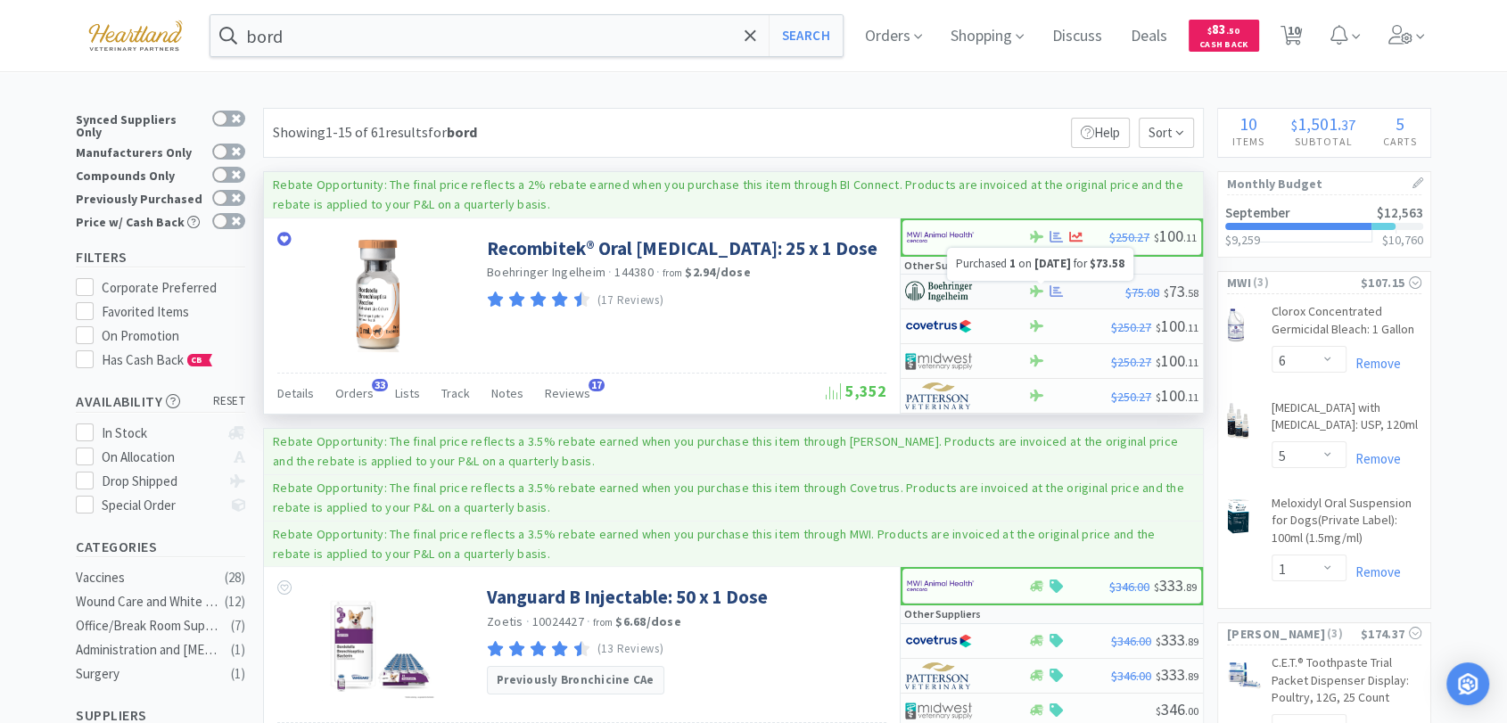
click at [1056, 291] on icon at bounding box center [1055, 290] width 13 height 13
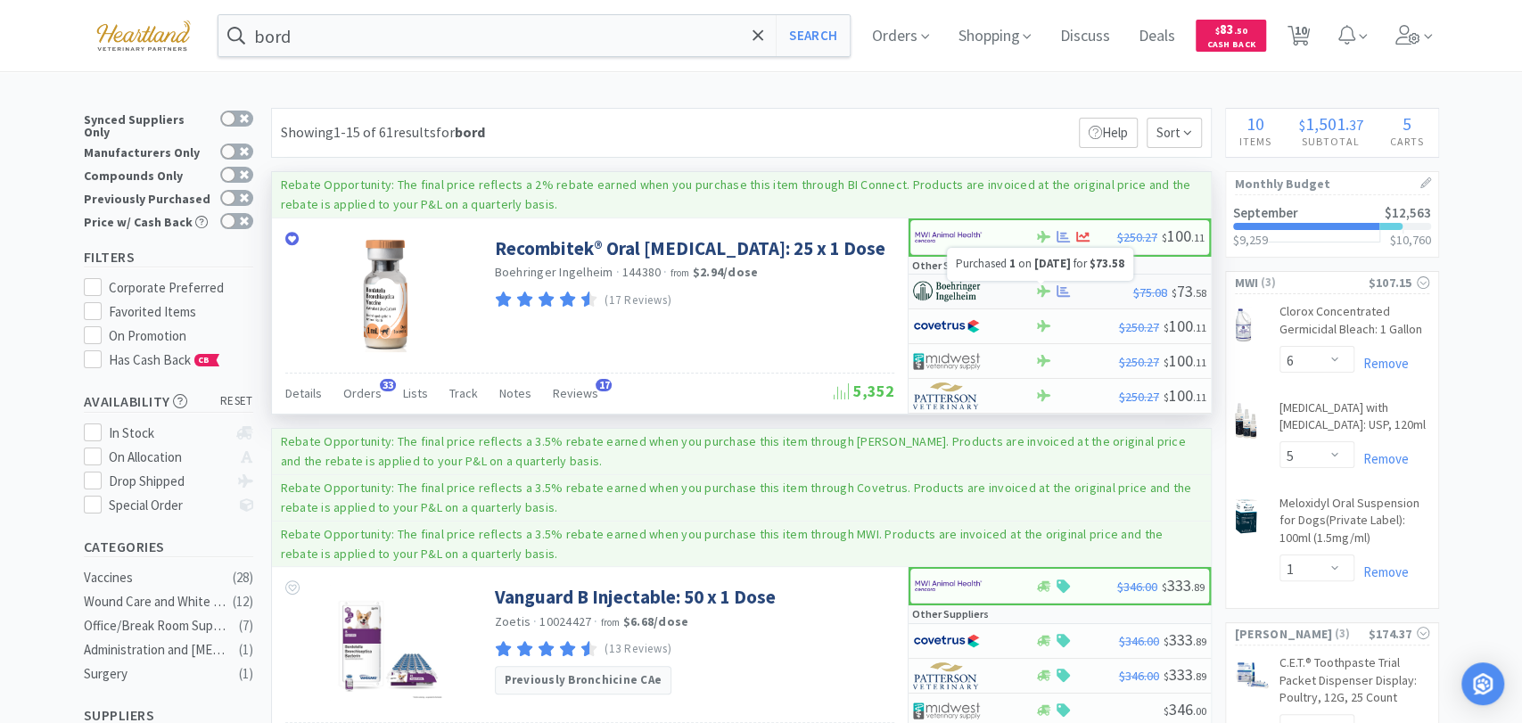
select select "1"
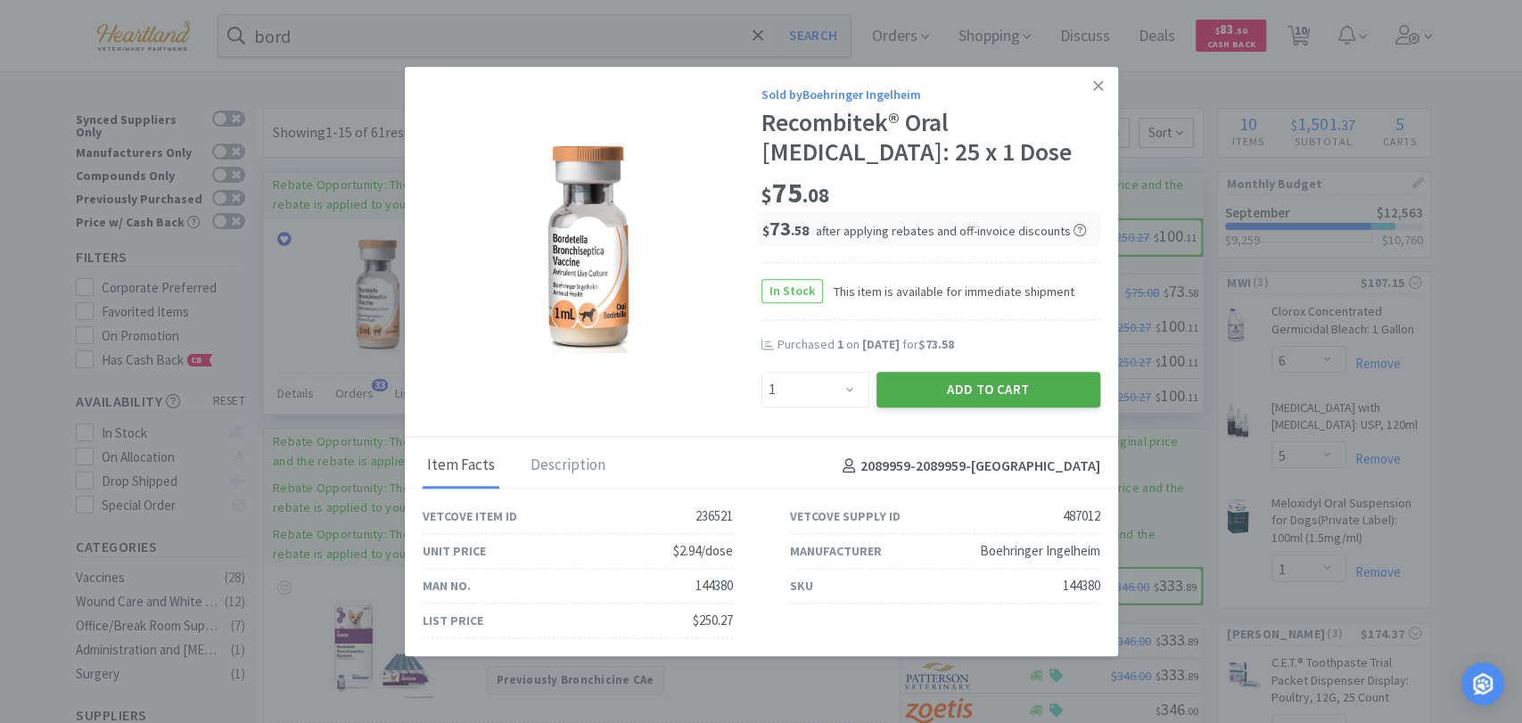
click at [1028, 391] on button "Add to Cart" at bounding box center [989, 390] width 224 height 36
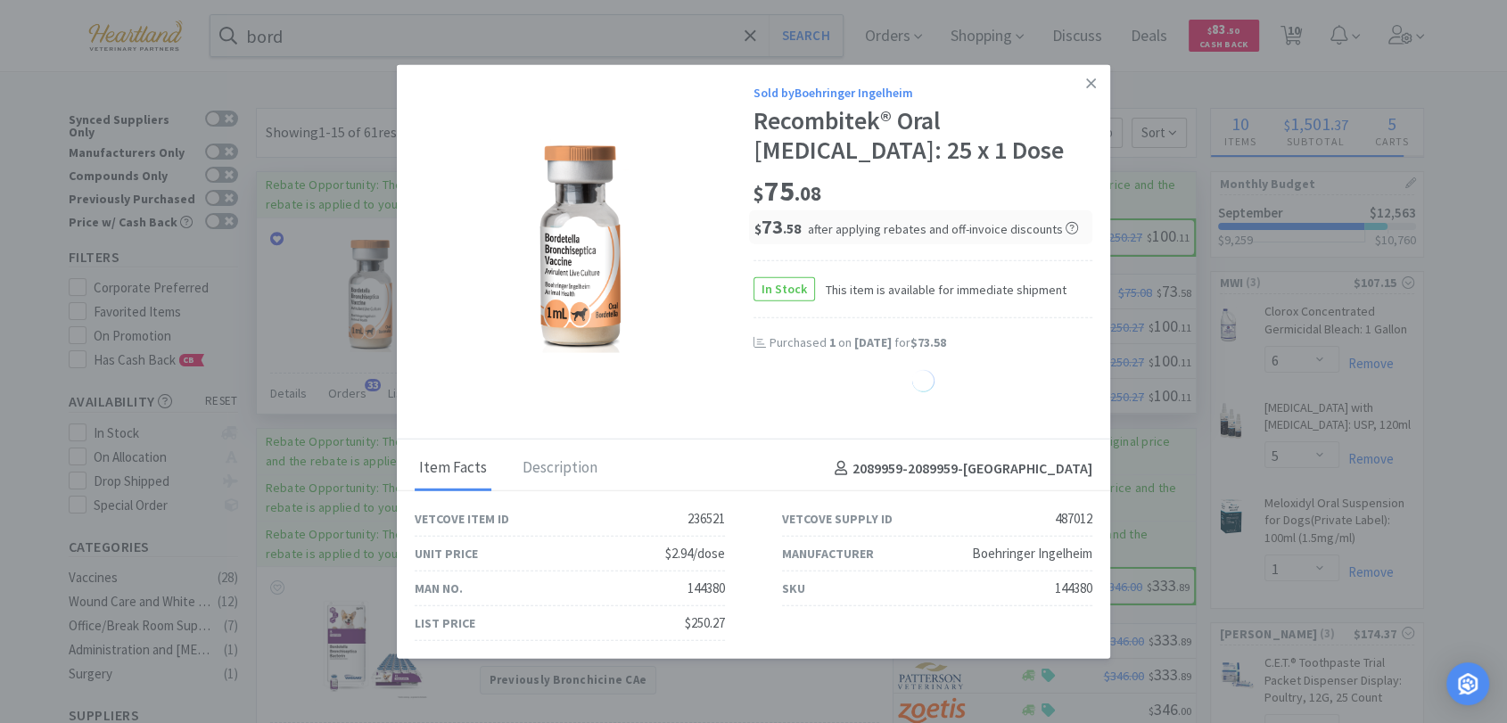
select select "1"
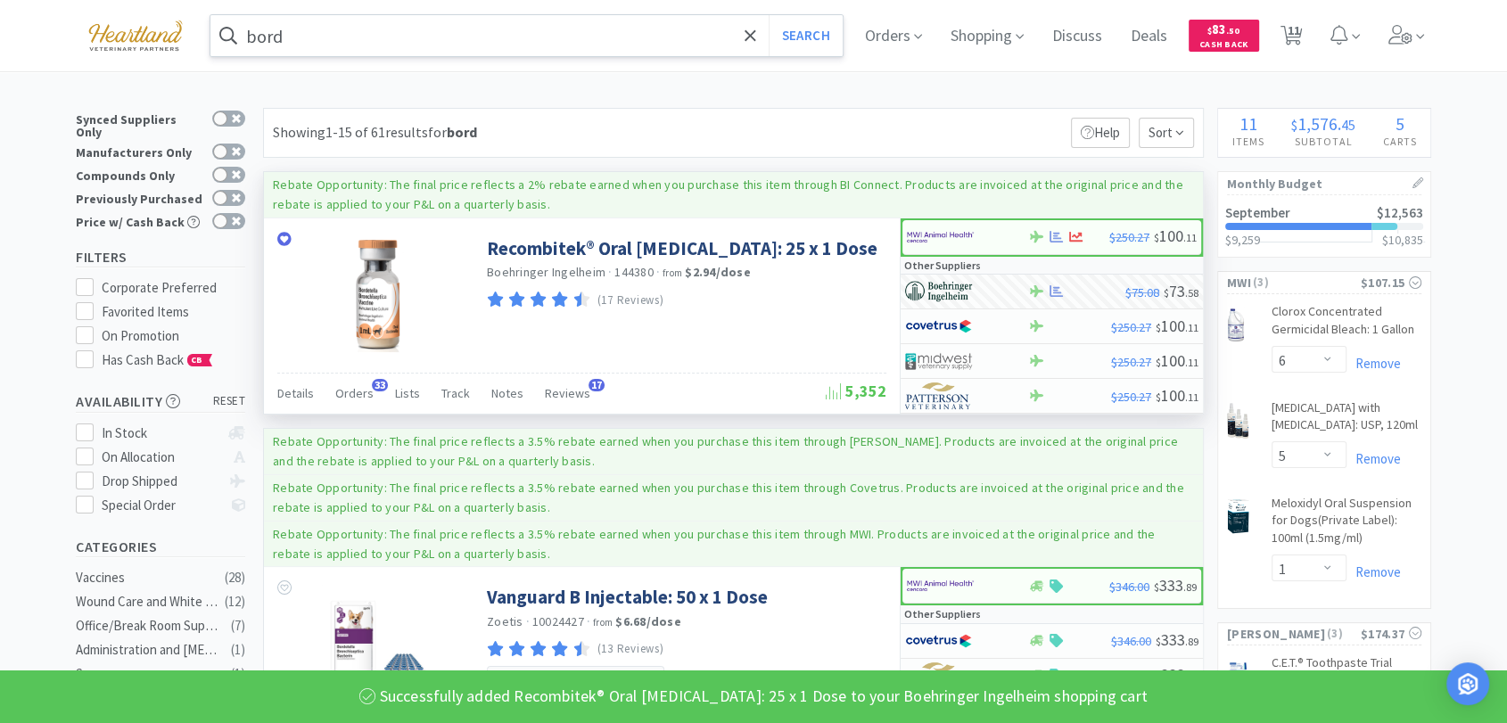
click at [494, 49] on input "bord" at bounding box center [526, 35] width 632 height 41
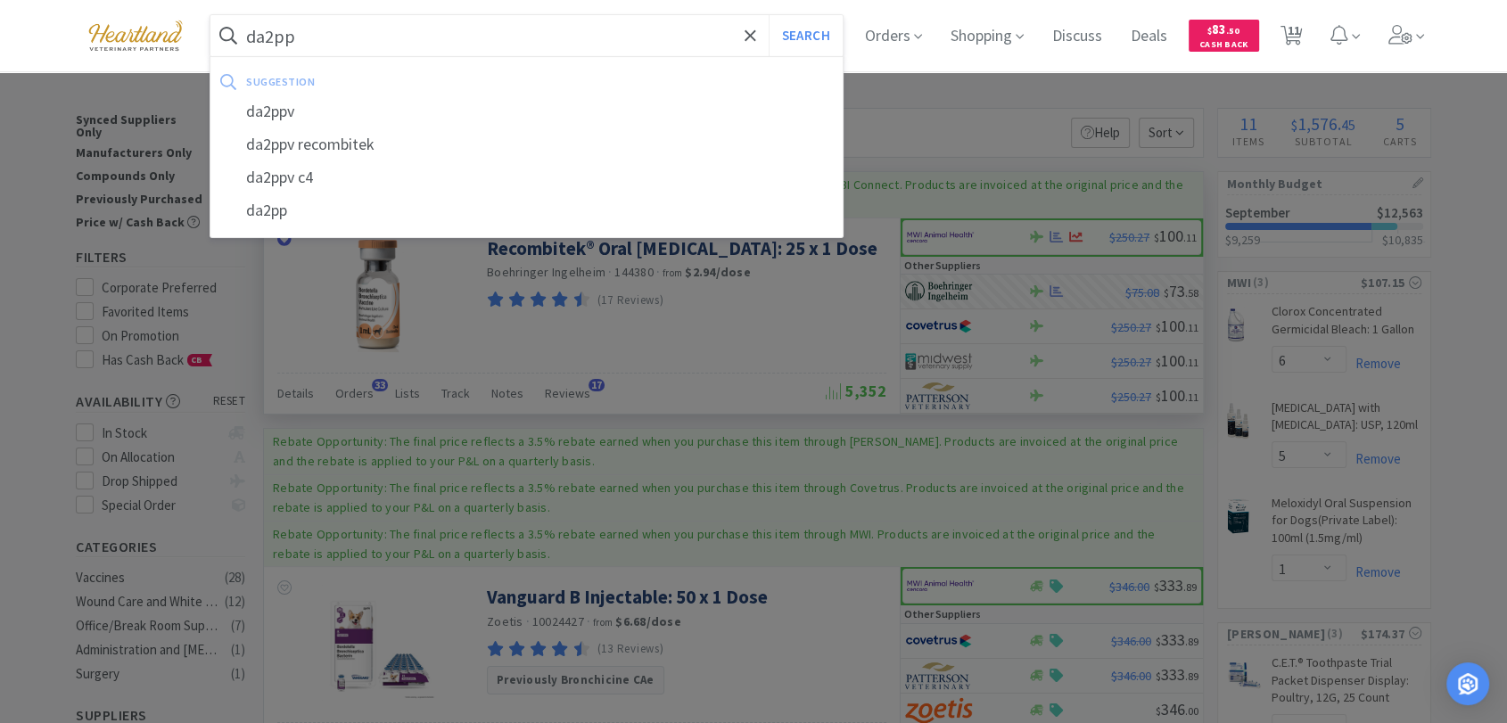
type input "da2pp"
click at [769, 15] on button "Search" at bounding box center [806, 35] width 74 height 41
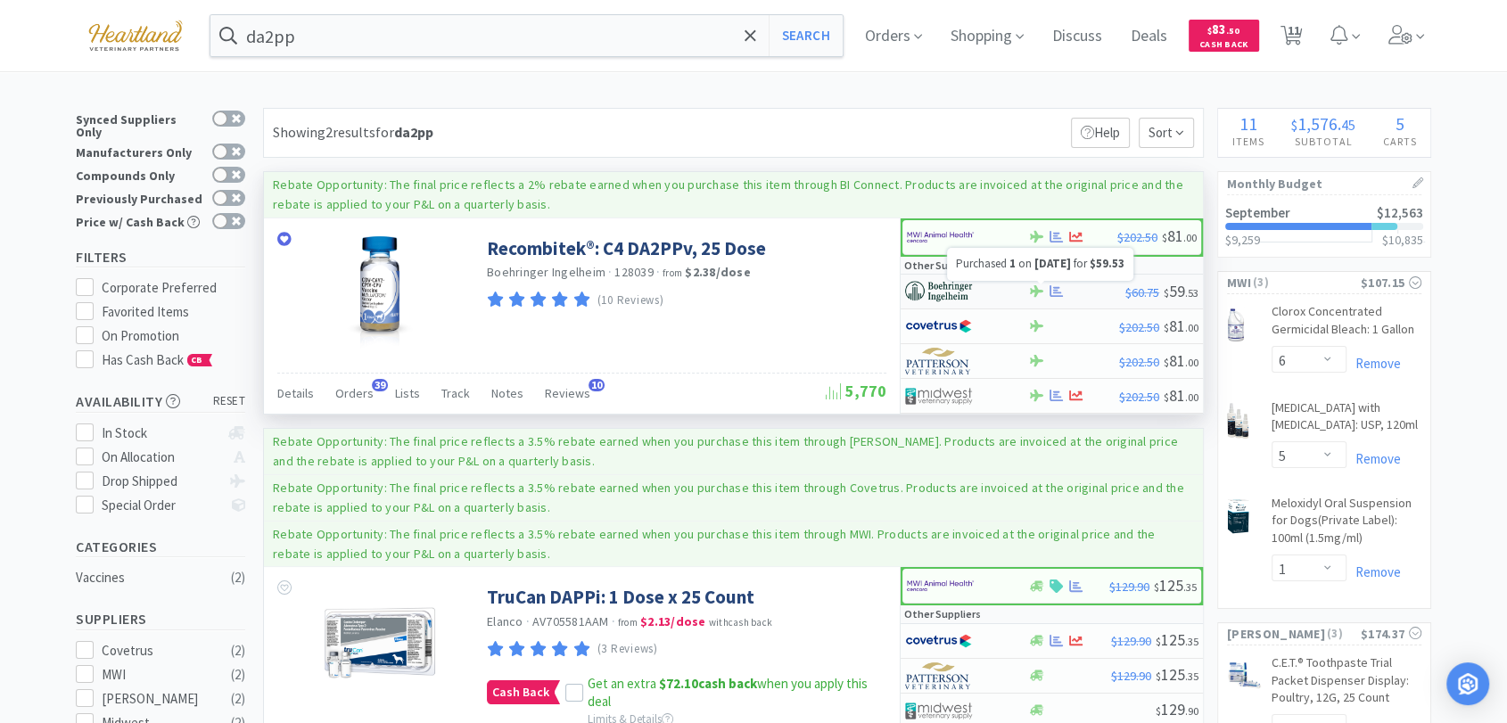
click at [1059, 292] on icon at bounding box center [1055, 291] width 13 height 12
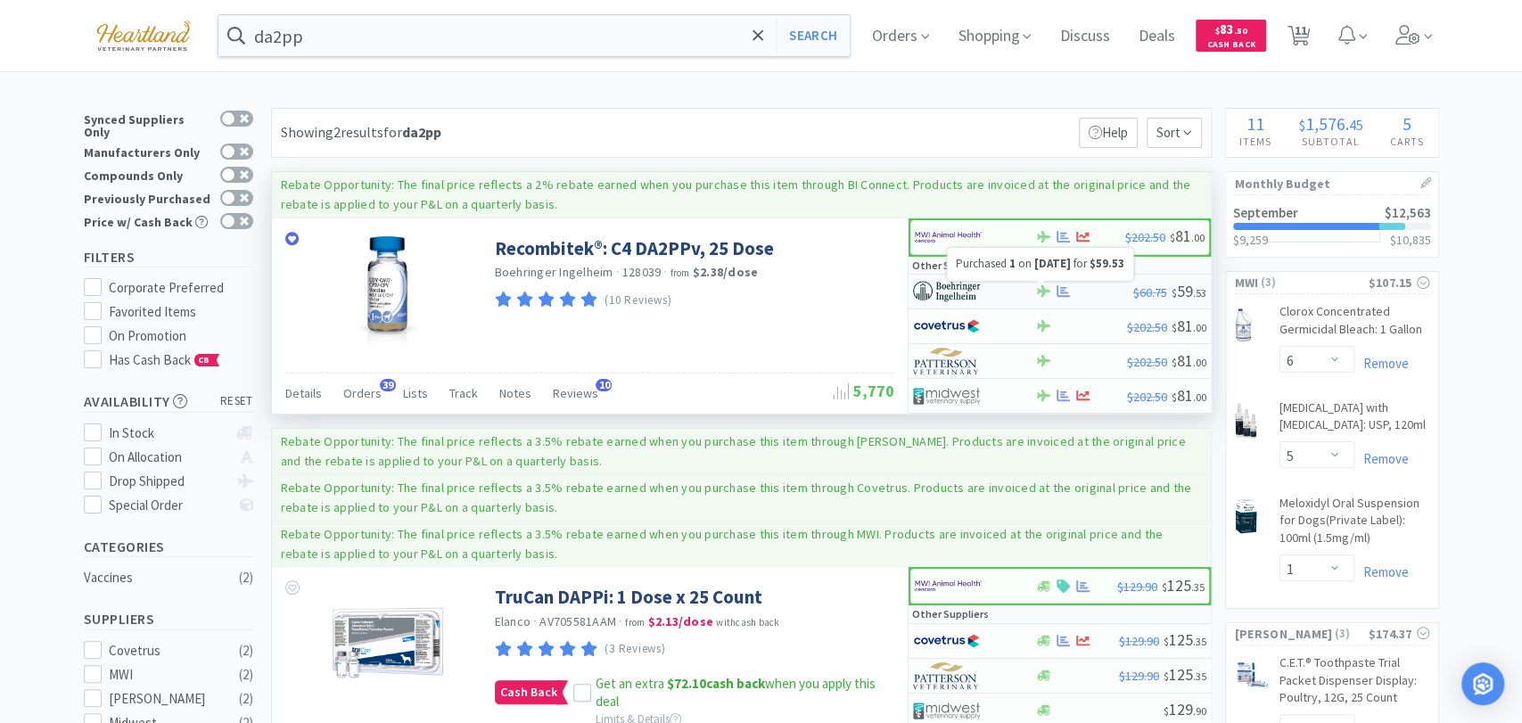
select select "1"
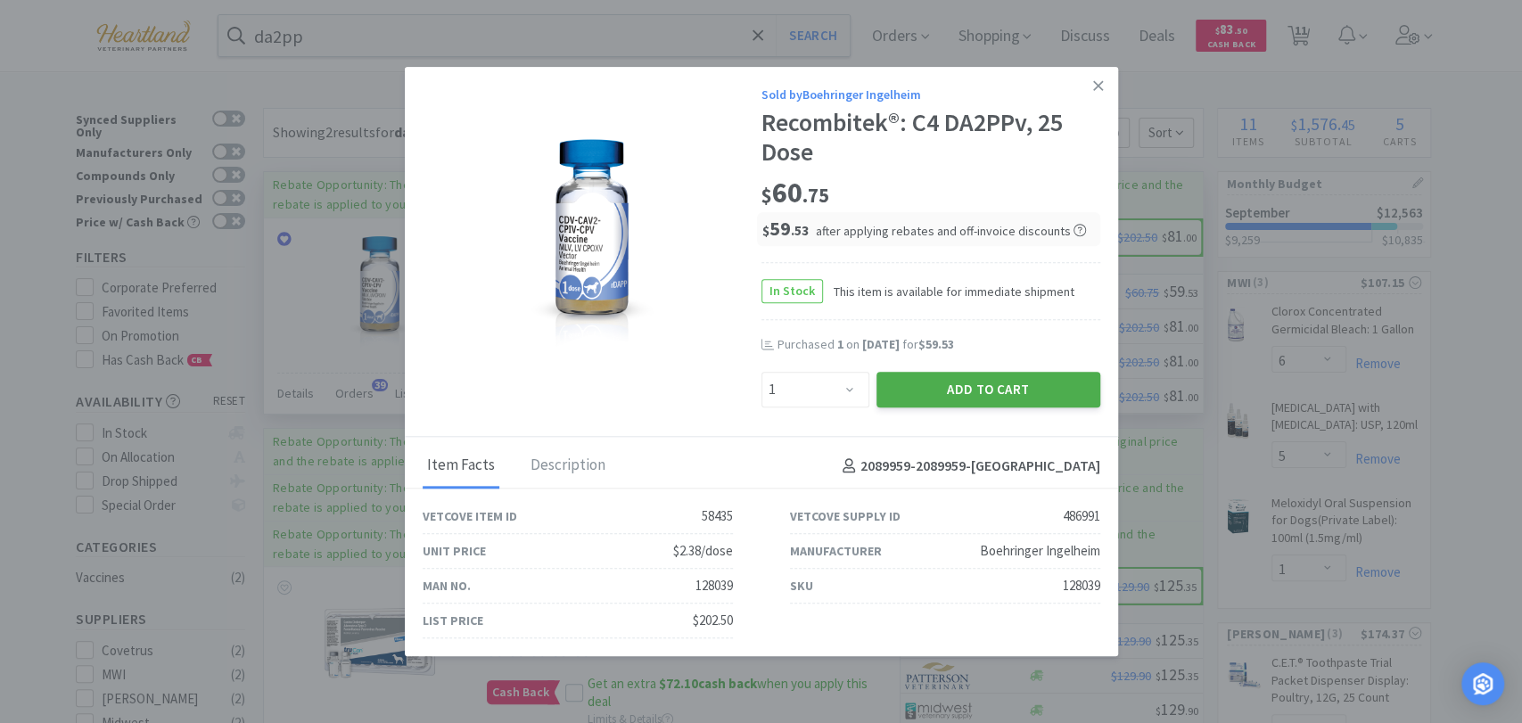
click at [1076, 387] on button "Add to Cart" at bounding box center [989, 390] width 224 height 36
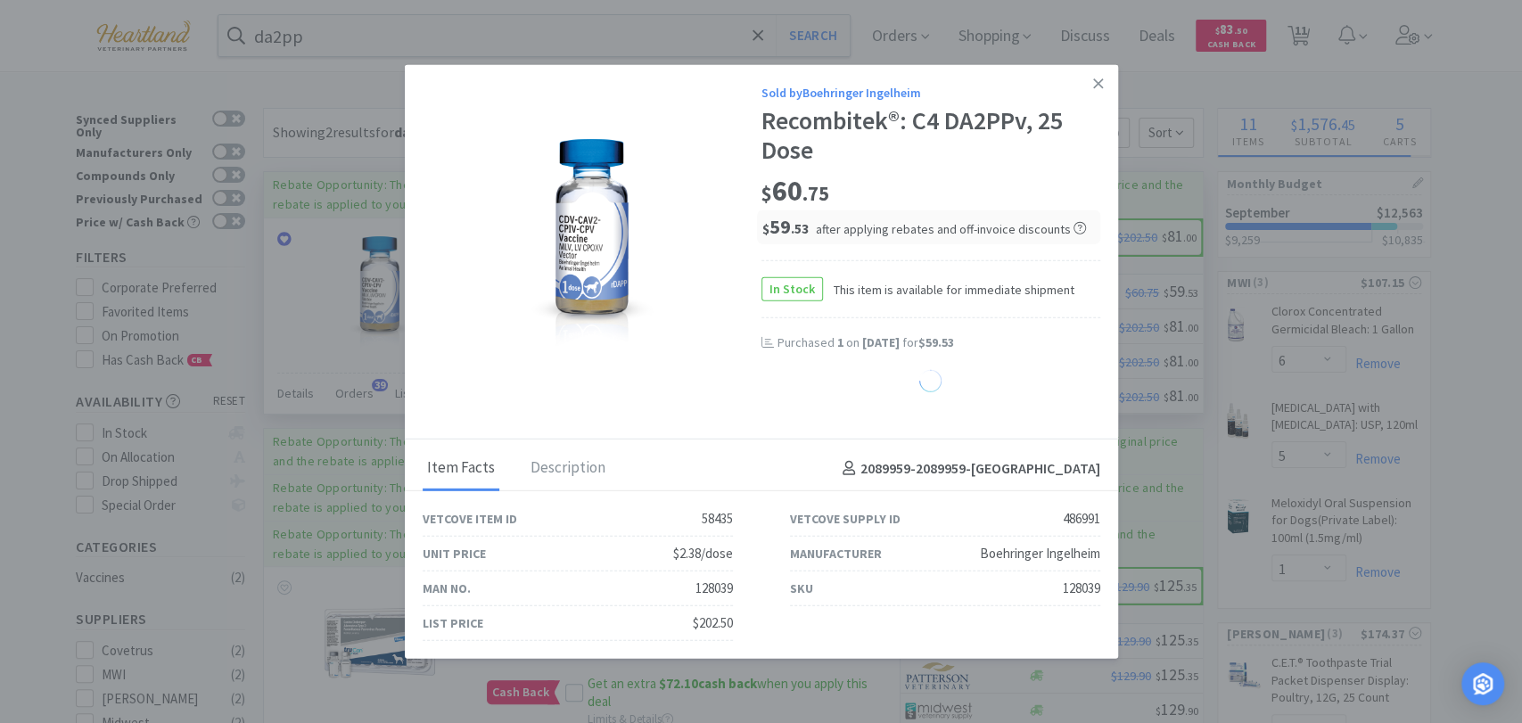
select select "1"
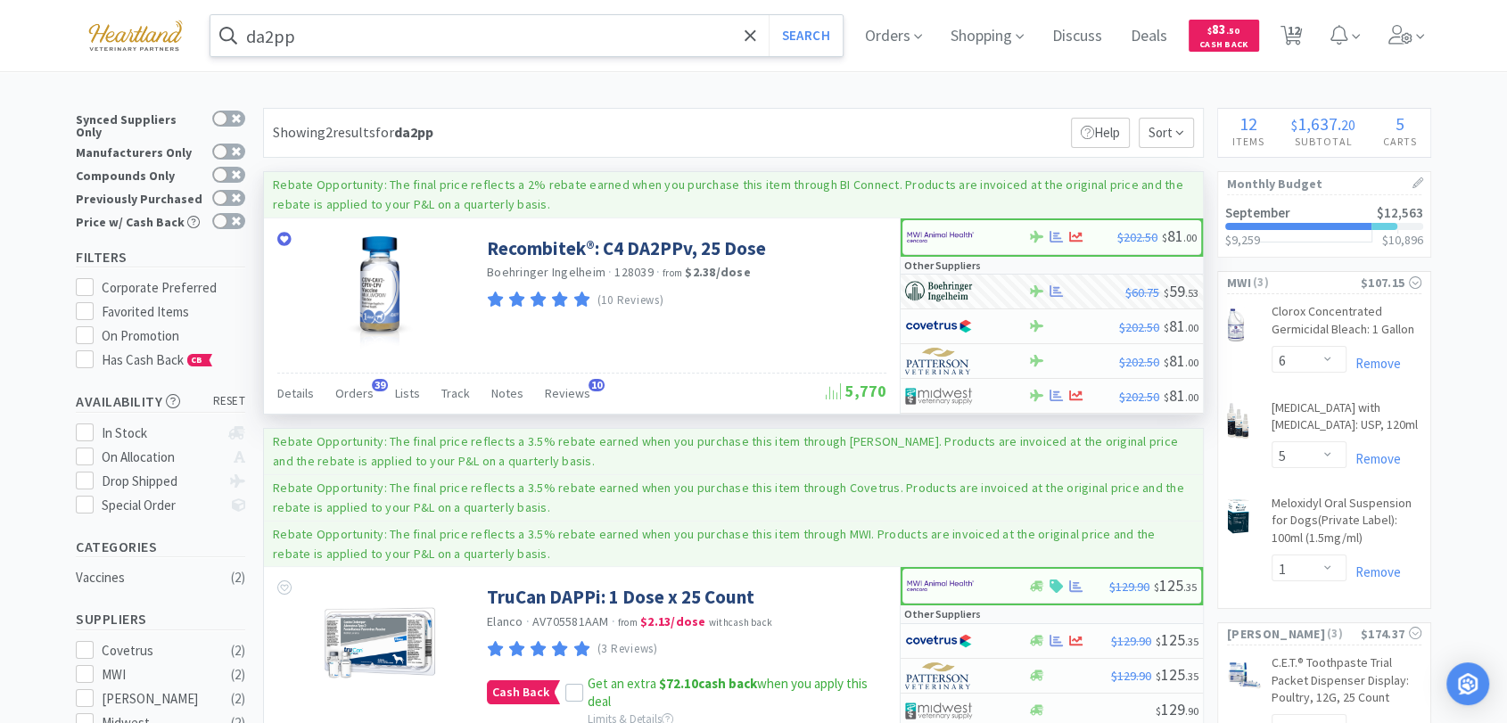
click at [363, 28] on input "da2pp" at bounding box center [526, 35] width 632 height 41
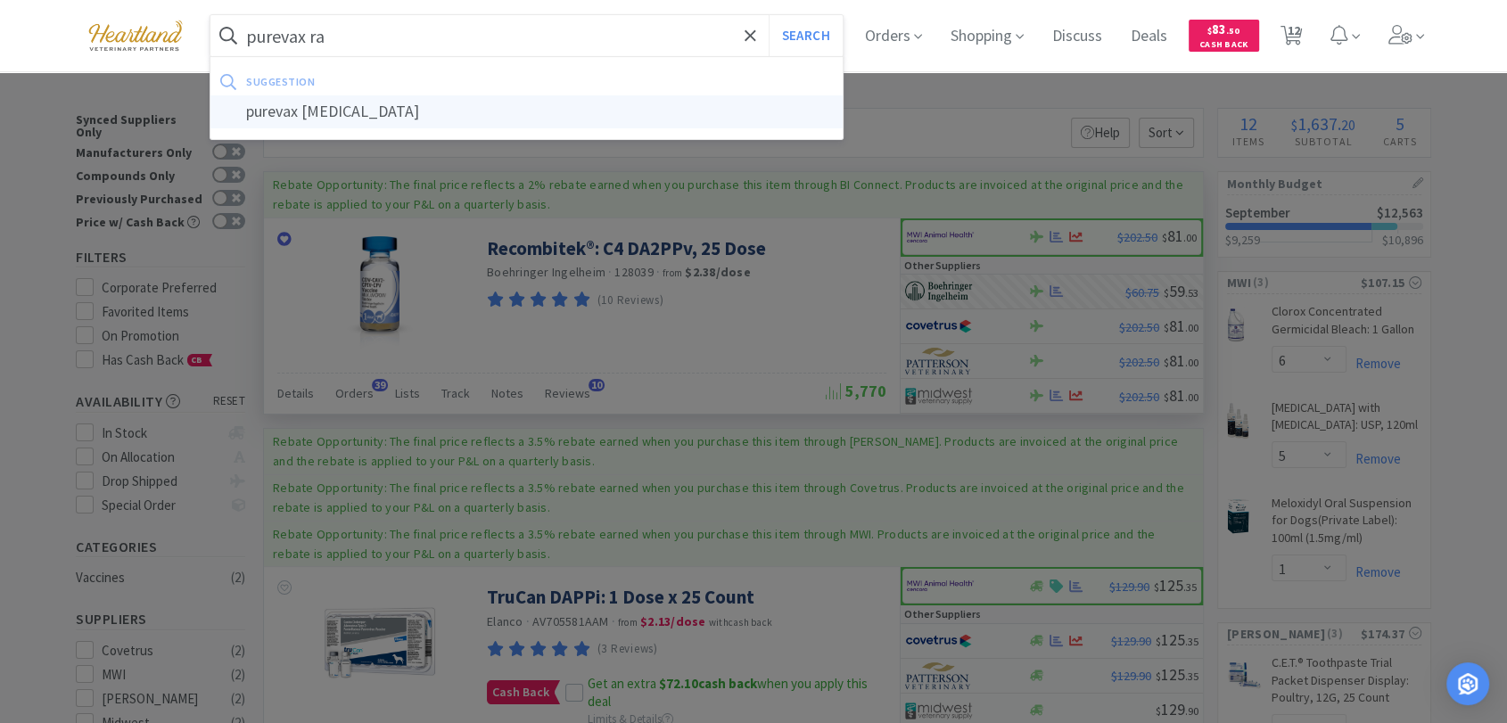
click at [382, 111] on div "purevax [MEDICAL_DATA]" at bounding box center [526, 111] width 632 height 33
type input "purevax [MEDICAL_DATA]"
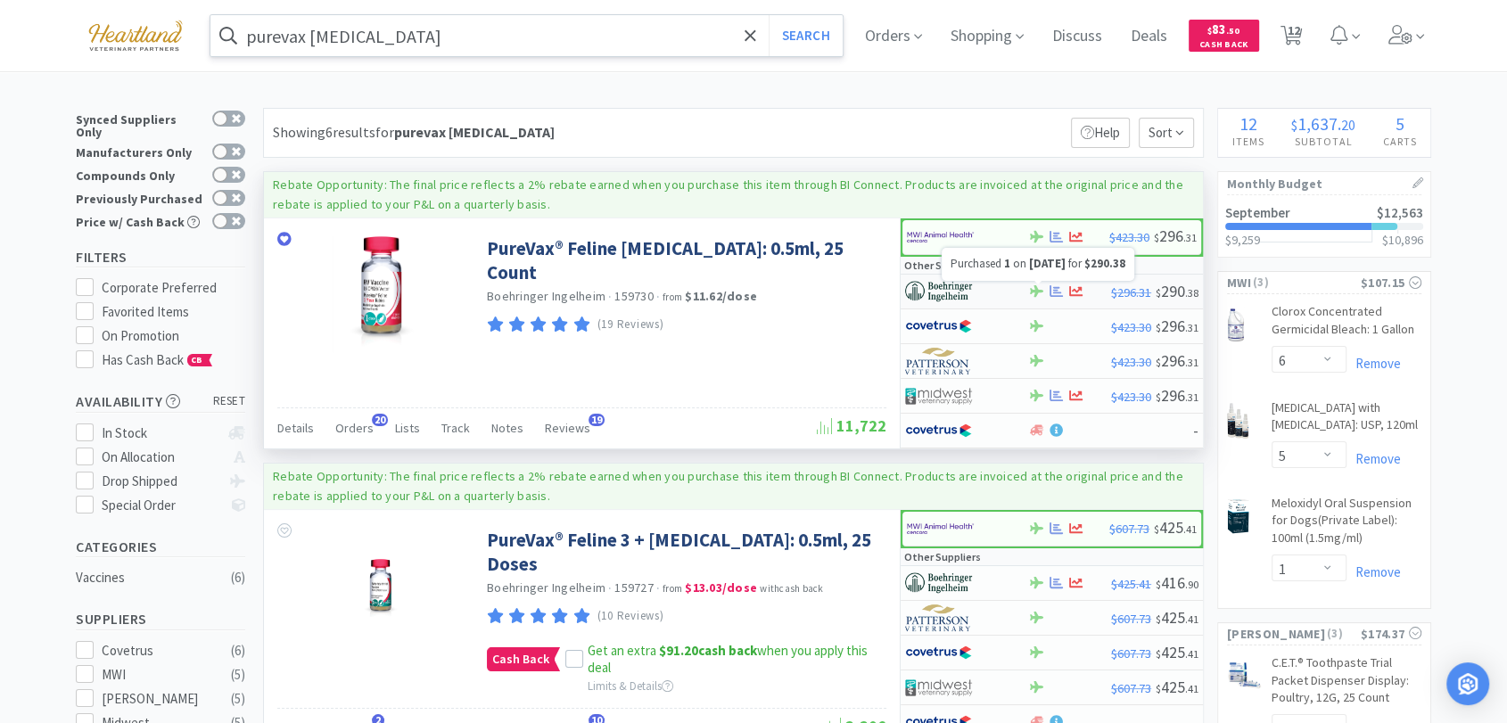
click at [1054, 291] on icon at bounding box center [1055, 290] width 13 height 13
select select "1"
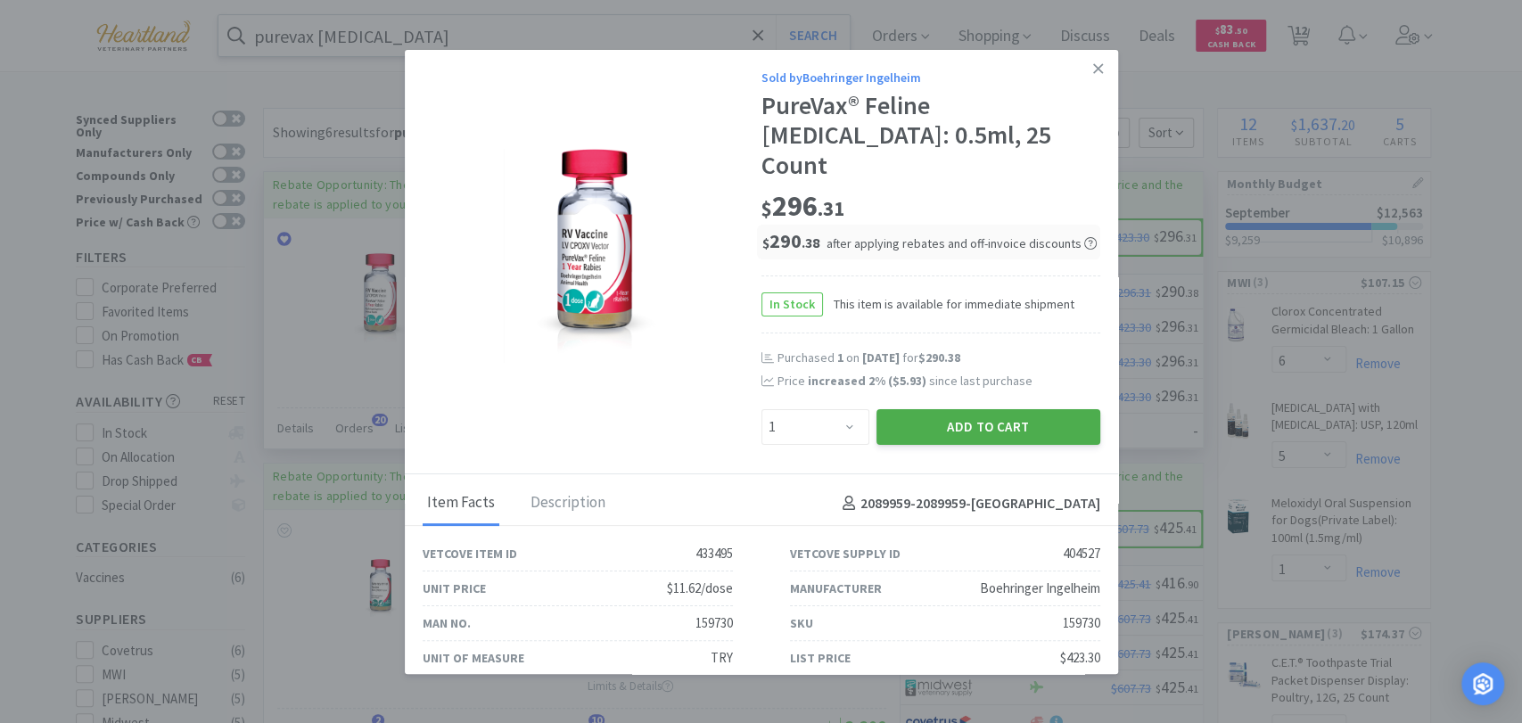
click at [1006, 409] on button "Add to Cart" at bounding box center [989, 427] width 224 height 36
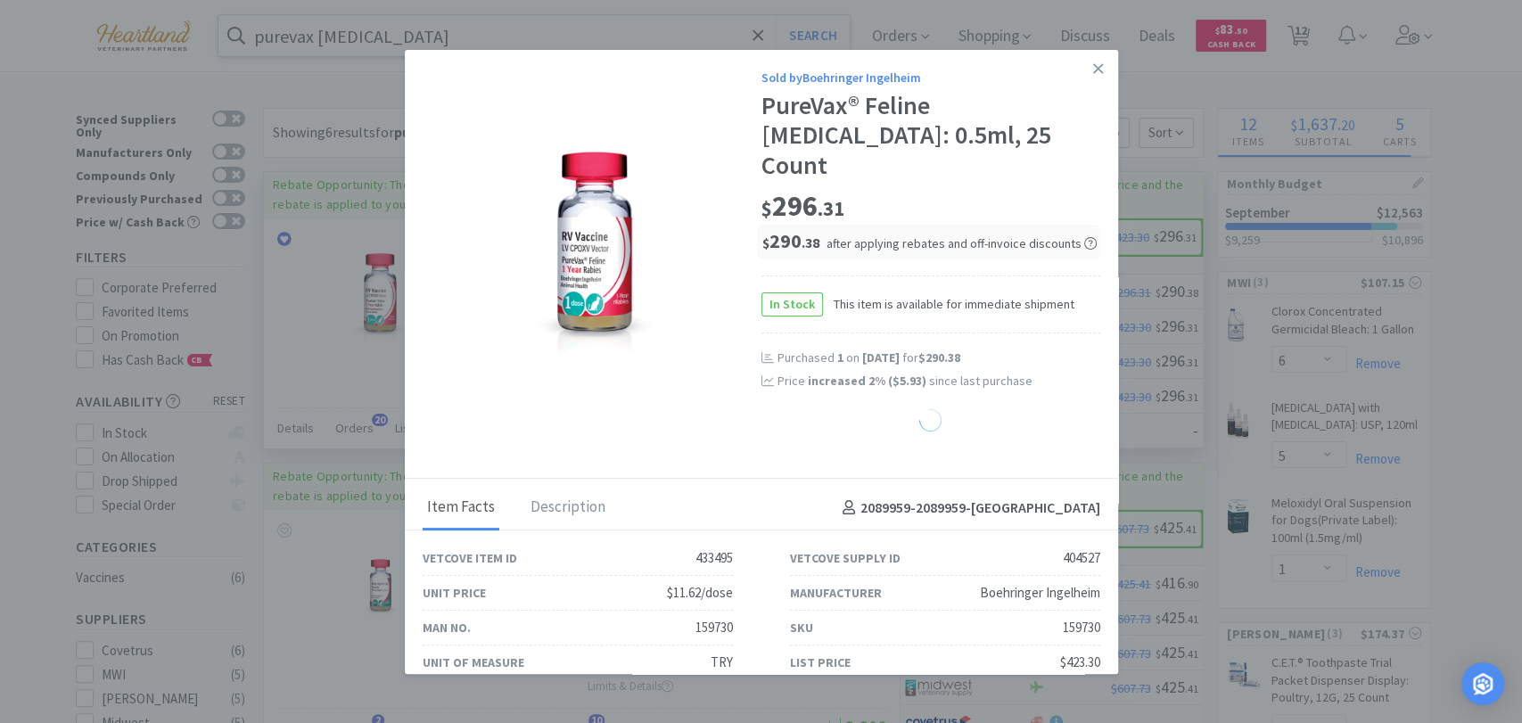
select select "1"
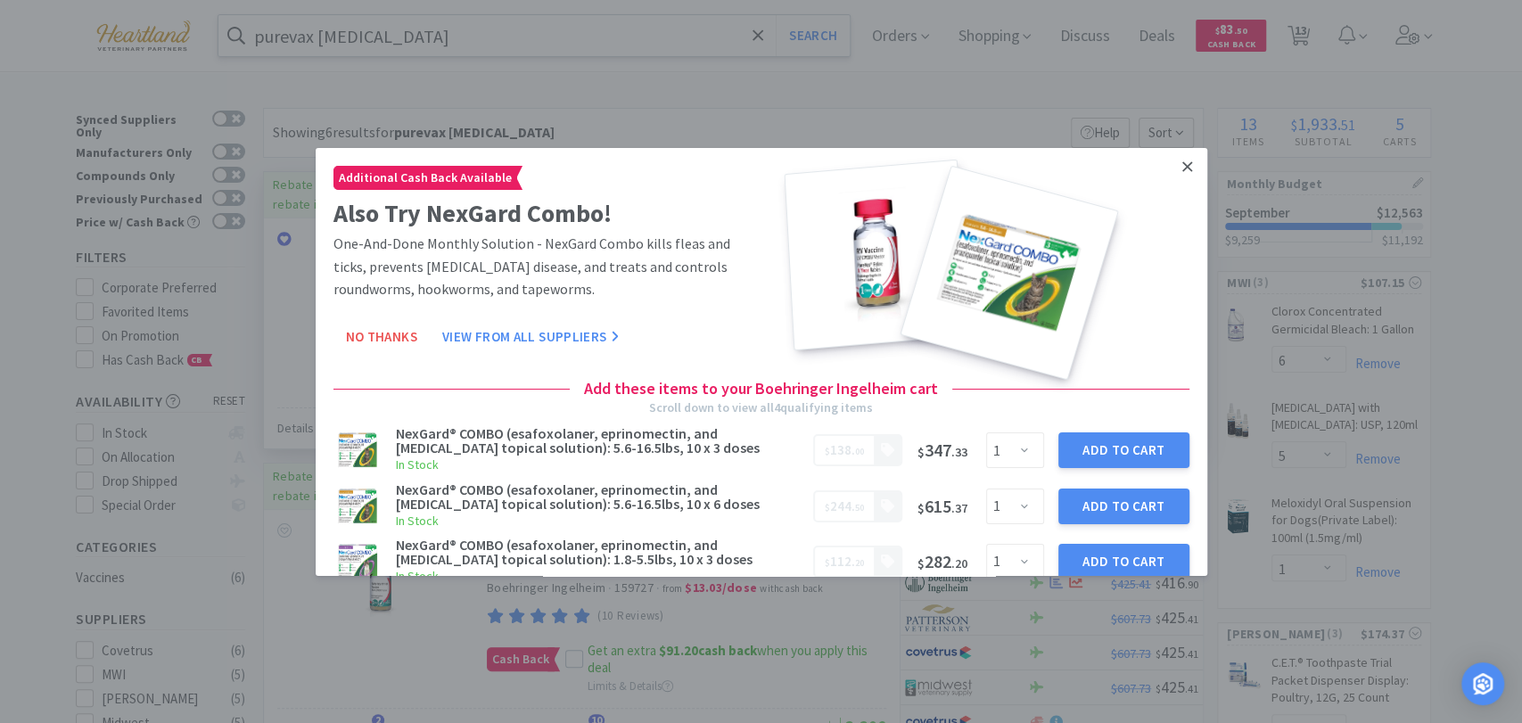
click at [1182, 162] on icon at bounding box center [1187, 166] width 10 height 16
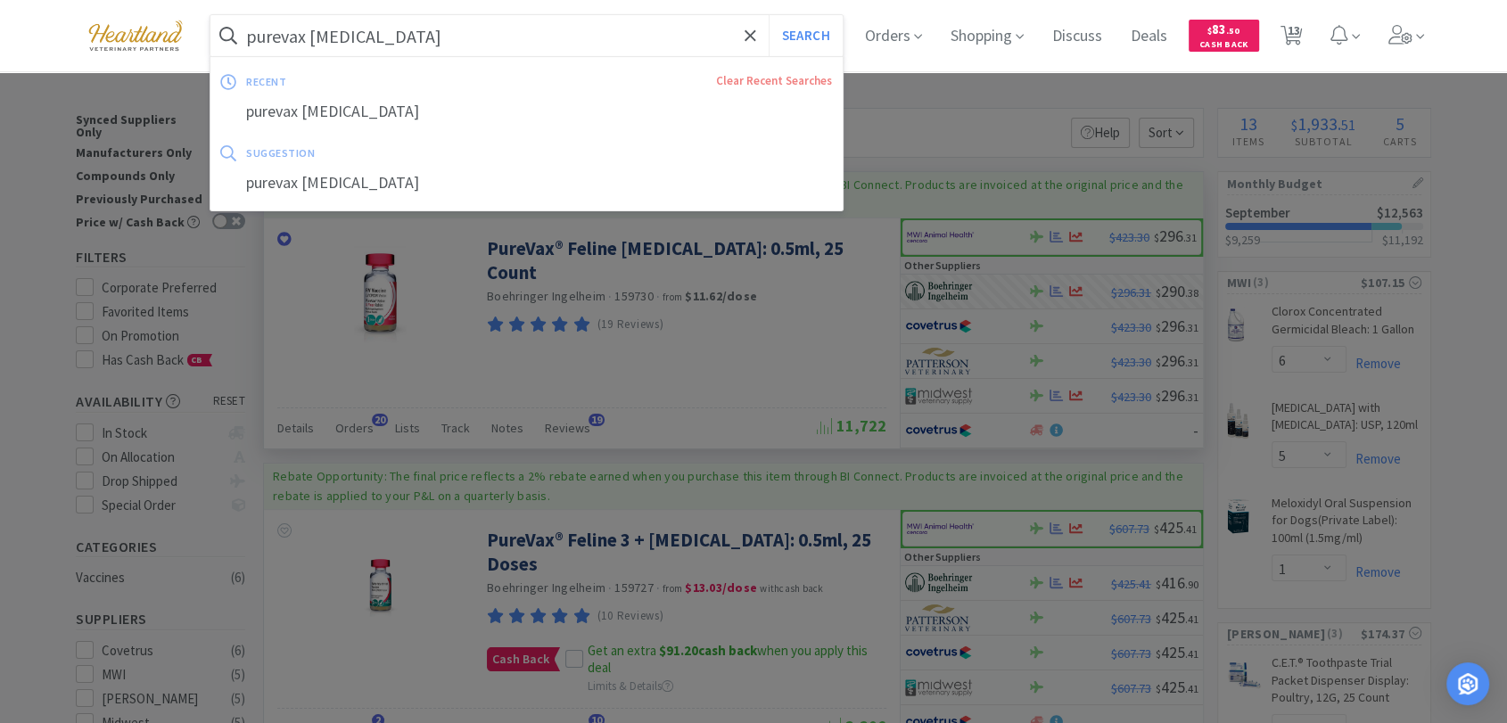
click at [531, 33] on input "purevax [MEDICAL_DATA]" at bounding box center [526, 35] width 632 height 41
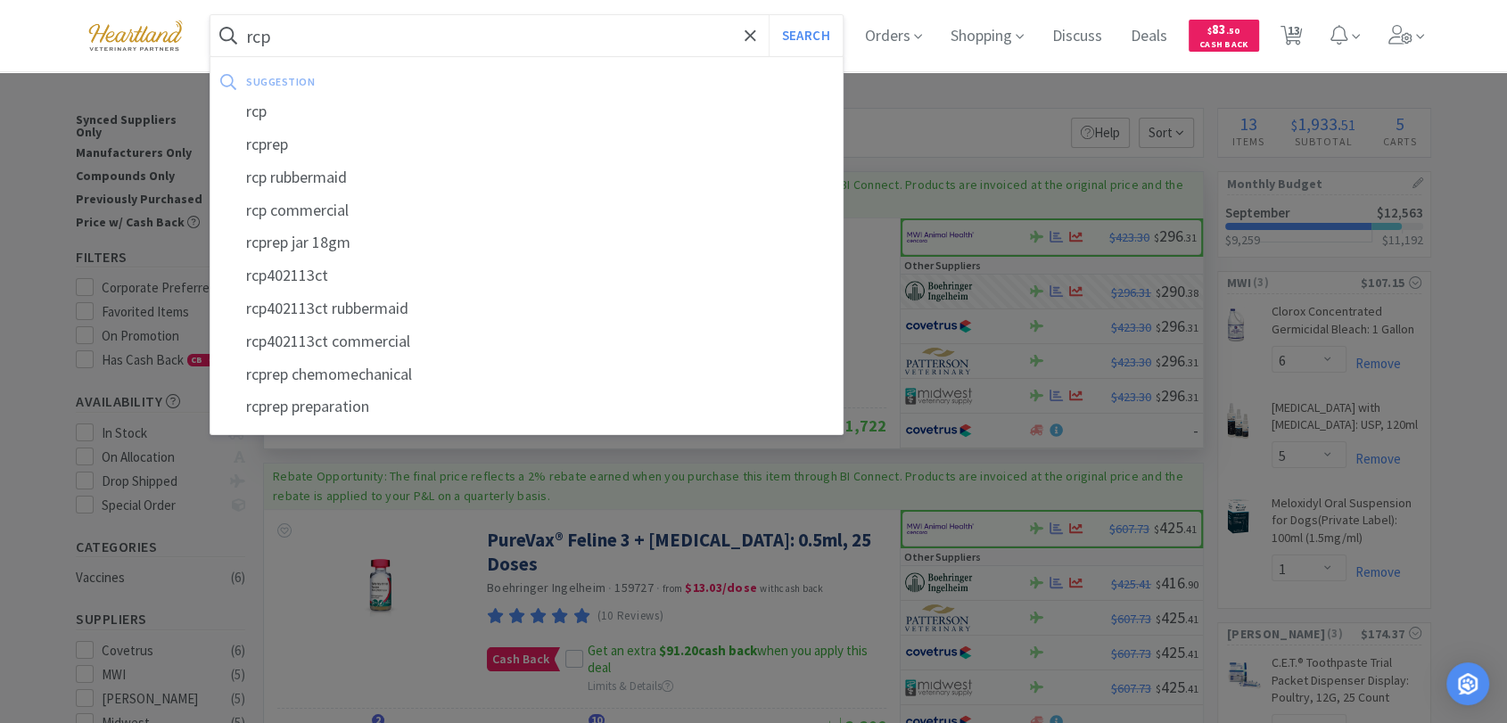
type input "rcp"
click at [769, 15] on button "Search" at bounding box center [806, 35] width 74 height 41
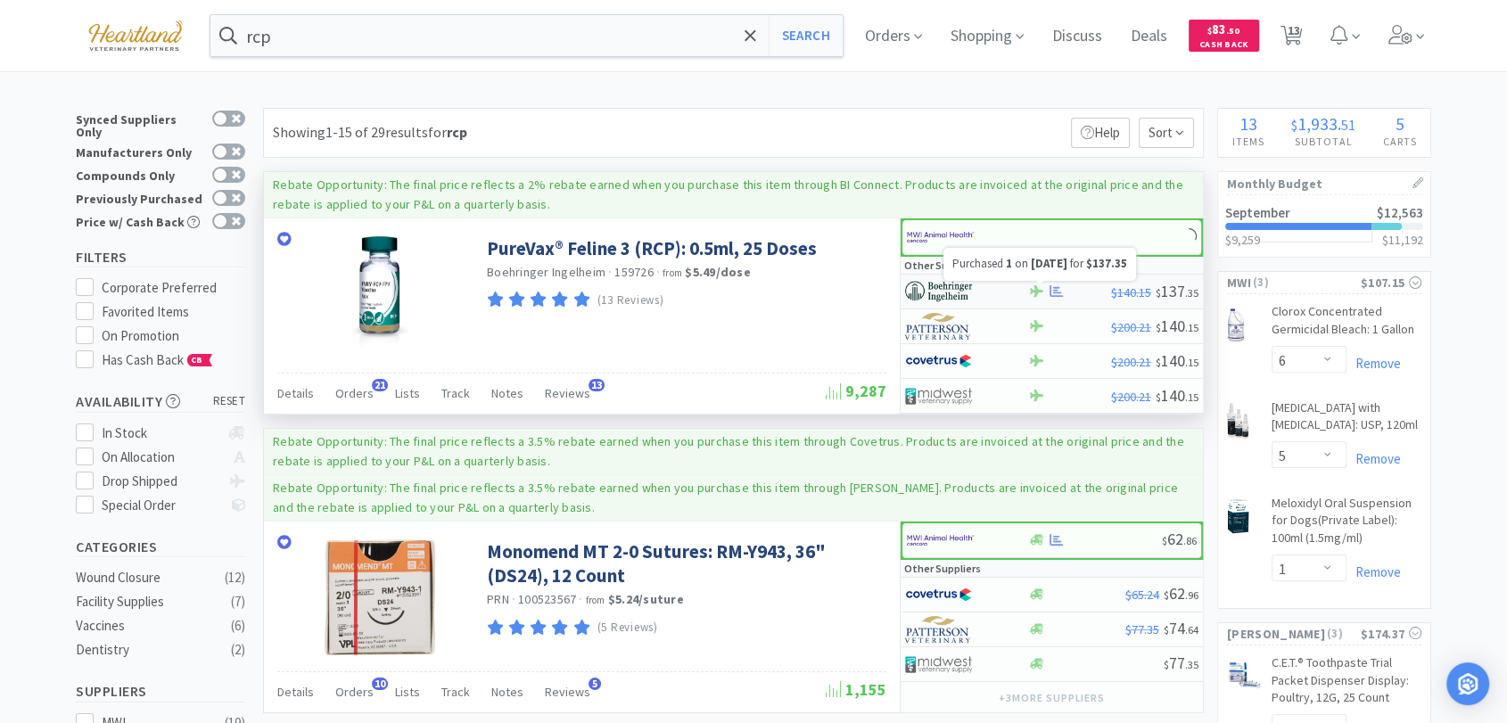
click at [1051, 287] on icon at bounding box center [1055, 290] width 13 height 13
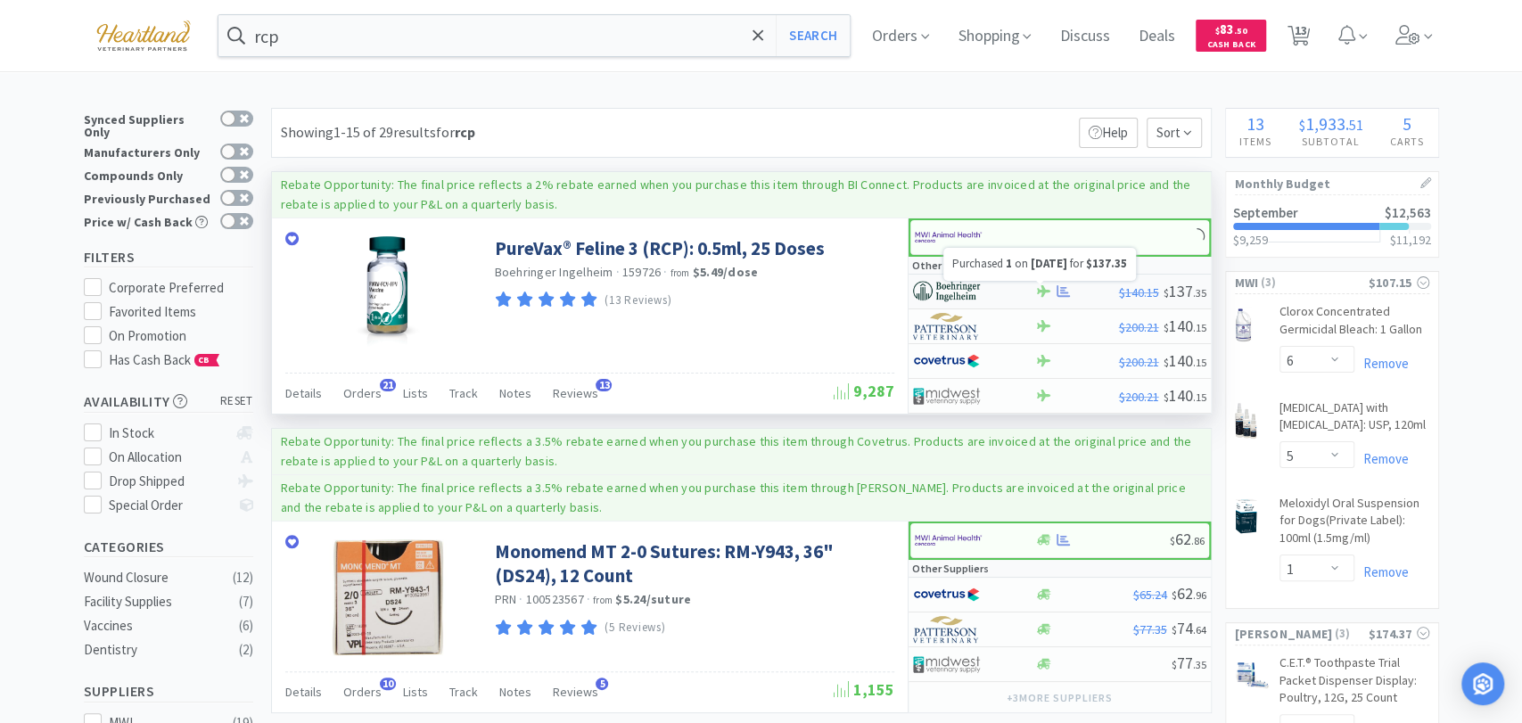
select select "1"
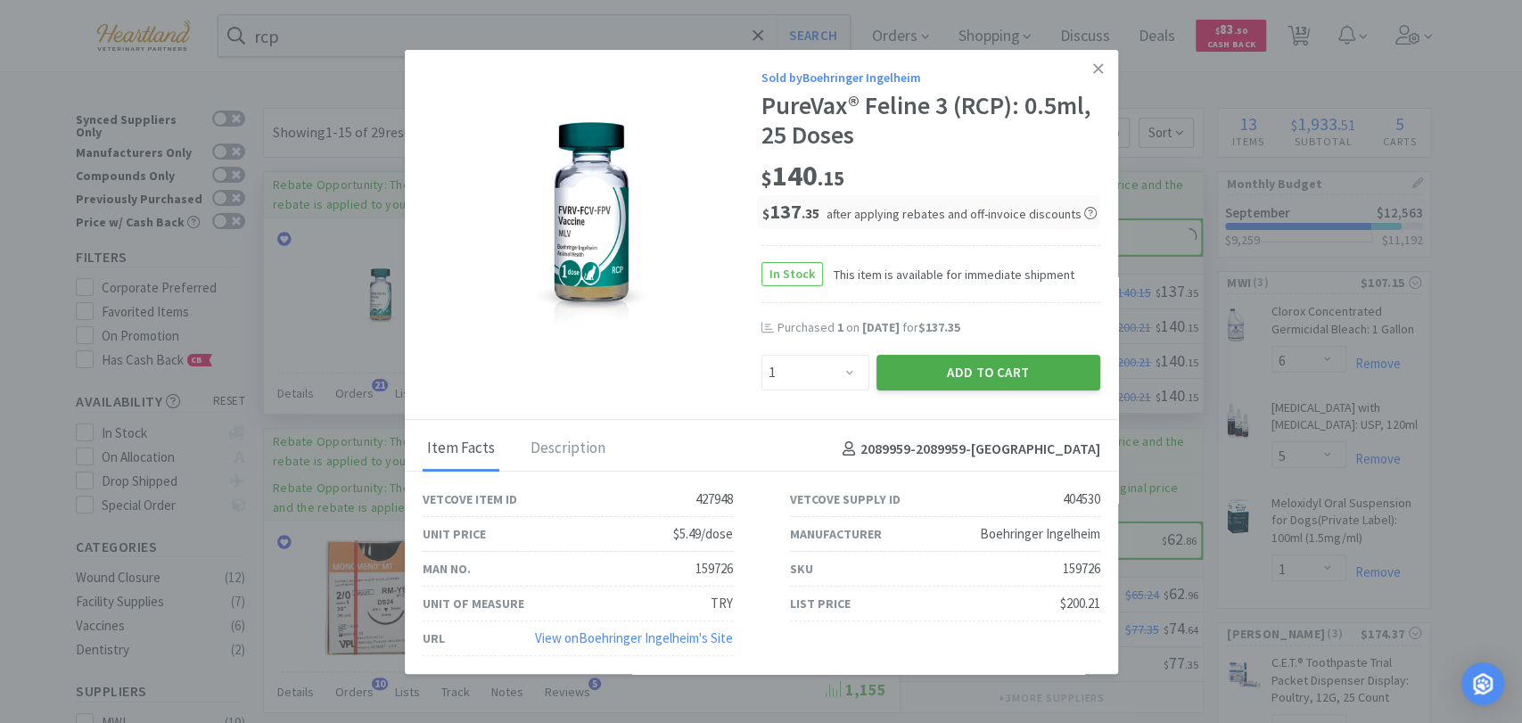
click at [999, 372] on button "Add to Cart" at bounding box center [989, 373] width 224 height 36
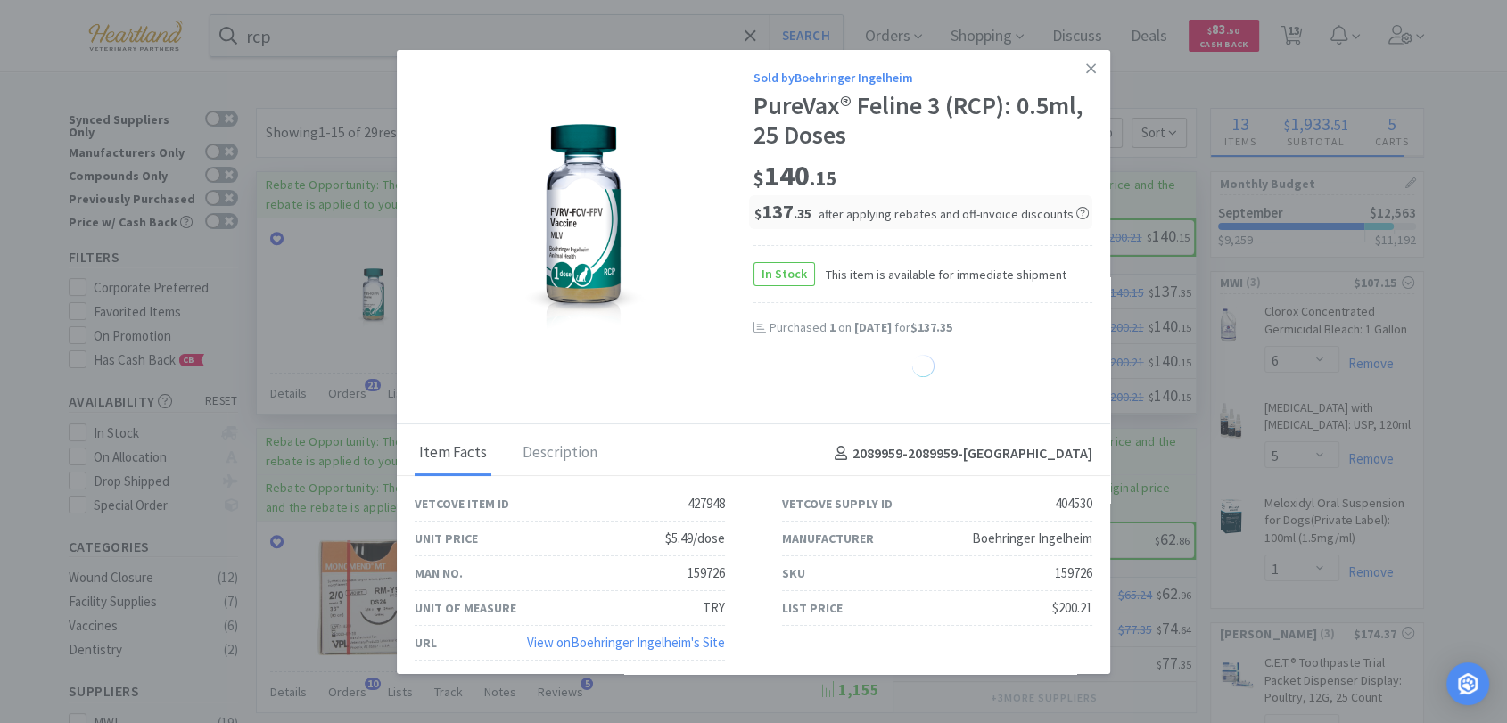
select select "1"
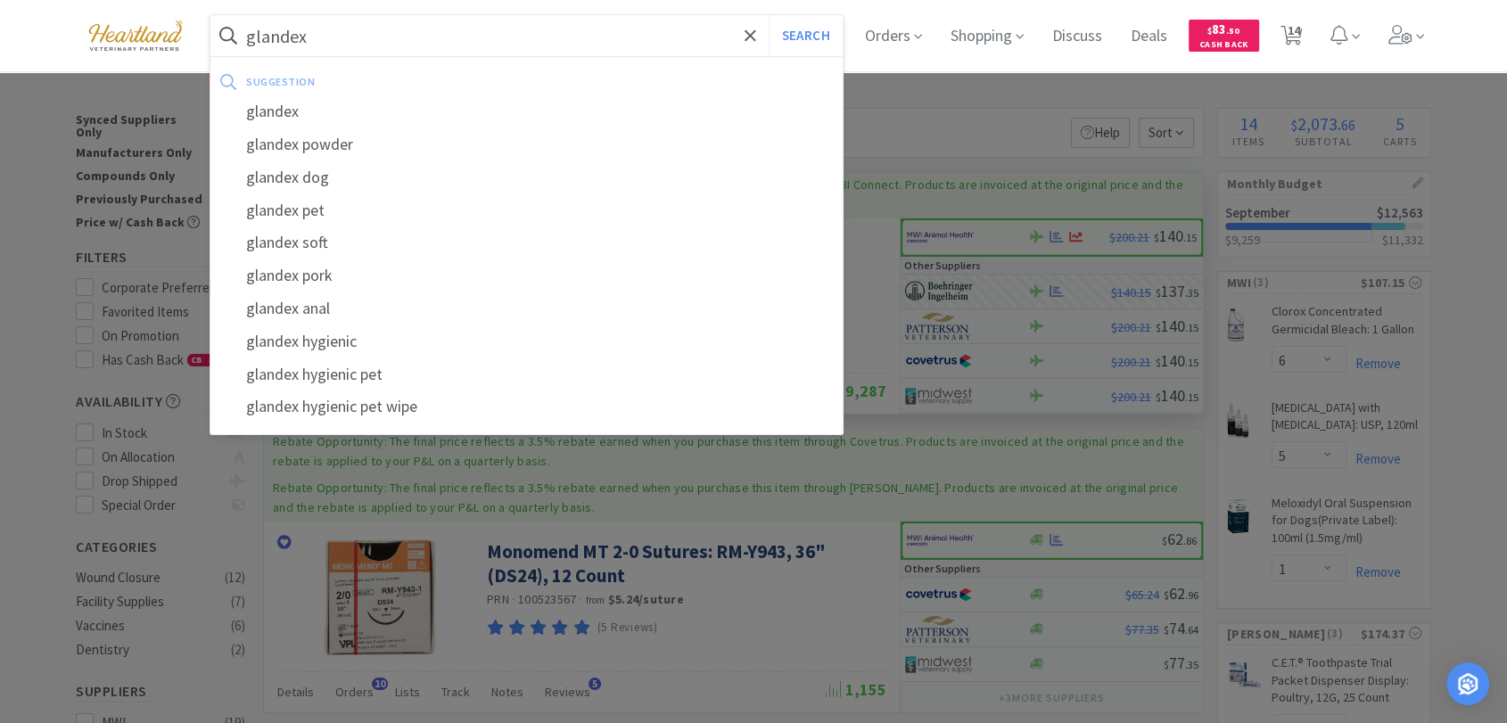
type input "glandex"
click at [769, 15] on button "Search" at bounding box center [806, 35] width 74 height 41
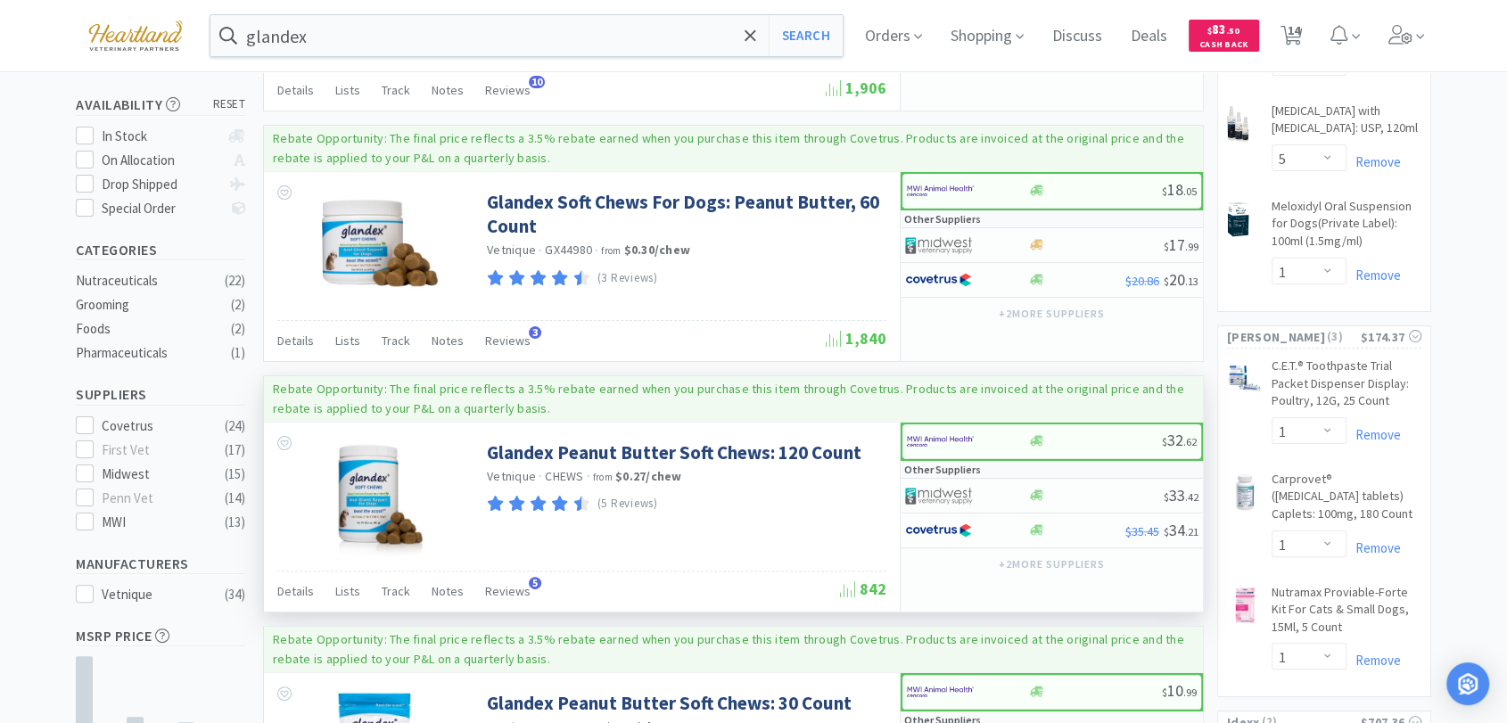
scroll to position [396, 0]
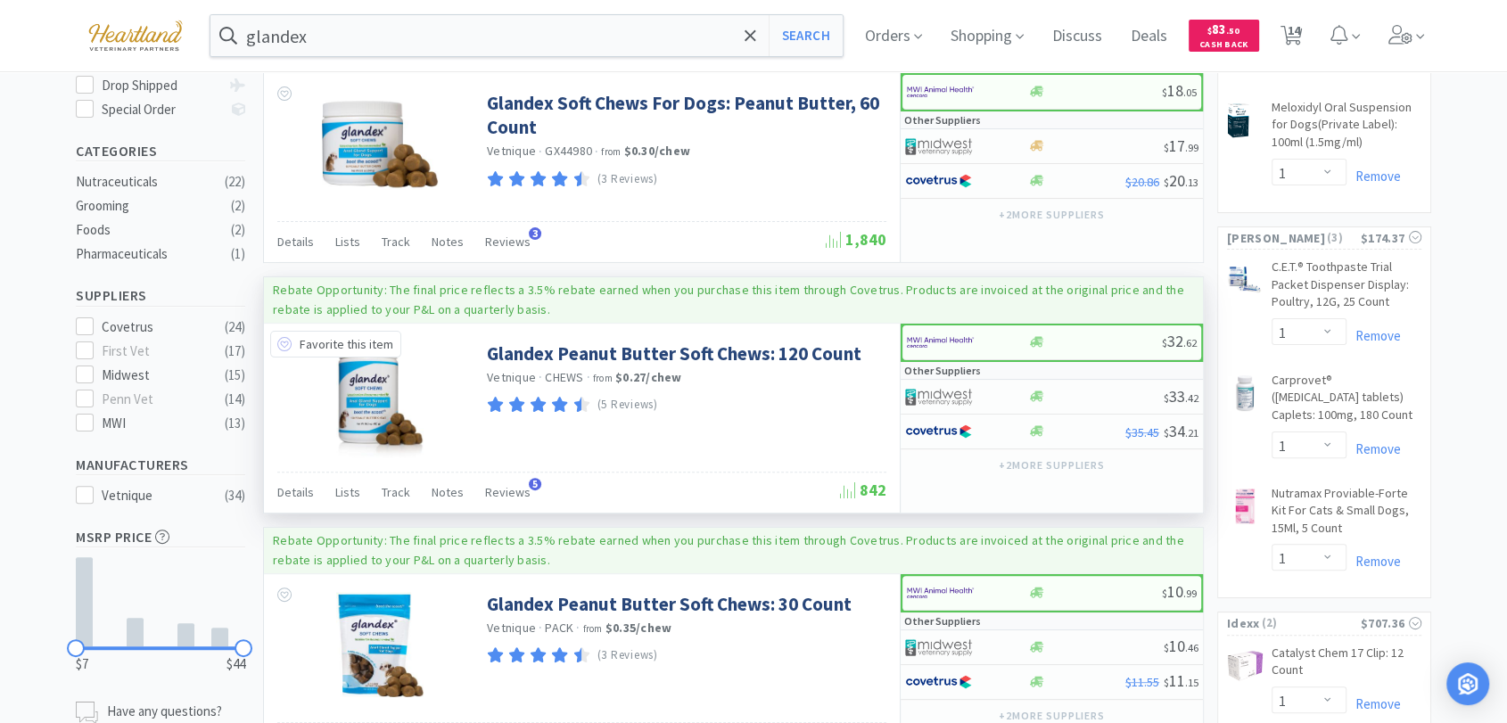
click at [283, 344] on icon at bounding box center [284, 344] width 14 height 14
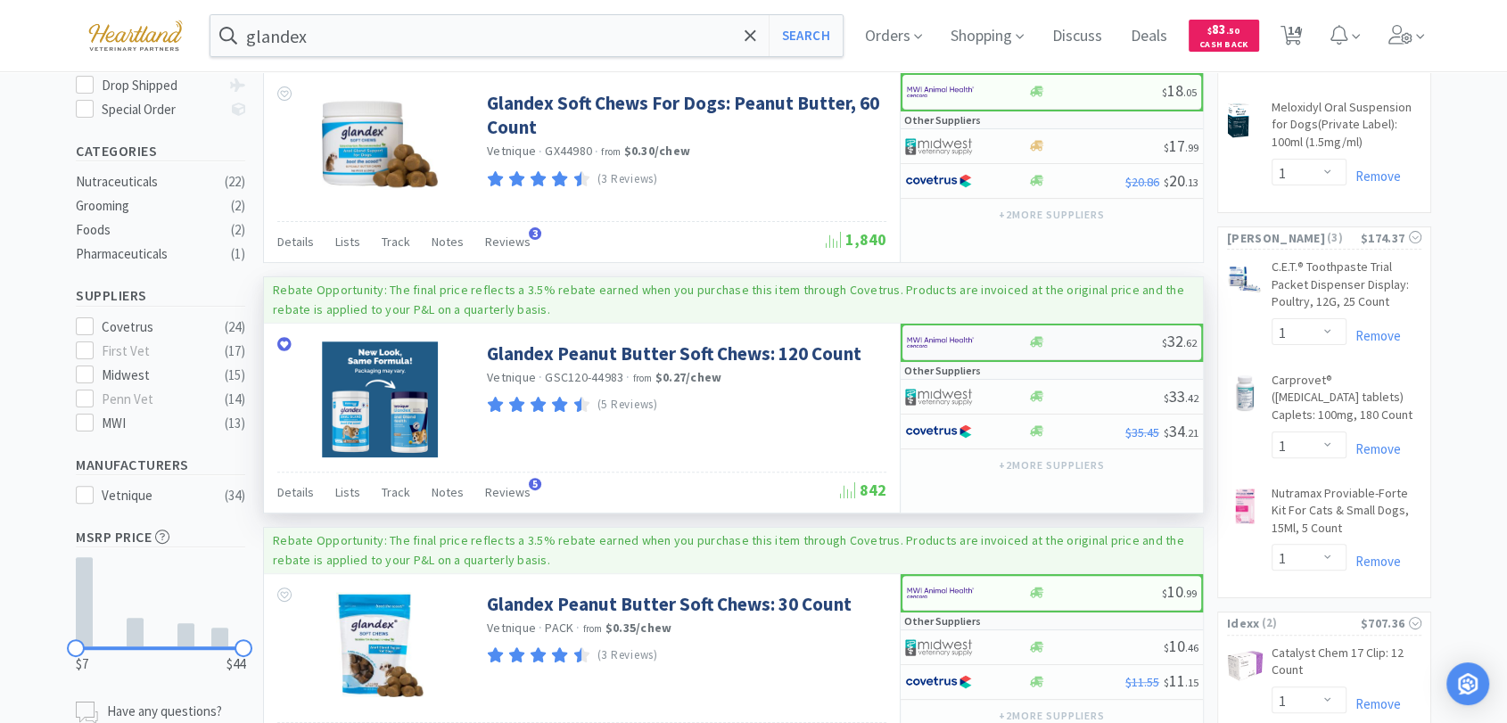
click at [942, 337] on img at bounding box center [940, 342] width 67 height 27
select select "1"
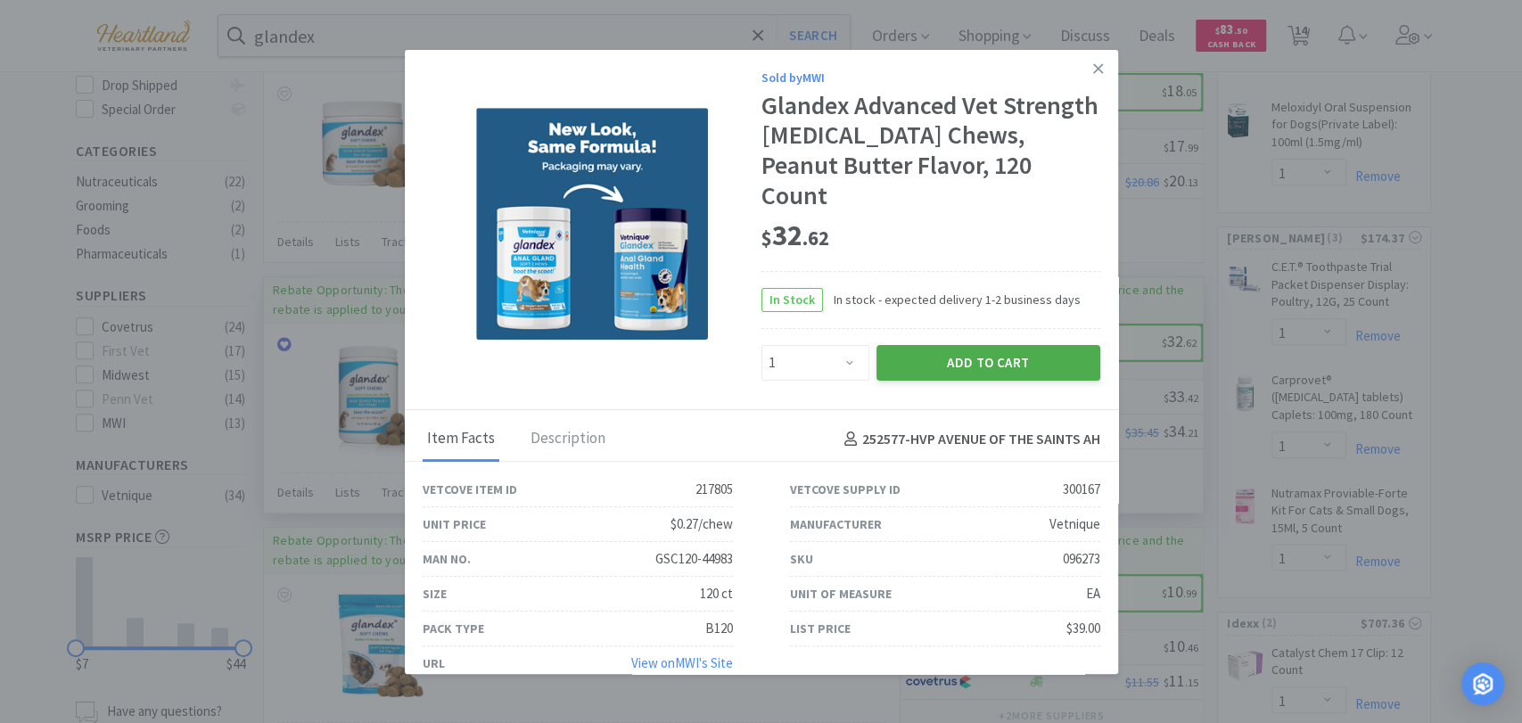
click at [988, 366] on button "Add to Cart" at bounding box center [989, 363] width 224 height 36
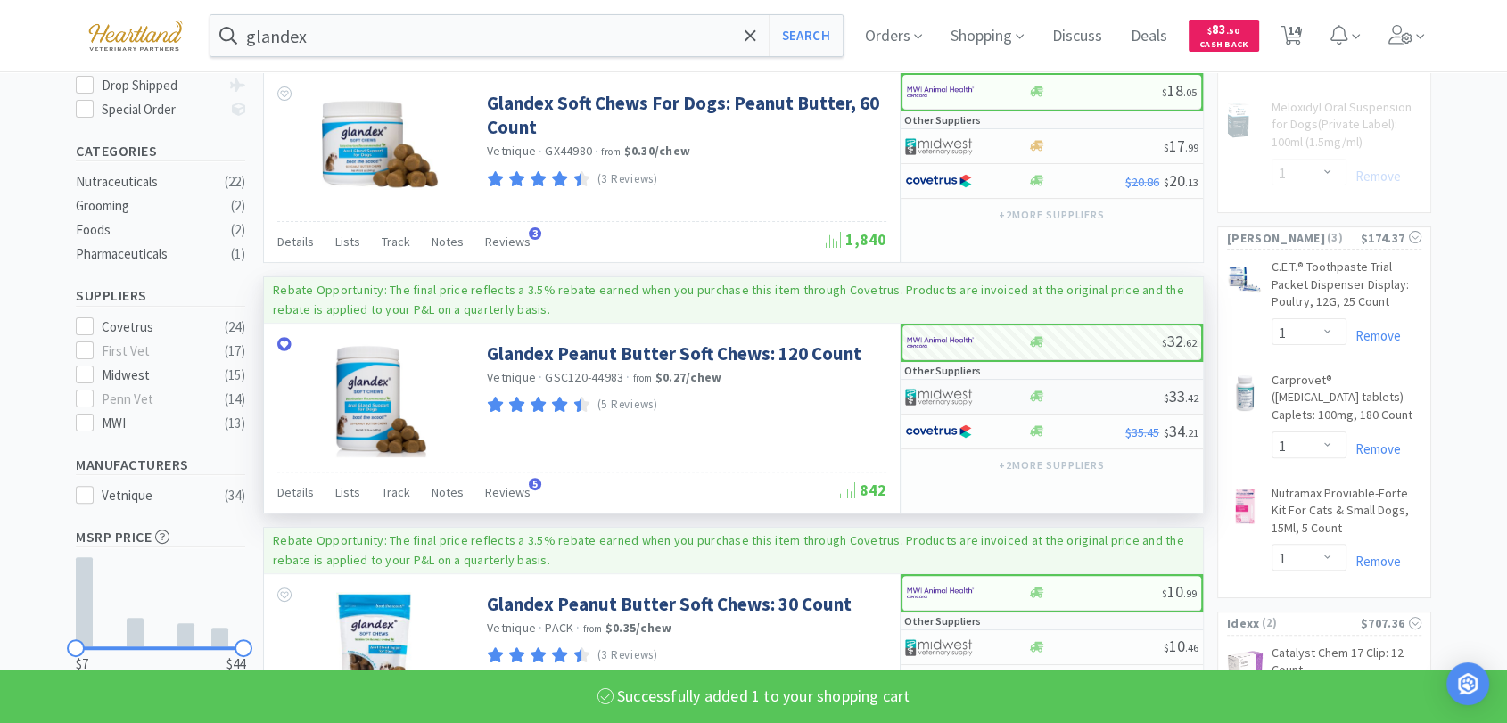
select select "1"
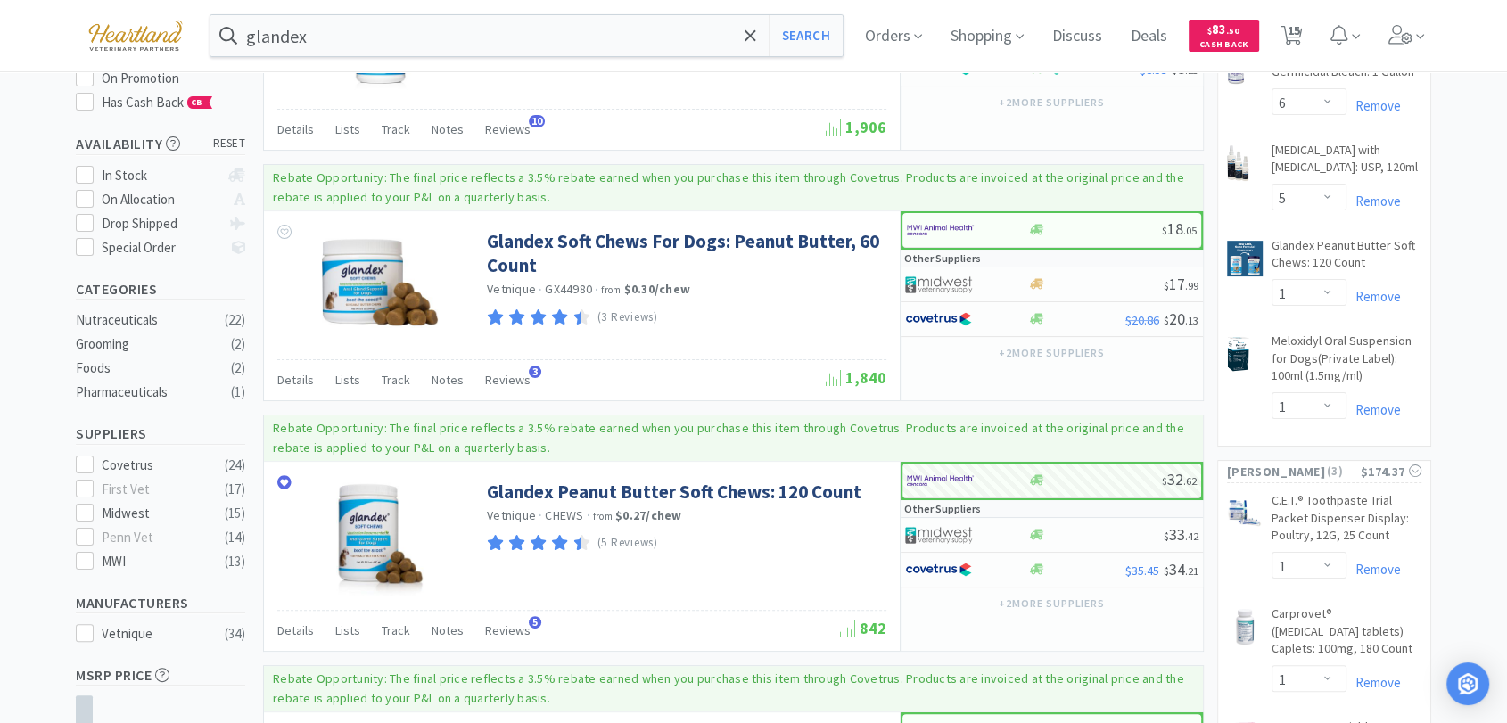
scroll to position [99, 0]
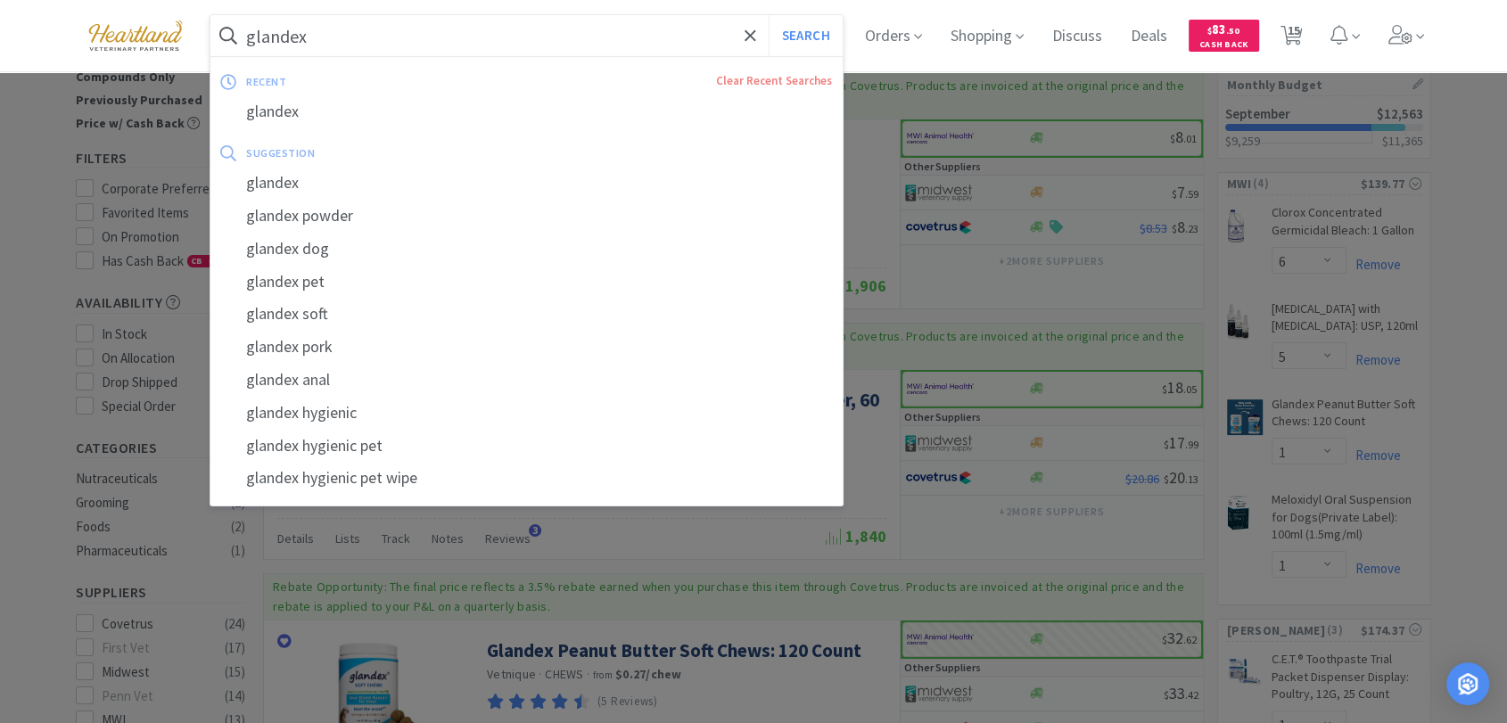
click at [348, 23] on input "glandex" at bounding box center [526, 35] width 632 height 41
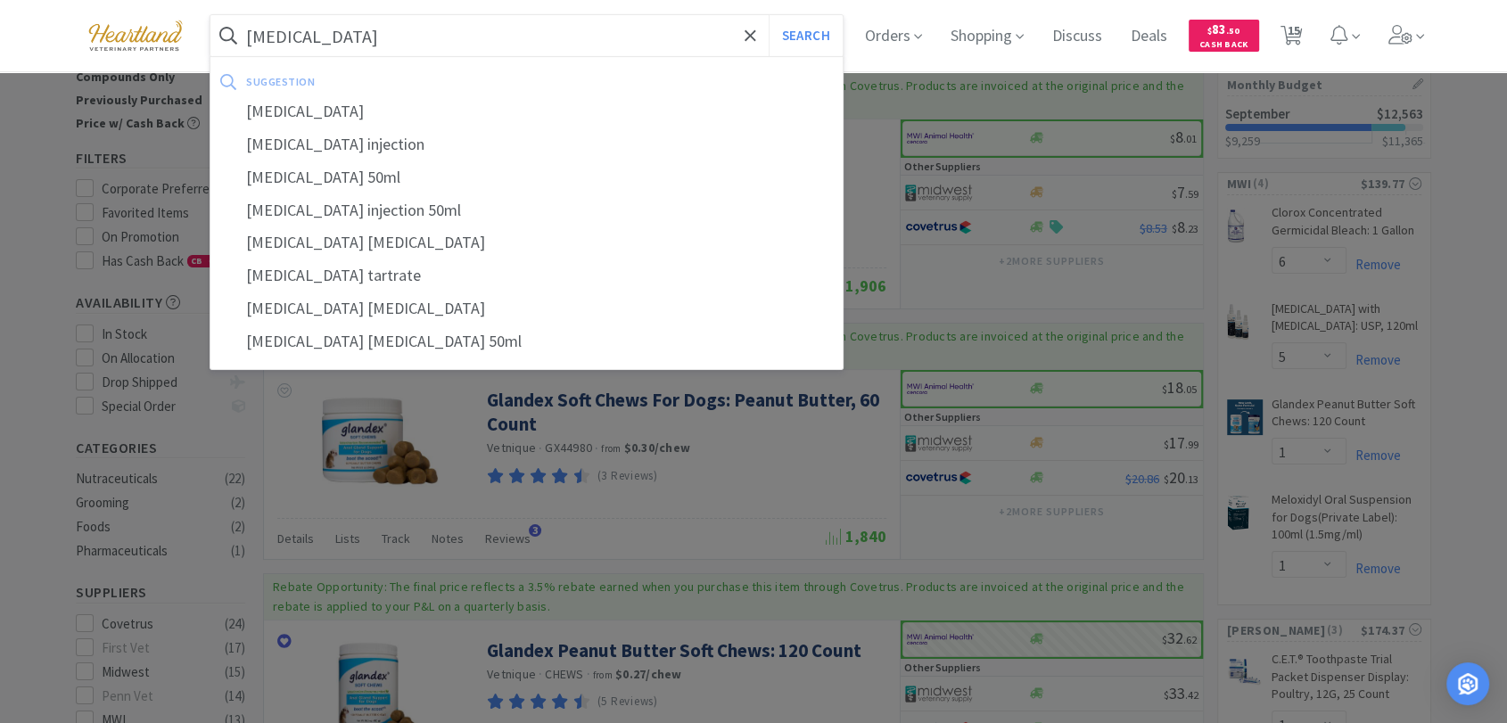
scroll to position [0, 0]
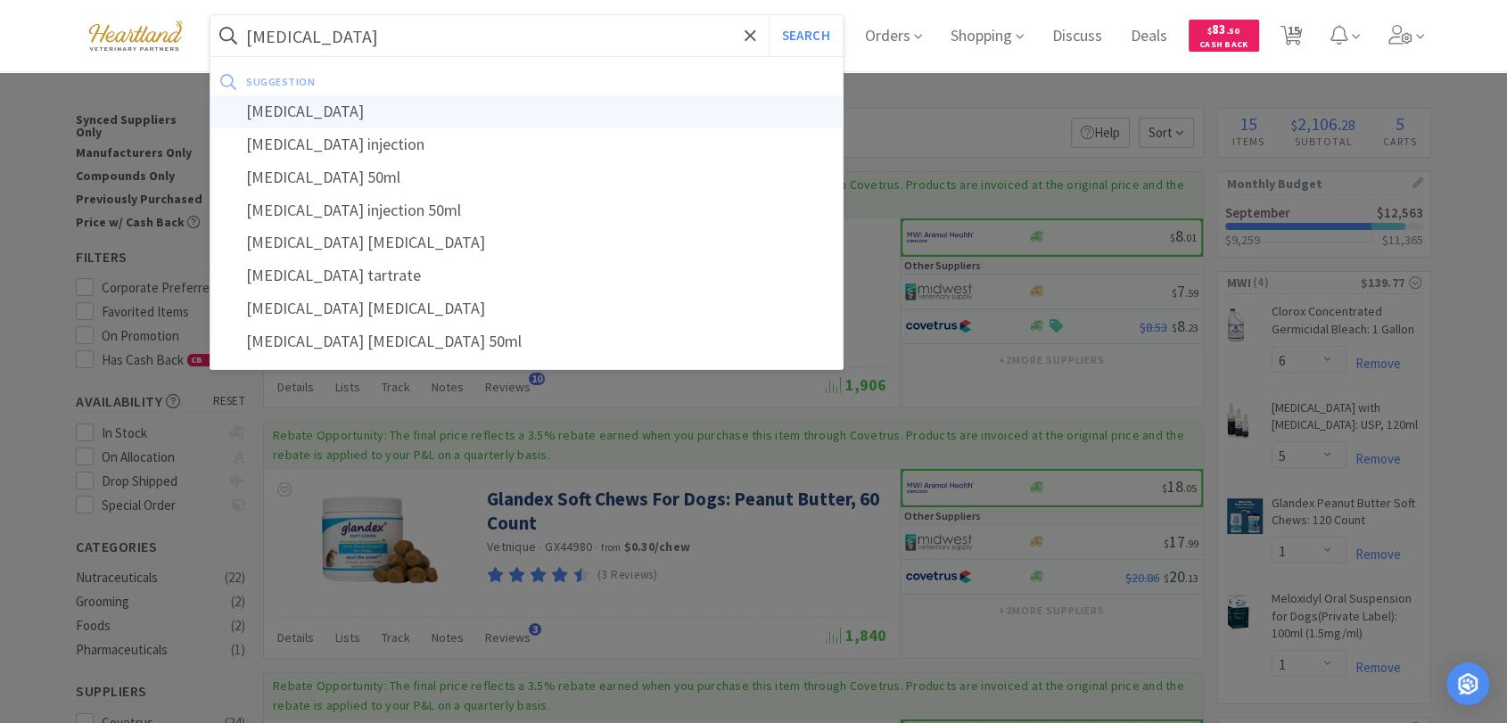
type input "[MEDICAL_DATA]"
click at [407, 109] on div "[MEDICAL_DATA]" at bounding box center [526, 111] width 632 height 33
